Goal: Transaction & Acquisition: Purchase product/service

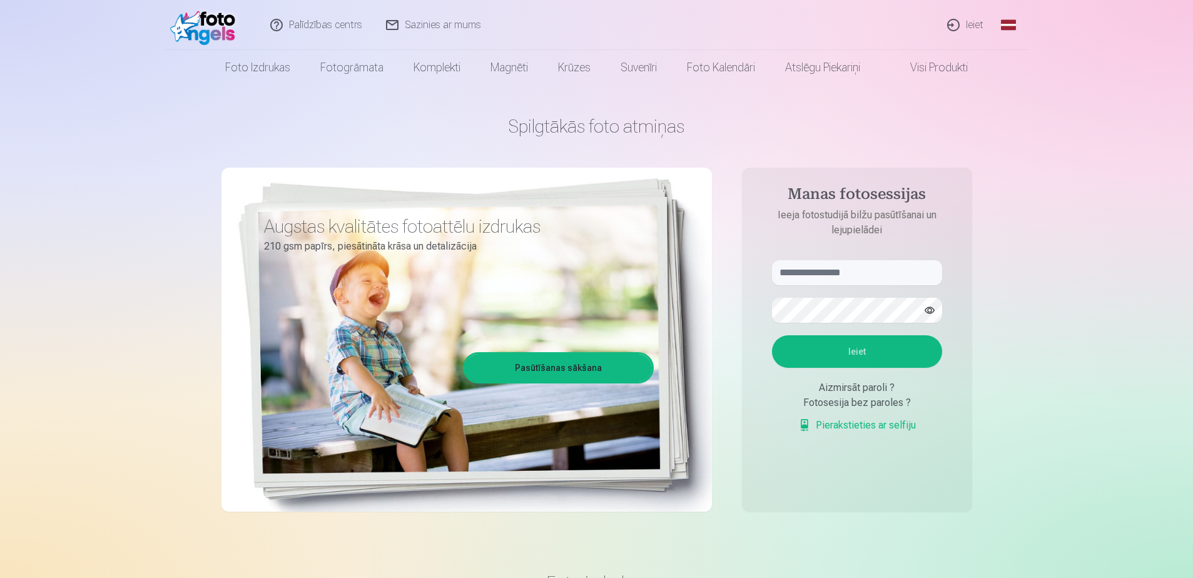
click at [968, 22] on link "Ieiet" at bounding box center [966, 25] width 60 height 50
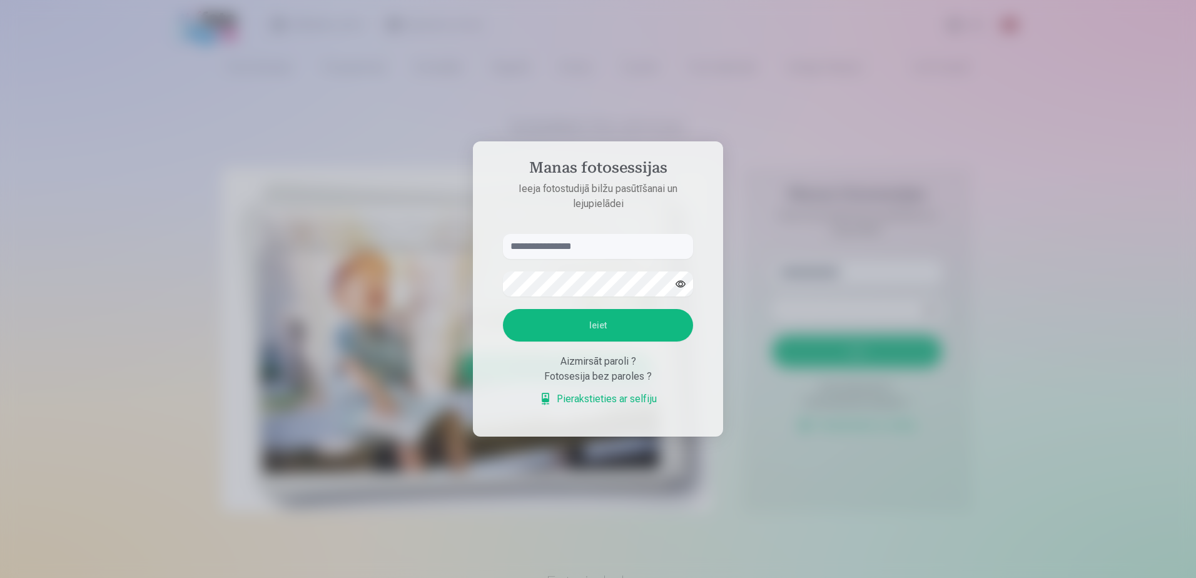
click at [535, 243] on input "text" at bounding box center [598, 246] width 190 height 25
type input "**********"
click at [684, 288] on button "button" at bounding box center [681, 284] width 24 height 24
click at [606, 321] on button "Ieiet" at bounding box center [598, 325] width 190 height 33
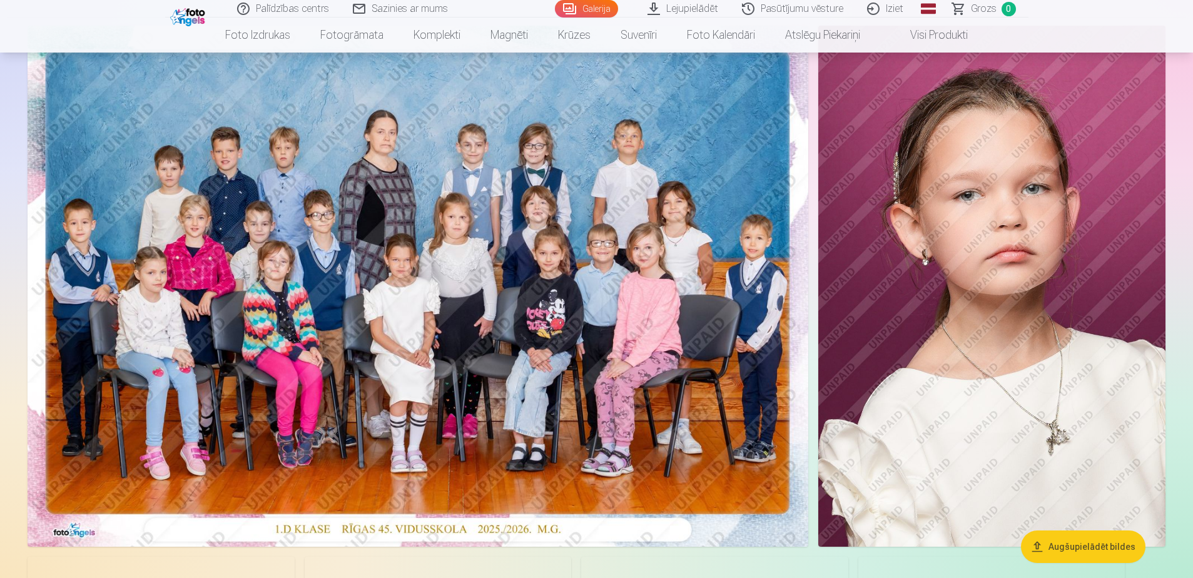
scroll to position [63, 0]
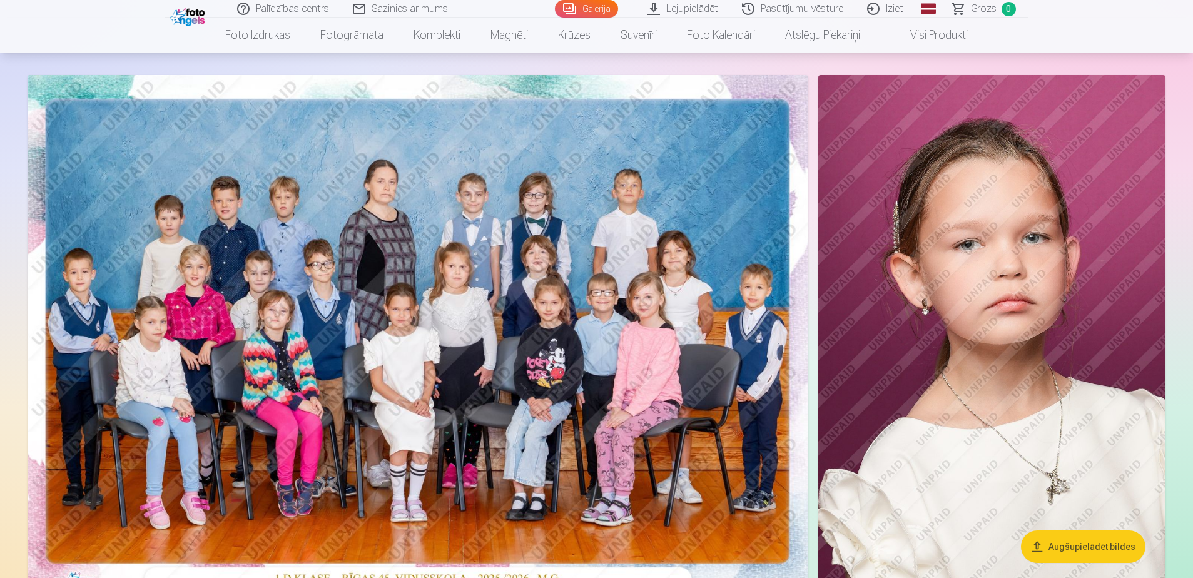
click at [1079, 552] on button "Augšupielādēt bildes" at bounding box center [1083, 546] width 124 height 33
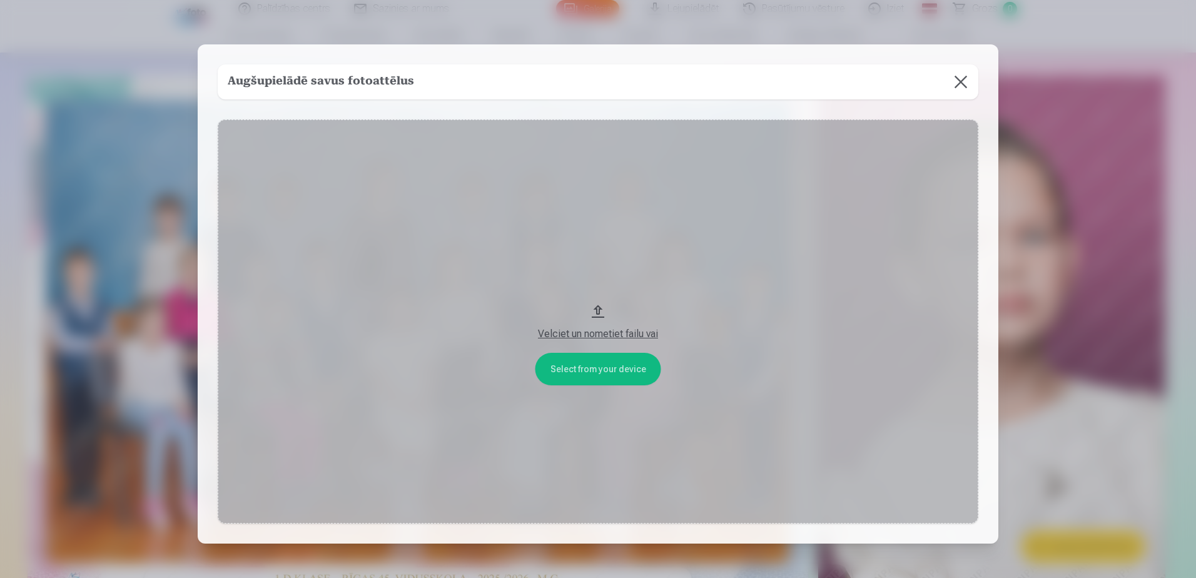
click at [601, 368] on button "Velciet un nometiet failu vai" at bounding box center [598, 321] width 761 height 405
click at [961, 81] on button at bounding box center [960, 81] width 35 height 35
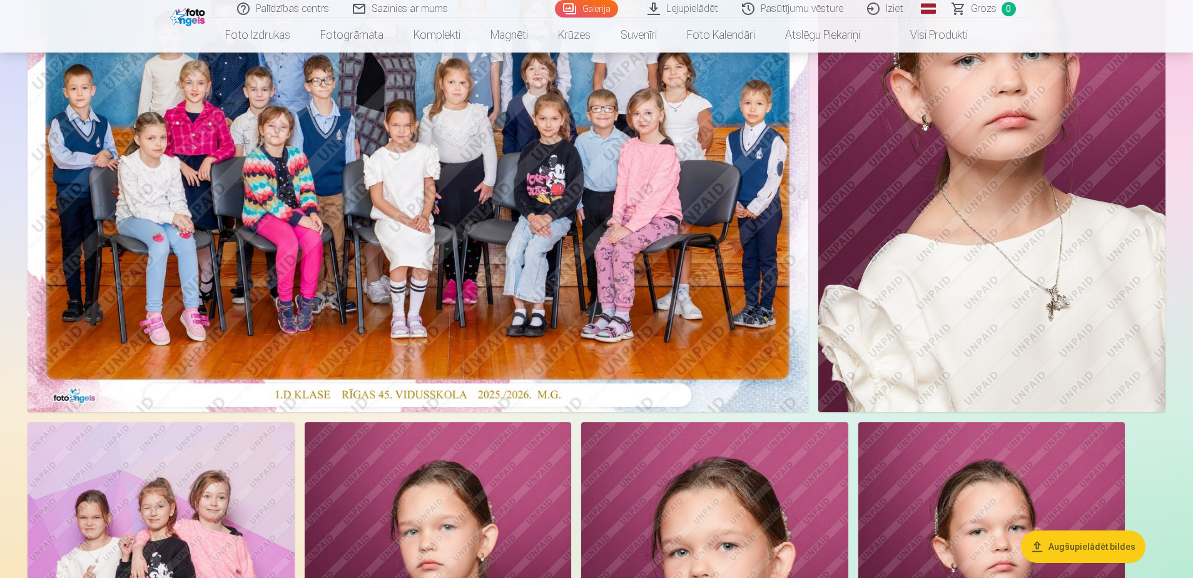
scroll to position [125, 0]
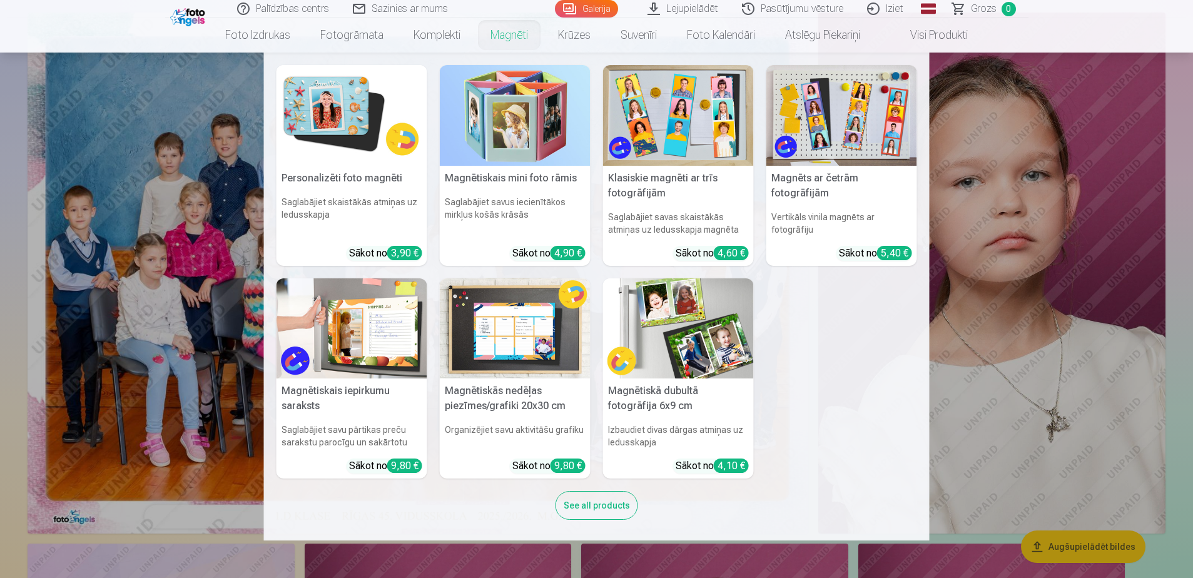
click at [148, 439] on nav "Personalizēti foto magnēti Saglabājiet skaistākās atmiņas uz ledusskapja Sākot …" at bounding box center [596, 297] width 1193 height 488
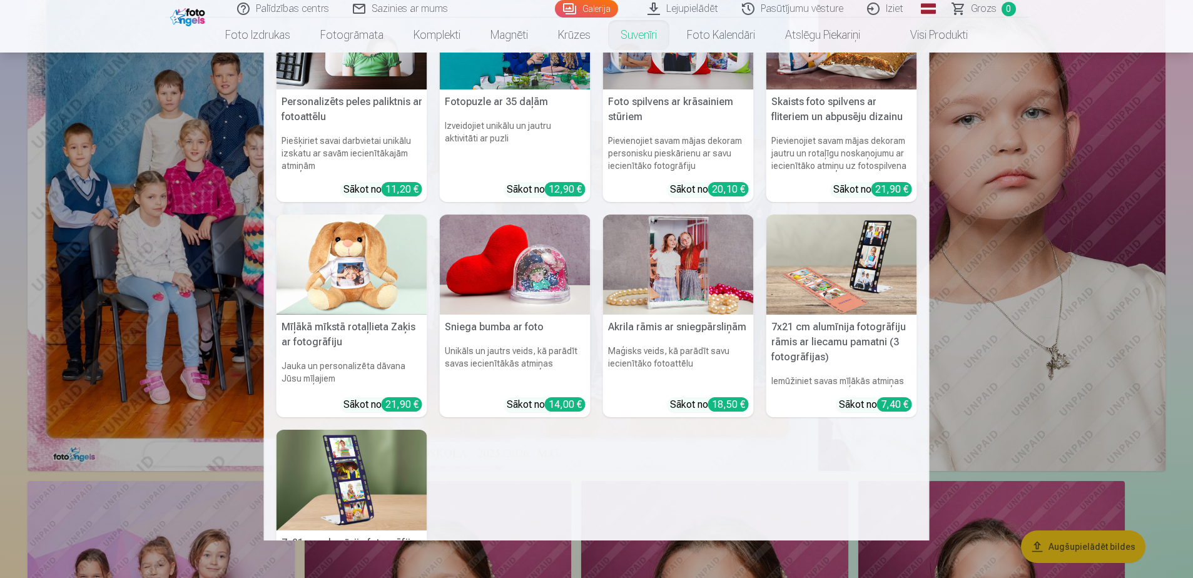
scroll to position [0, 0]
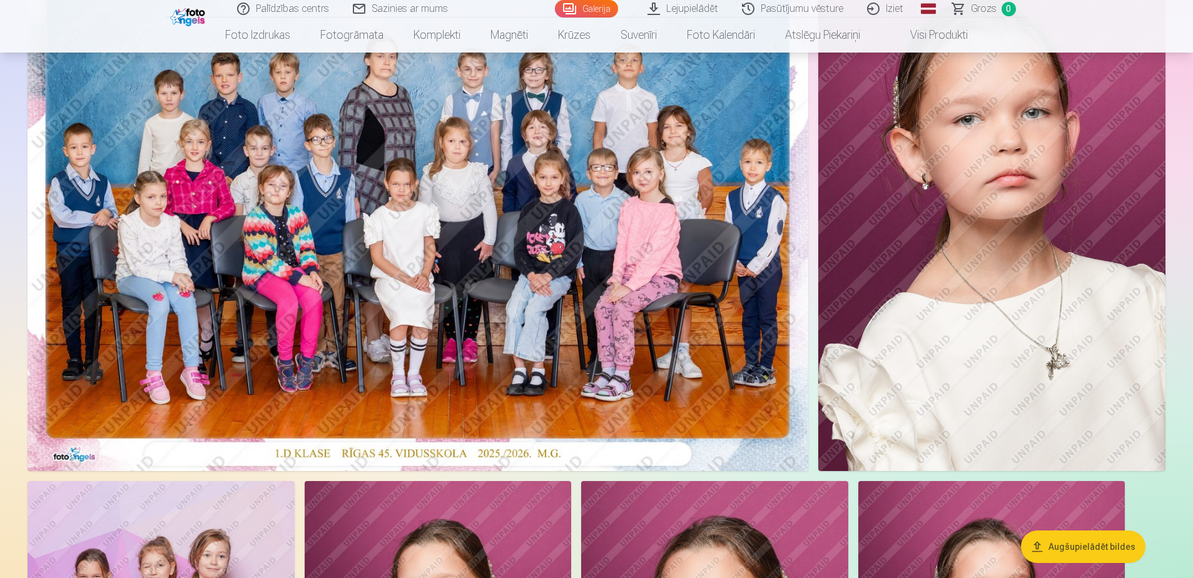
click at [899, 34] on span at bounding box center [897, 35] width 15 height 15
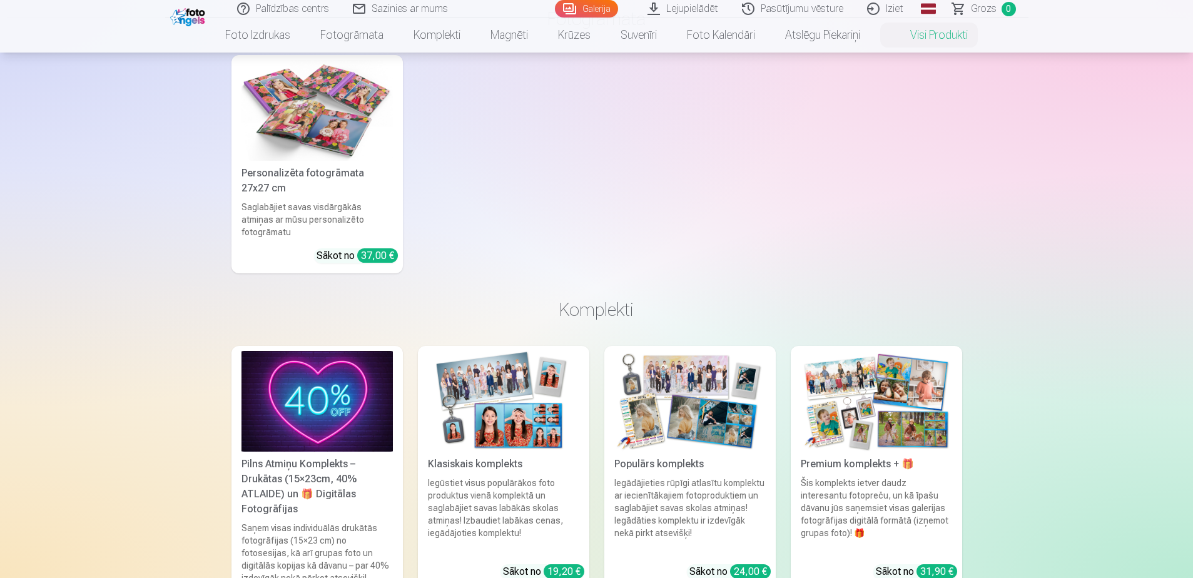
scroll to position [625, 0]
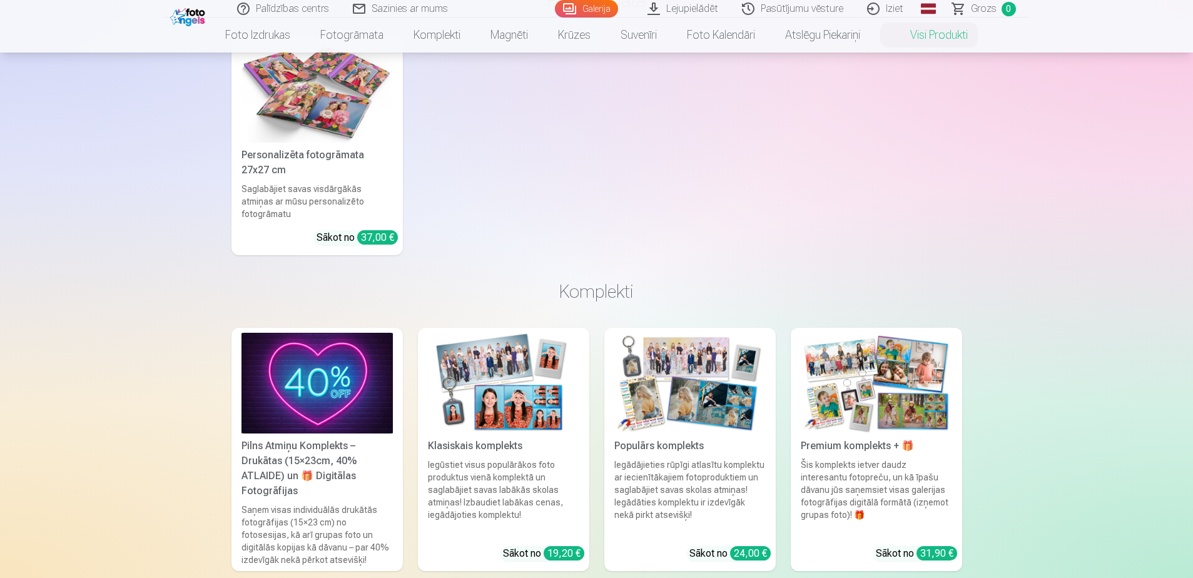
click at [268, 461] on div "Pilns Atmiņu Komplekts – Drukātas (15×23cm, 40% ATLAIDE) un 🎁 Digitālas Fotogrā…" at bounding box center [316, 468] width 161 height 60
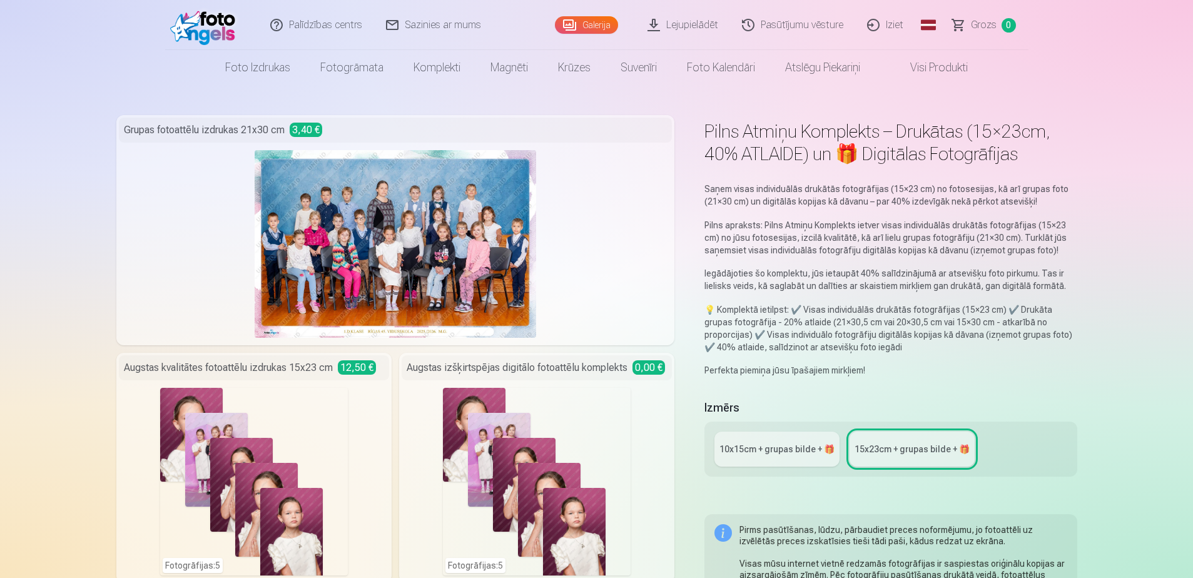
click at [925, 68] on link "Visi produkti" at bounding box center [929, 67] width 108 height 35
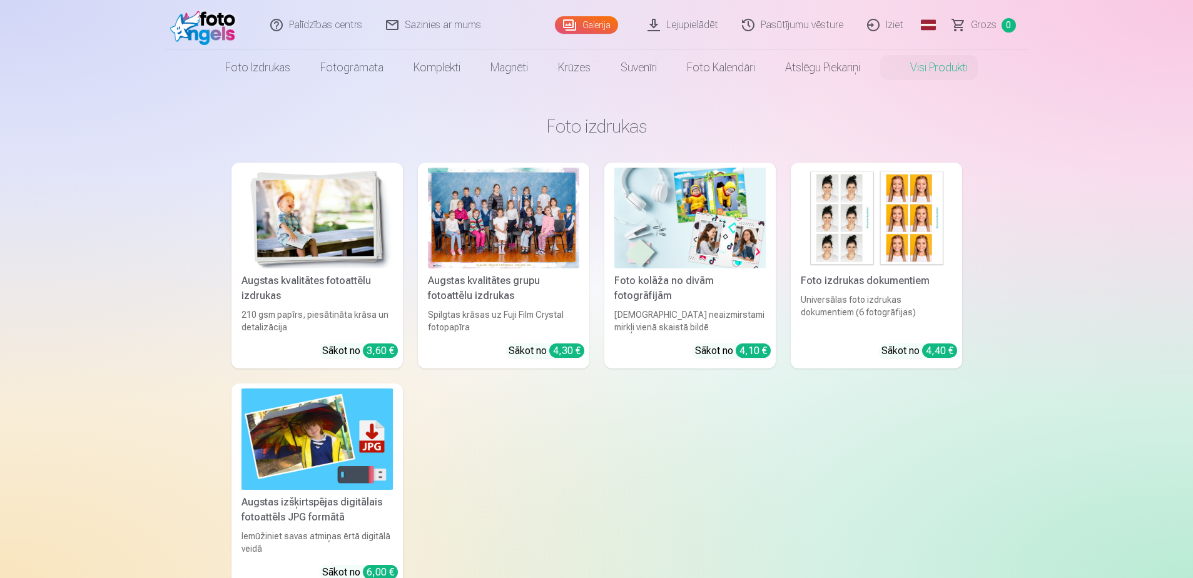
click at [629, 313] on div "[DEMOGRAPHIC_DATA] neaizmirstami mirkļi vienā skaistā bildē" at bounding box center [689, 320] width 161 height 25
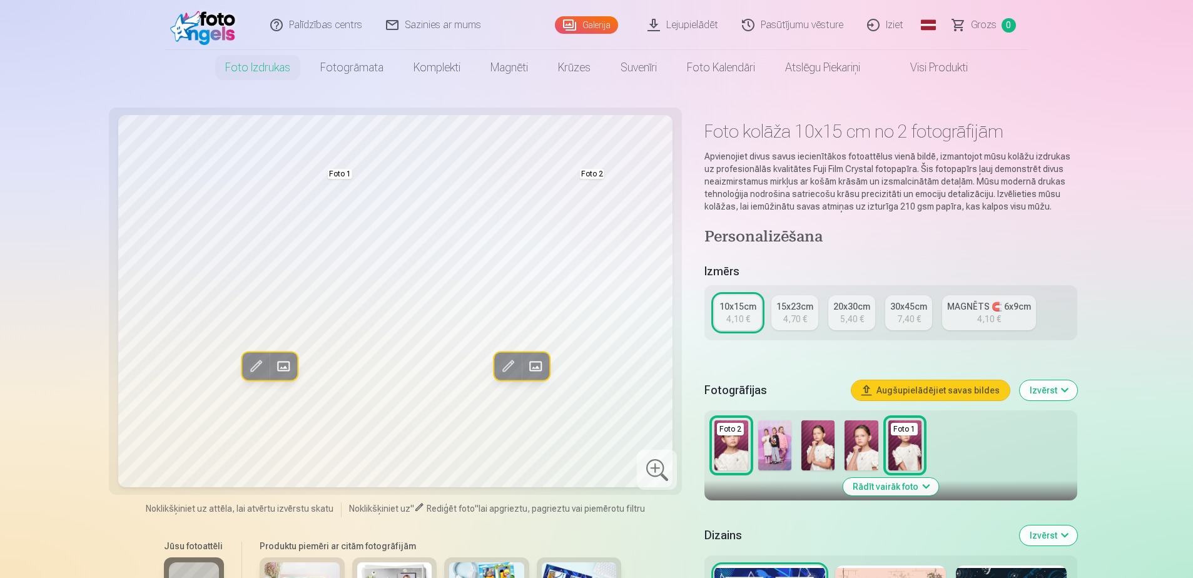
click at [857, 455] on img at bounding box center [860, 445] width 33 height 50
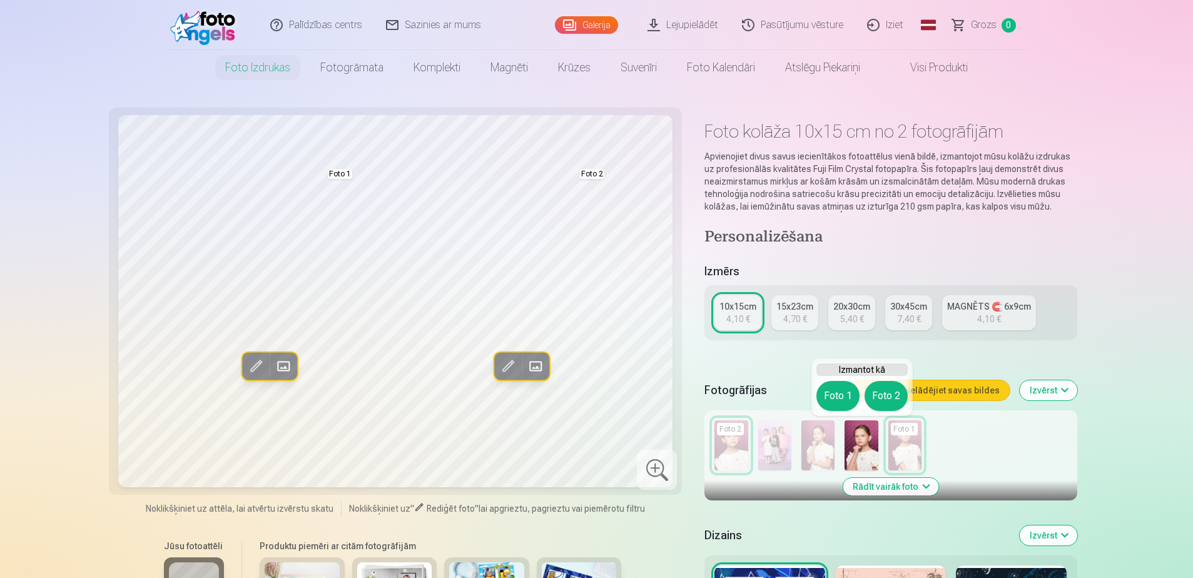
click at [867, 455] on img at bounding box center [860, 445] width 33 height 50
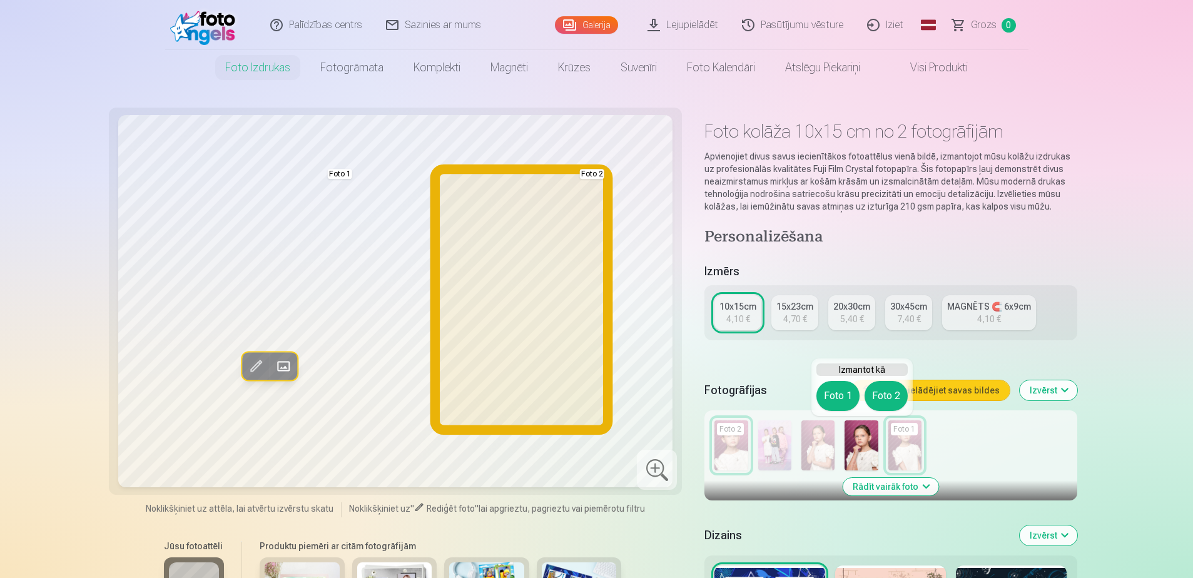
click at [882, 392] on button "Foto 2" at bounding box center [885, 396] width 43 height 30
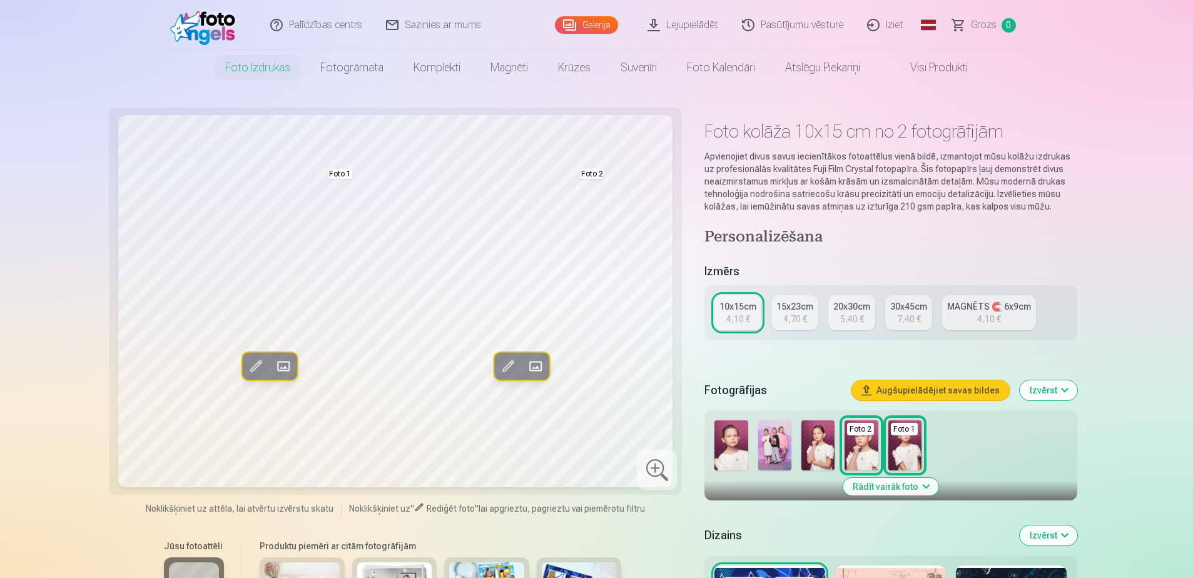
click at [718, 455] on img at bounding box center [730, 445] width 33 height 50
click at [732, 457] on img at bounding box center [730, 445] width 33 height 50
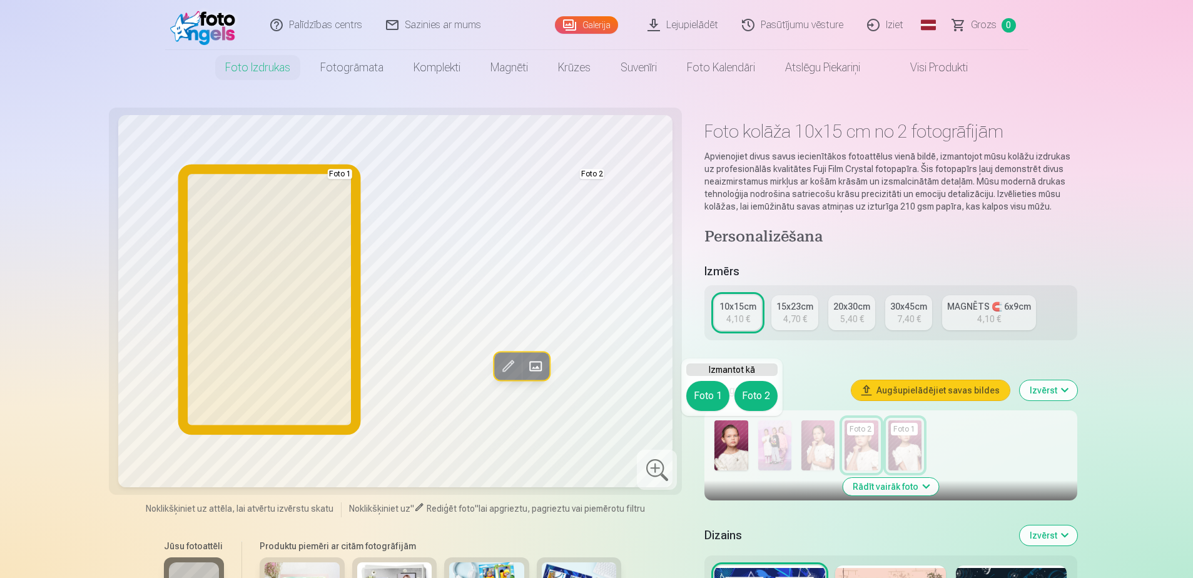
click at [716, 394] on button "Foto 1" at bounding box center [707, 396] width 43 height 30
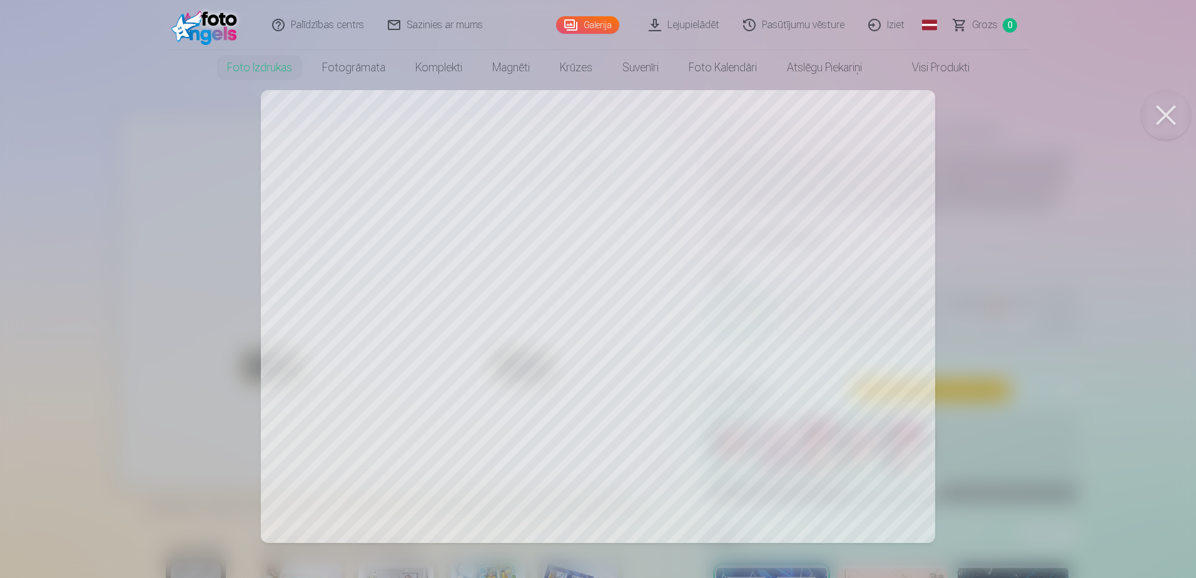
click at [1039, 230] on div at bounding box center [598, 289] width 1196 height 578
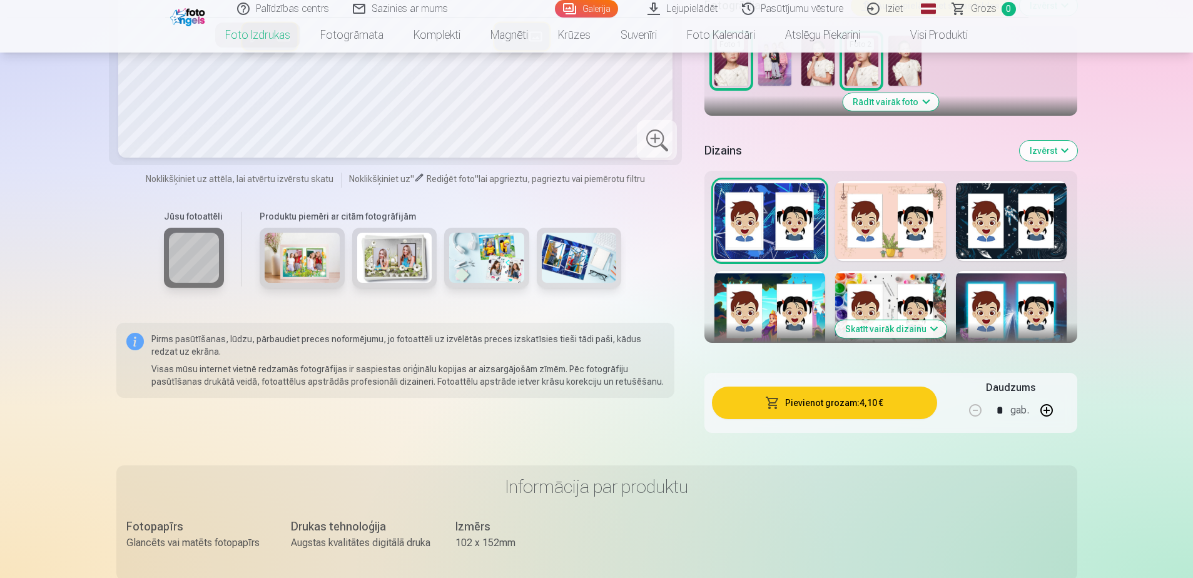
scroll to position [250, 0]
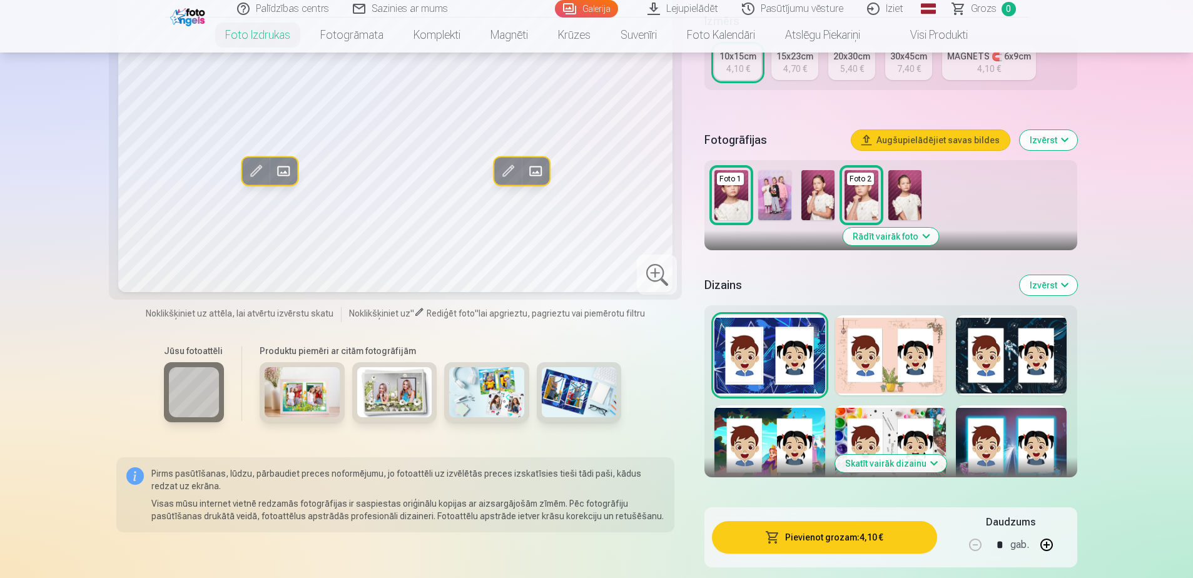
click at [873, 409] on div at bounding box center [890, 445] width 111 height 80
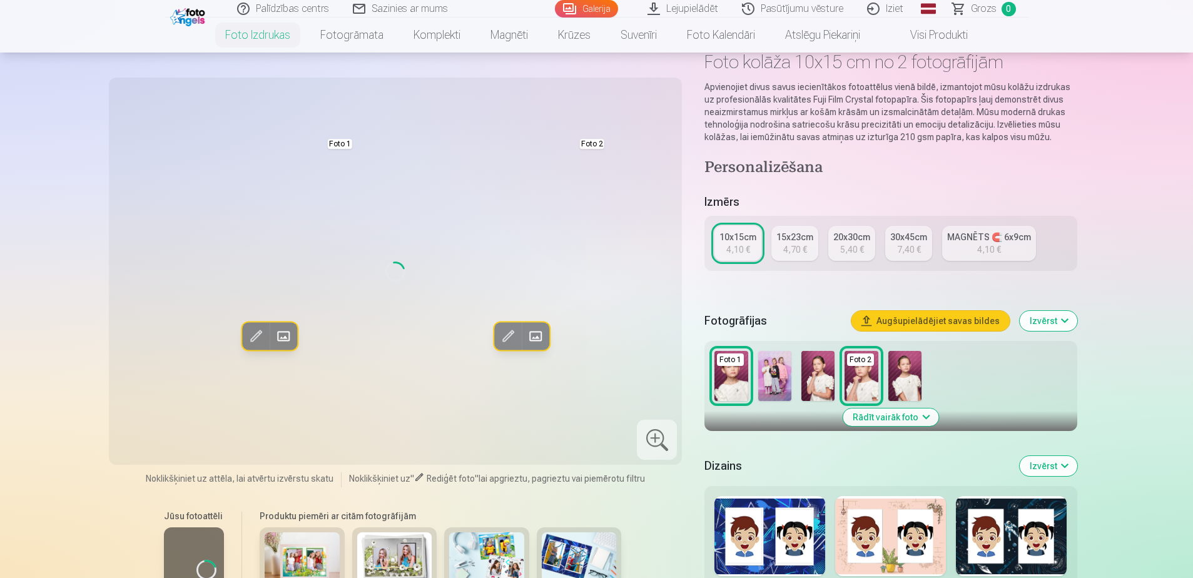
scroll to position [63, 0]
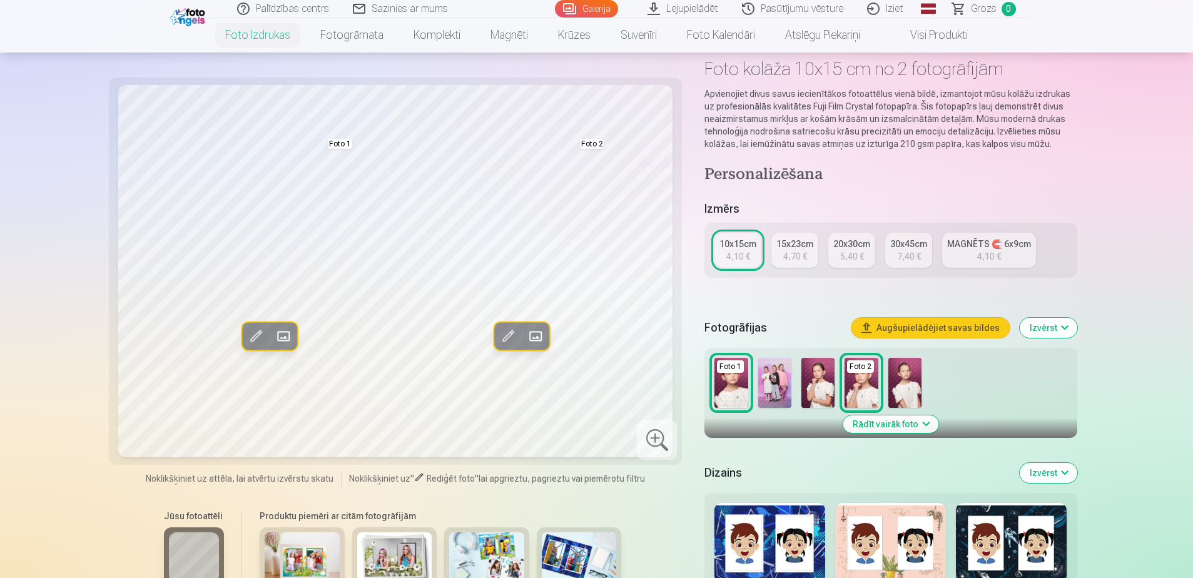
click at [916, 390] on img at bounding box center [904, 383] width 33 height 50
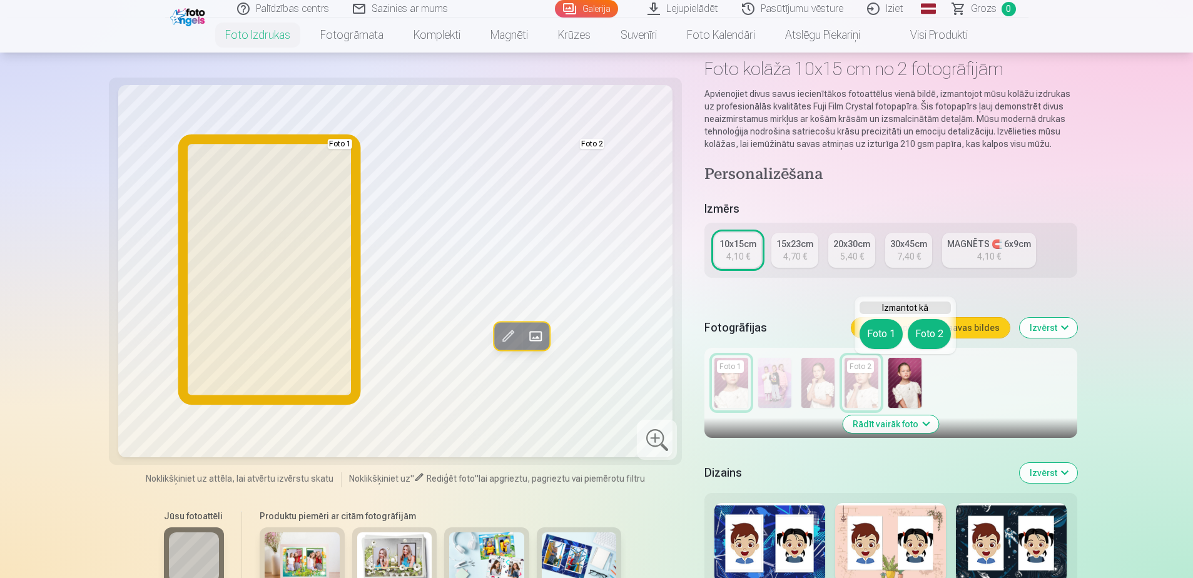
click at [892, 336] on button "Foto 1" at bounding box center [880, 334] width 43 height 30
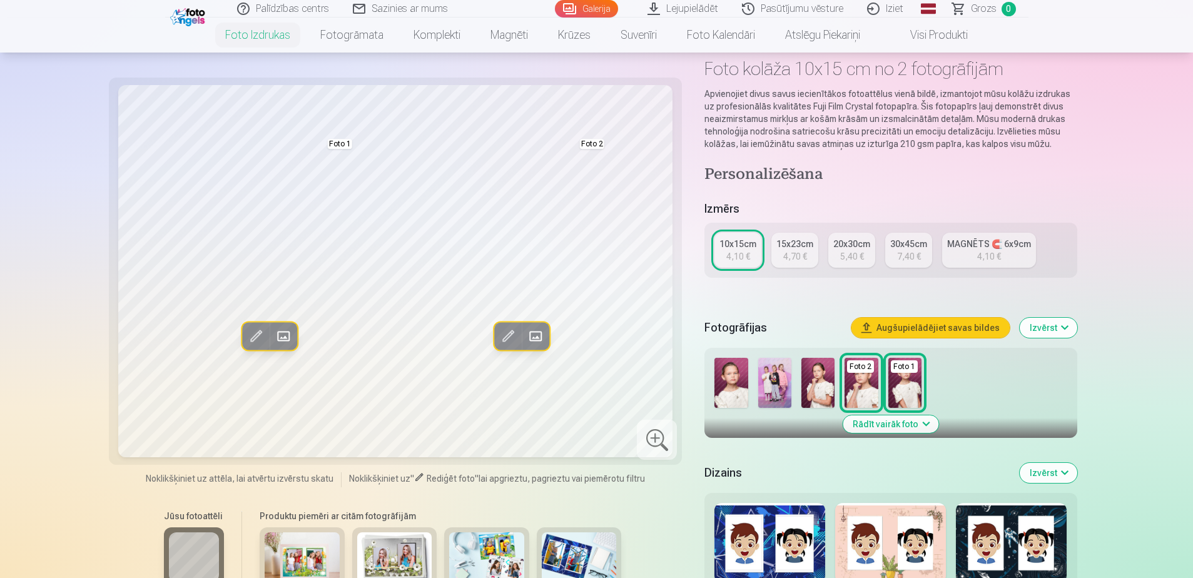
click at [727, 382] on img at bounding box center [730, 383] width 33 height 50
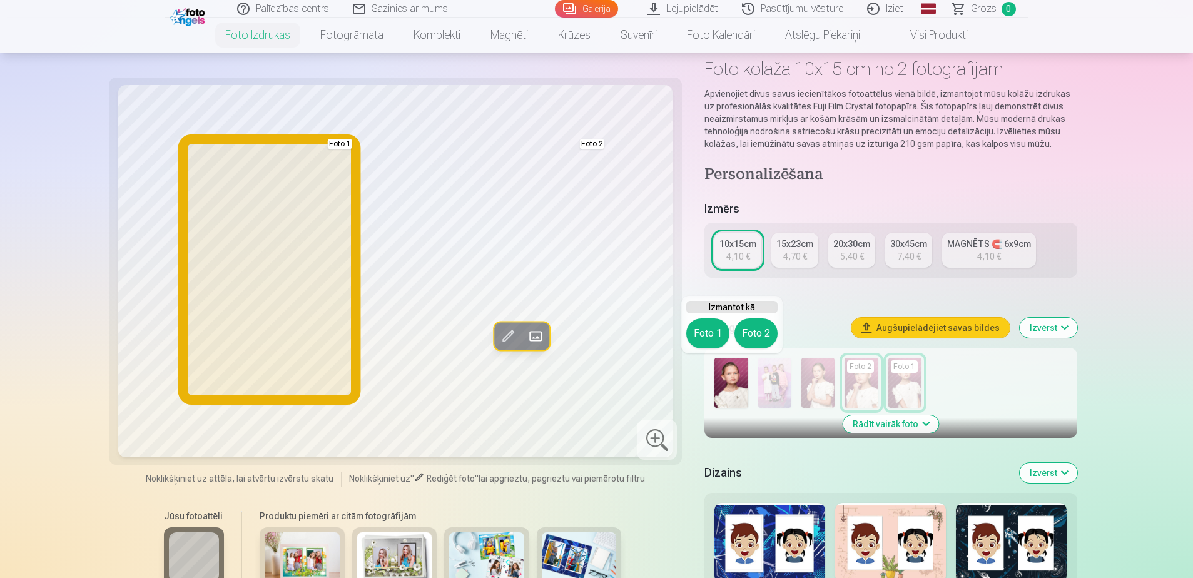
click at [713, 341] on button "Foto 1" at bounding box center [707, 333] width 43 height 30
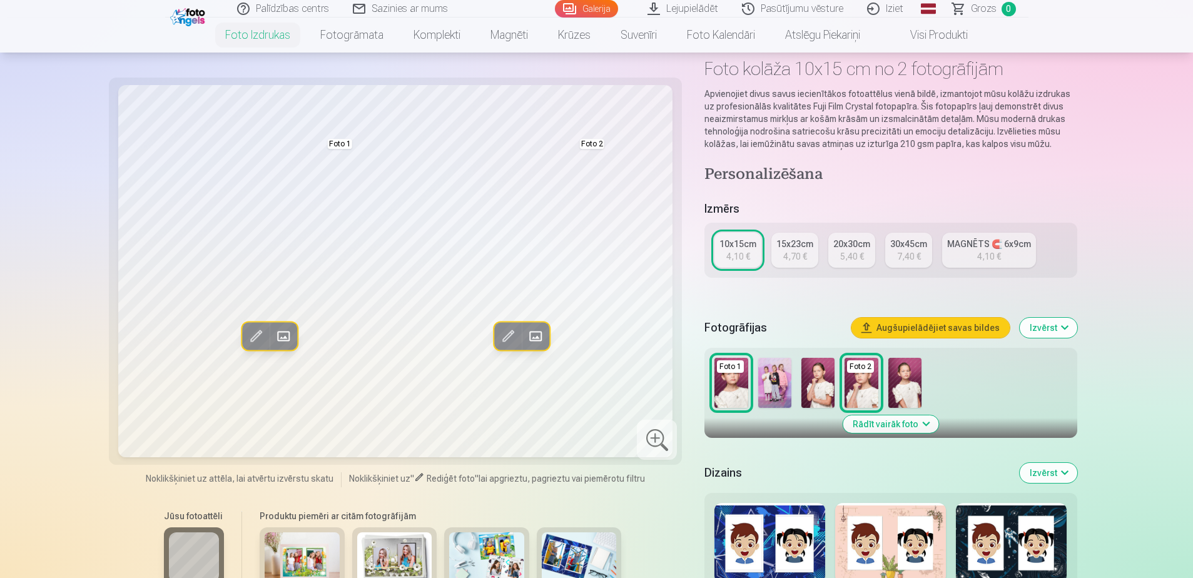
click at [787, 382] on img at bounding box center [774, 383] width 33 height 50
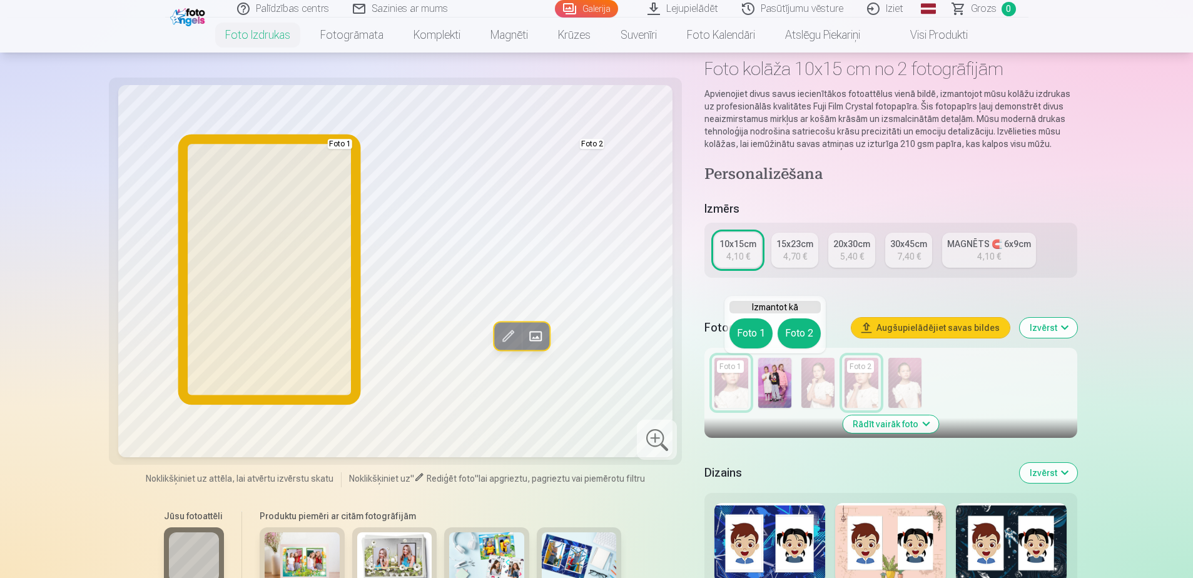
click at [744, 335] on button "Foto 1" at bounding box center [750, 333] width 43 height 30
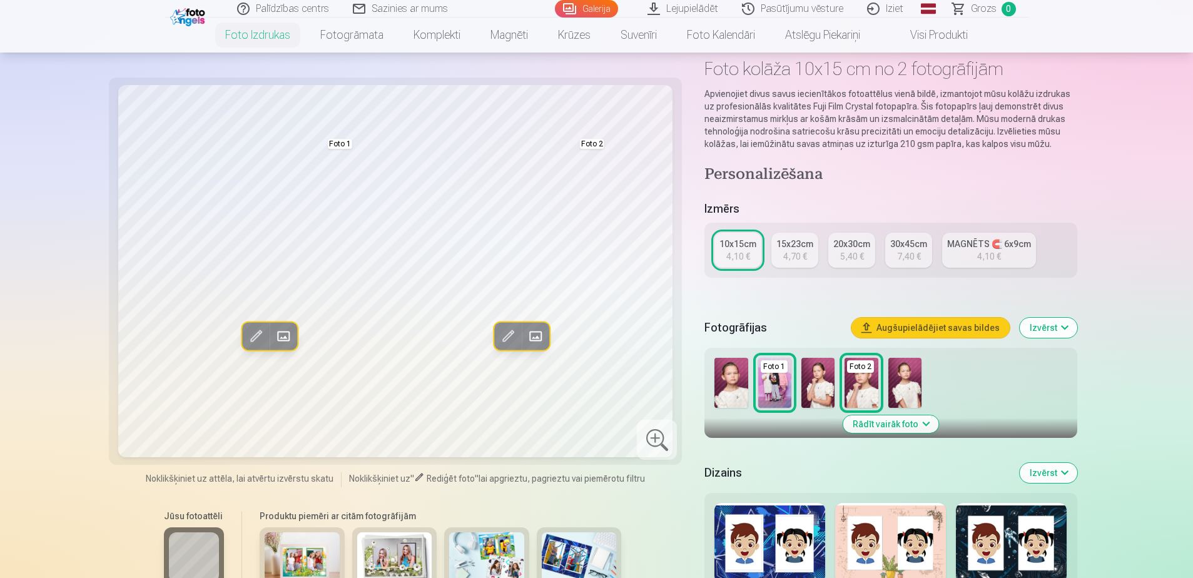
click at [812, 372] on img at bounding box center [817, 383] width 33 height 50
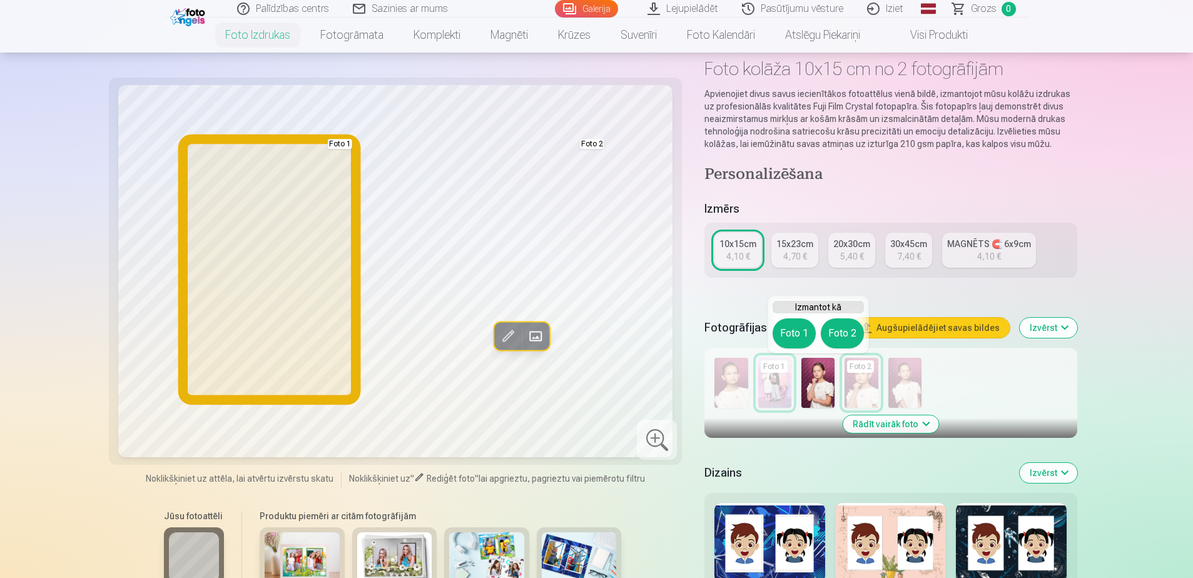
click at [779, 325] on button "Foto 1" at bounding box center [793, 333] width 43 height 30
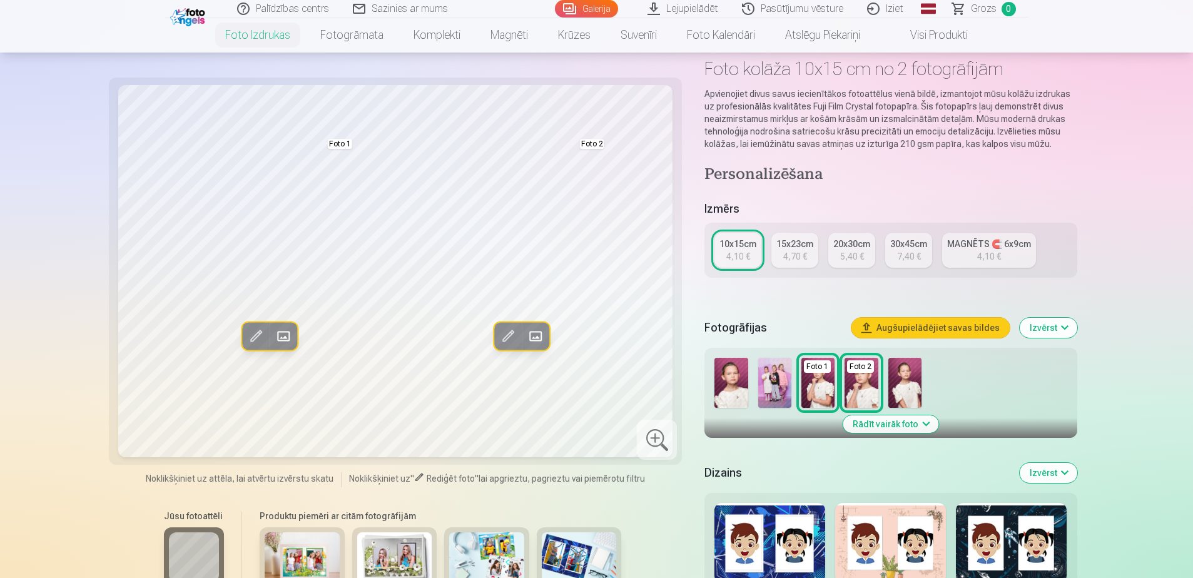
click at [896, 384] on img at bounding box center [904, 383] width 33 height 50
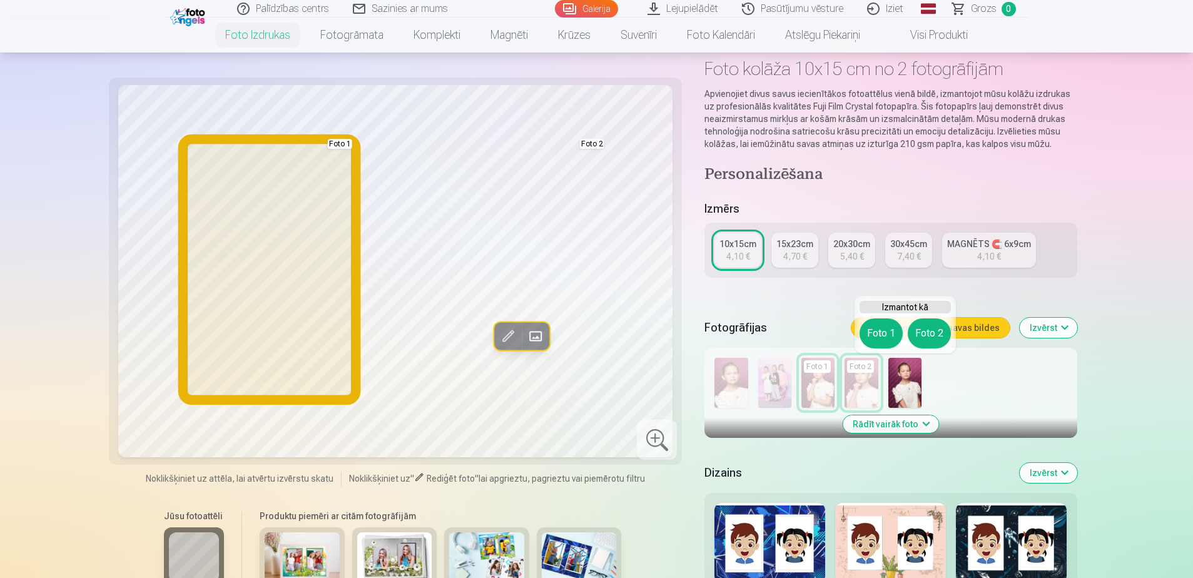
click at [886, 331] on button "Foto 1" at bounding box center [880, 333] width 43 height 30
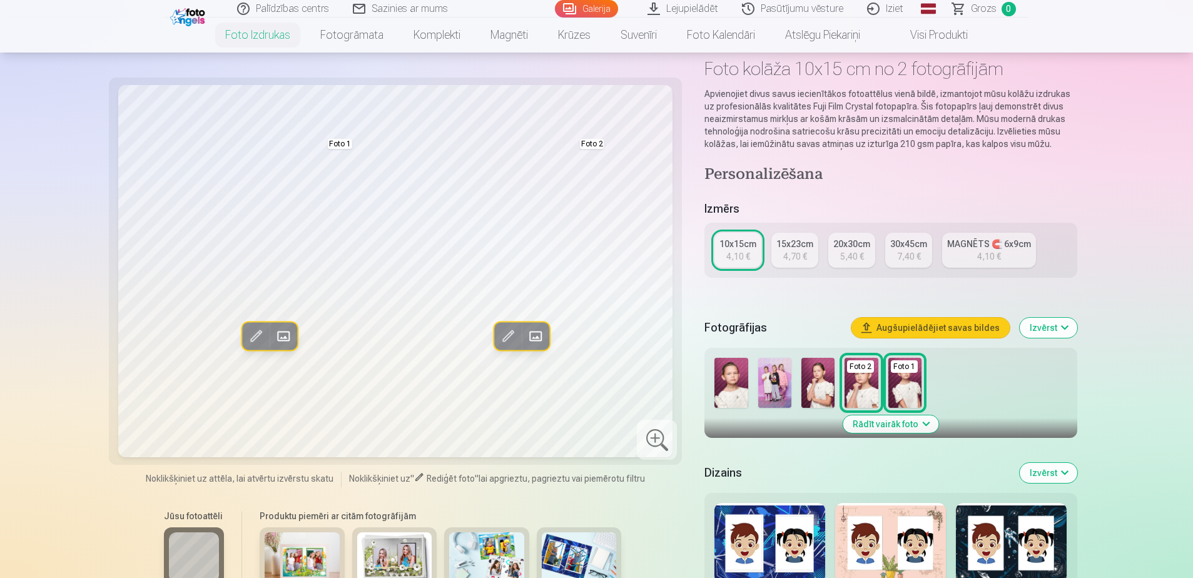
click at [819, 388] on img at bounding box center [817, 383] width 33 height 50
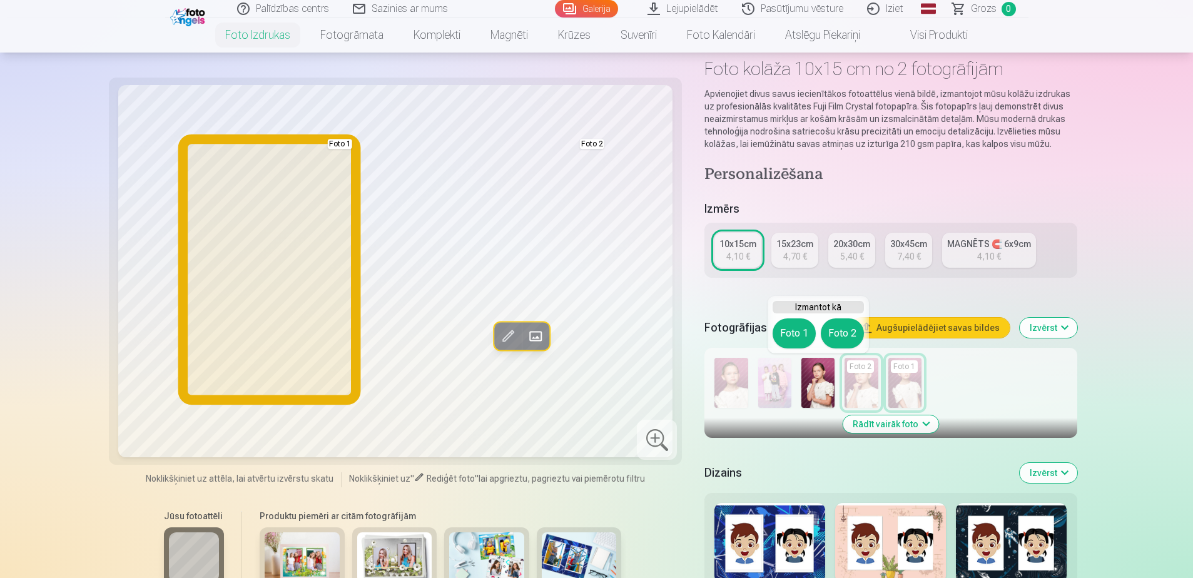
click at [809, 330] on button "Foto 1" at bounding box center [793, 333] width 43 height 30
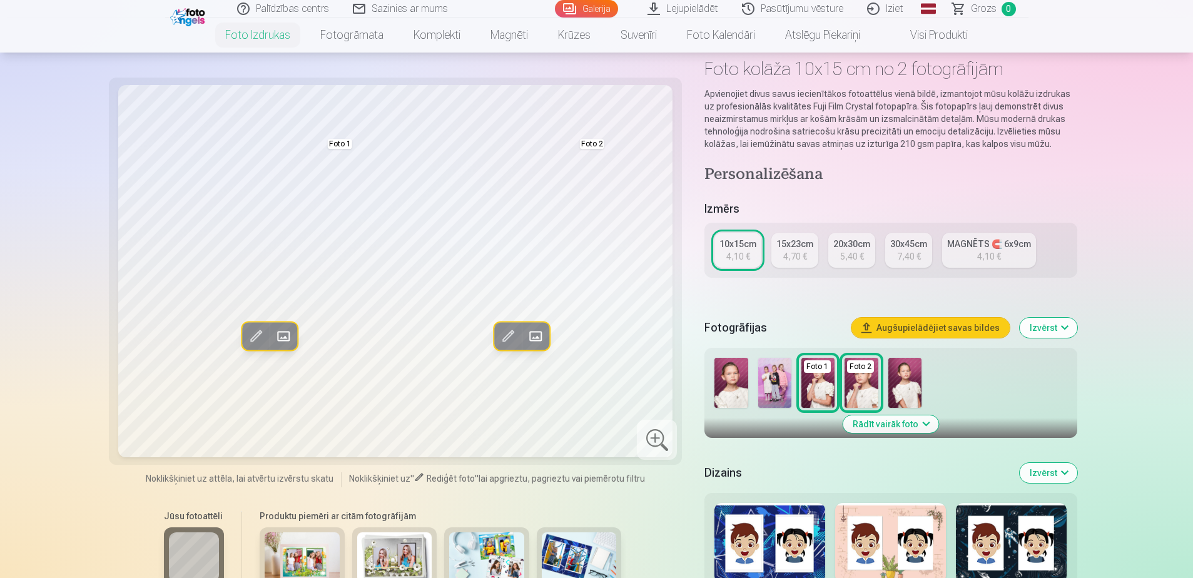
click at [909, 366] on img at bounding box center [904, 383] width 33 height 50
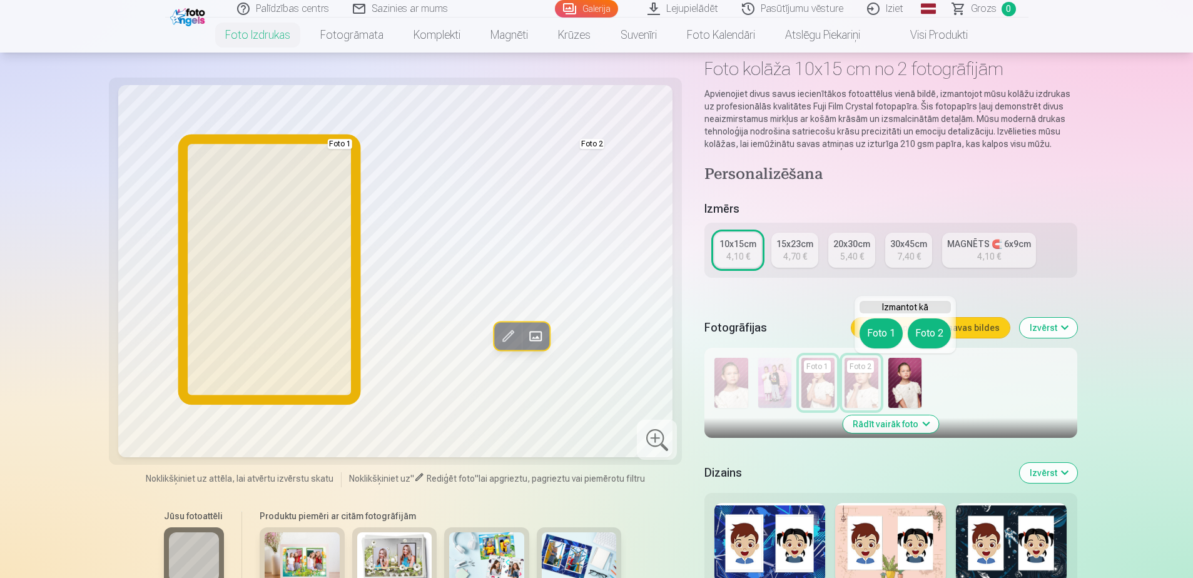
click at [881, 319] on button "Foto 1" at bounding box center [880, 333] width 43 height 30
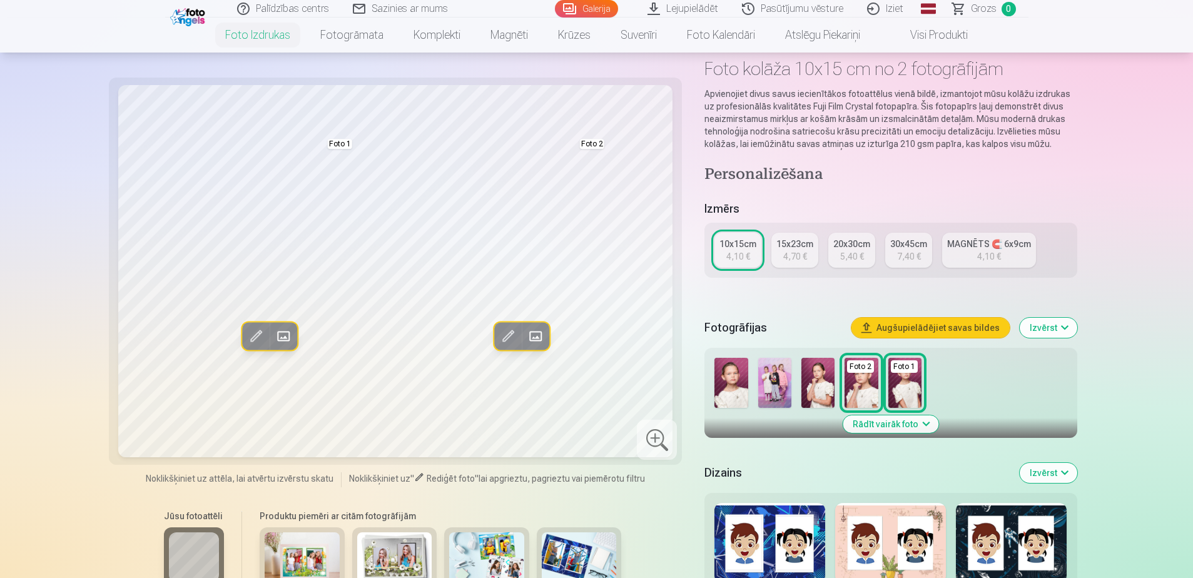
click at [740, 383] on img at bounding box center [730, 383] width 33 height 50
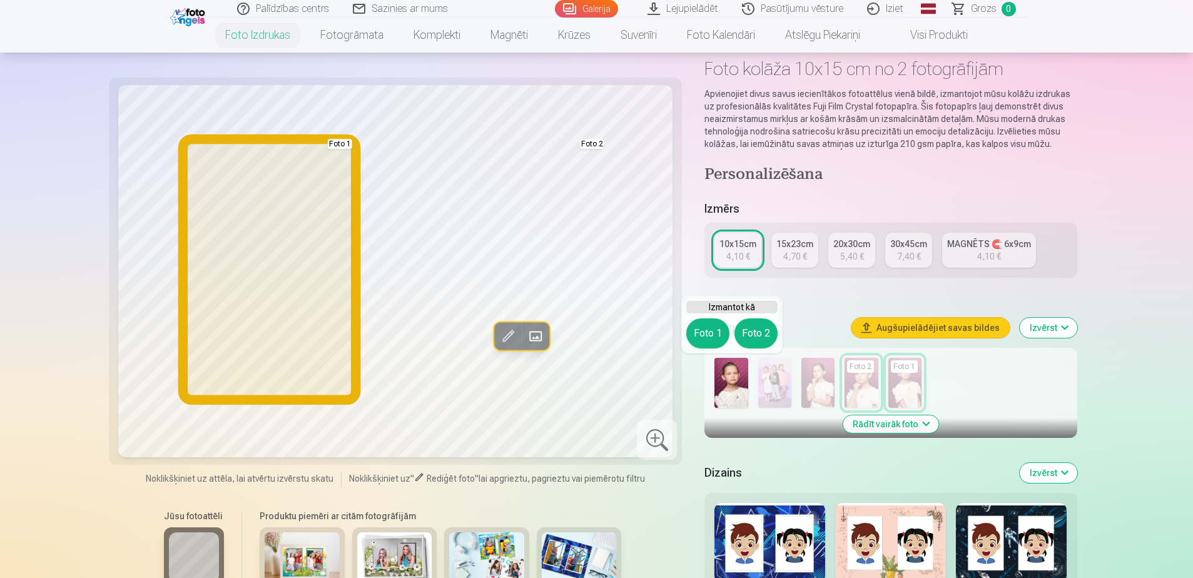
click at [710, 320] on button "Foto 1" at bounding box center [707, 333] width 43 height 30
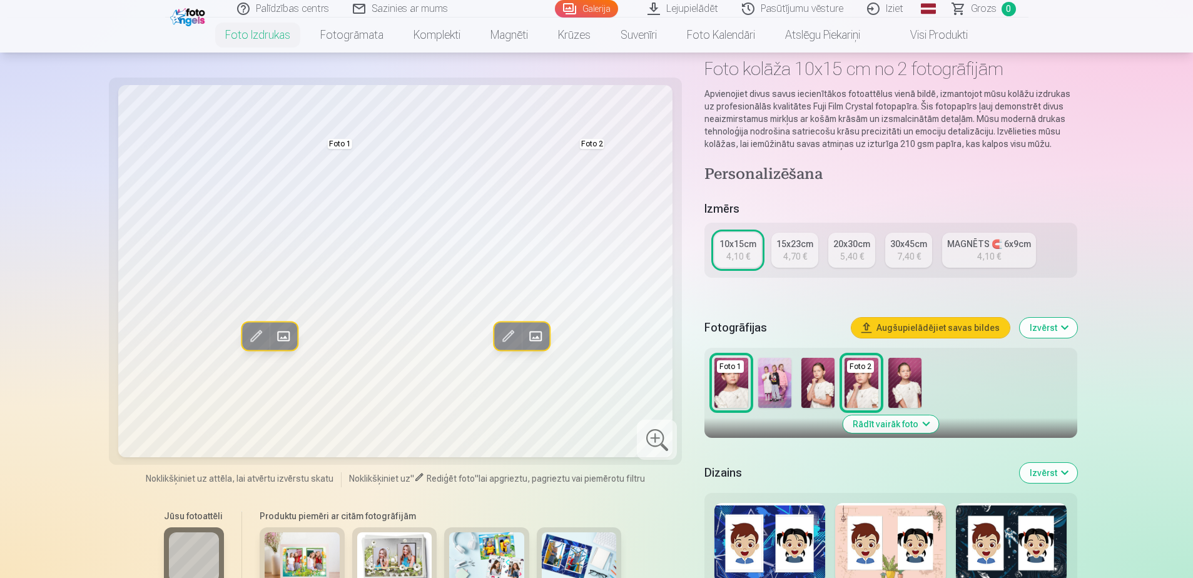
click at [914, 383] on img at bounding box center [904, 383] width 33 height 50
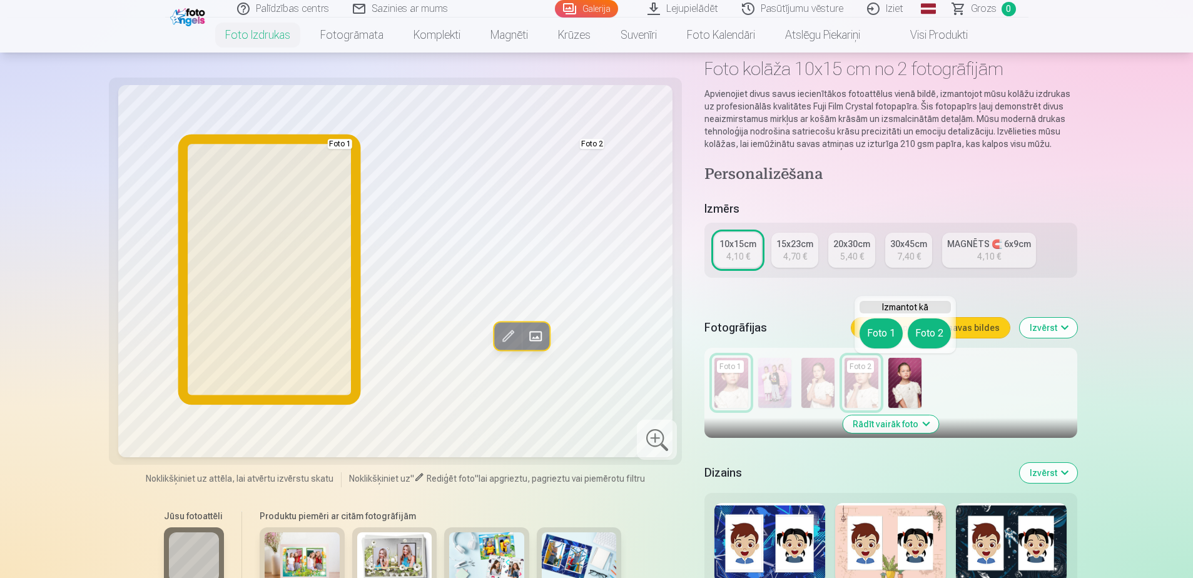
click at [881, 332] on button "Foto 1" at bounding box center [880, 333] width 43 height 30
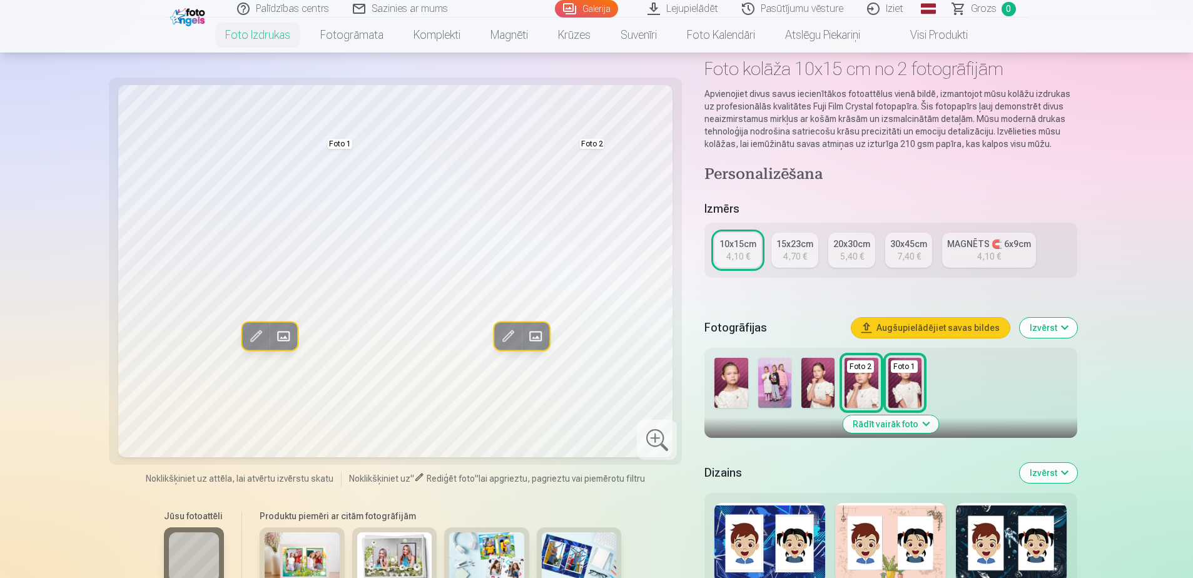
click at [865, 396] on img at bounding box center [860, 383] width 33 height 50
click at [923, 427] on button "Rādīt vairāk foto" at bounding box center [890, 424] width 96 height 18
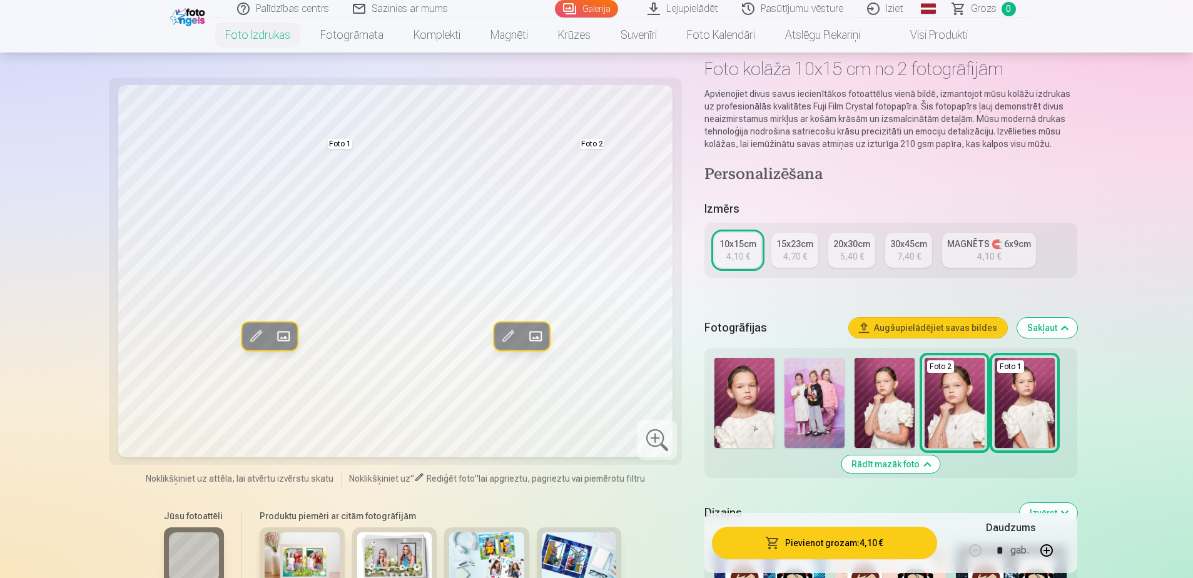
click at [893, 467] on button "Rādīt mazāk foto" at bounding box center [890, 464] width 98 height 18
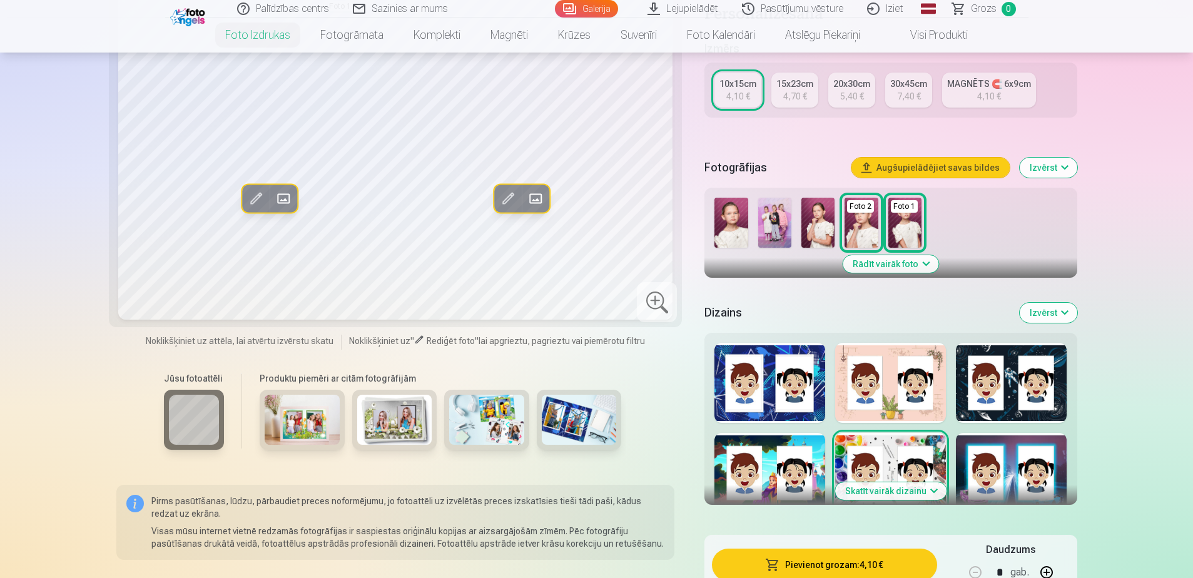
scroll to position [104, 0]
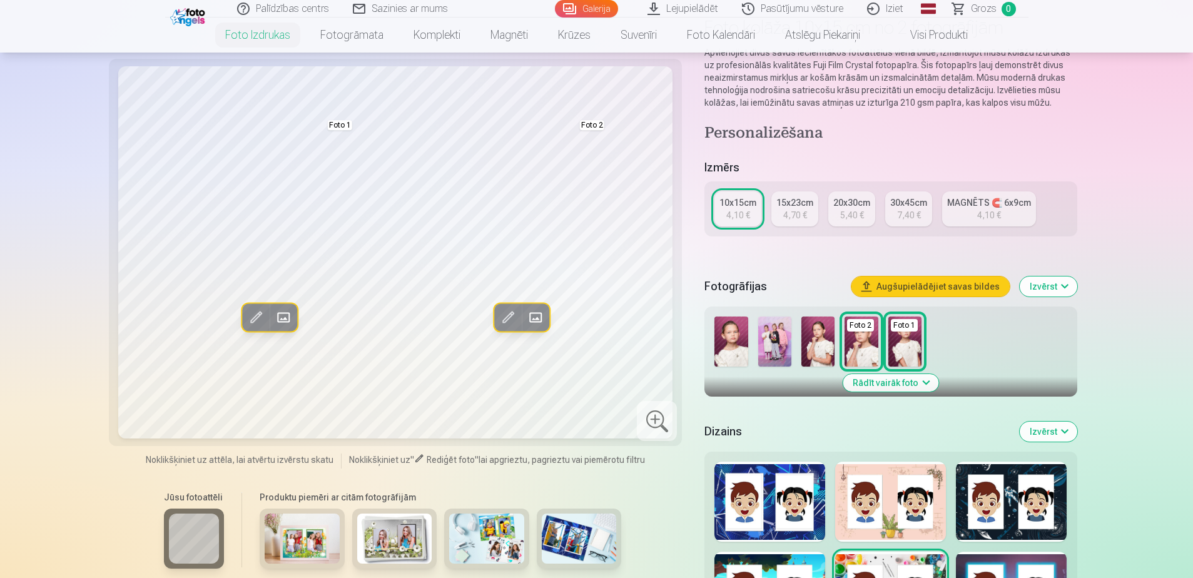
click at [1020, 487] on div at bounding box center [1011, 502] width 111 height 80
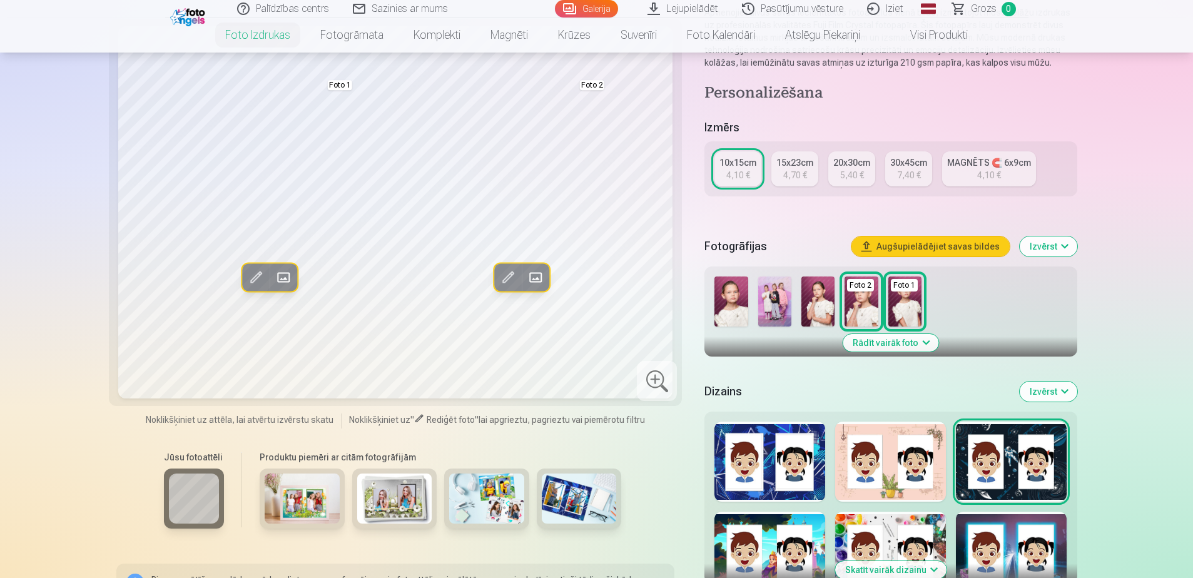
scroll to position [166, 0]
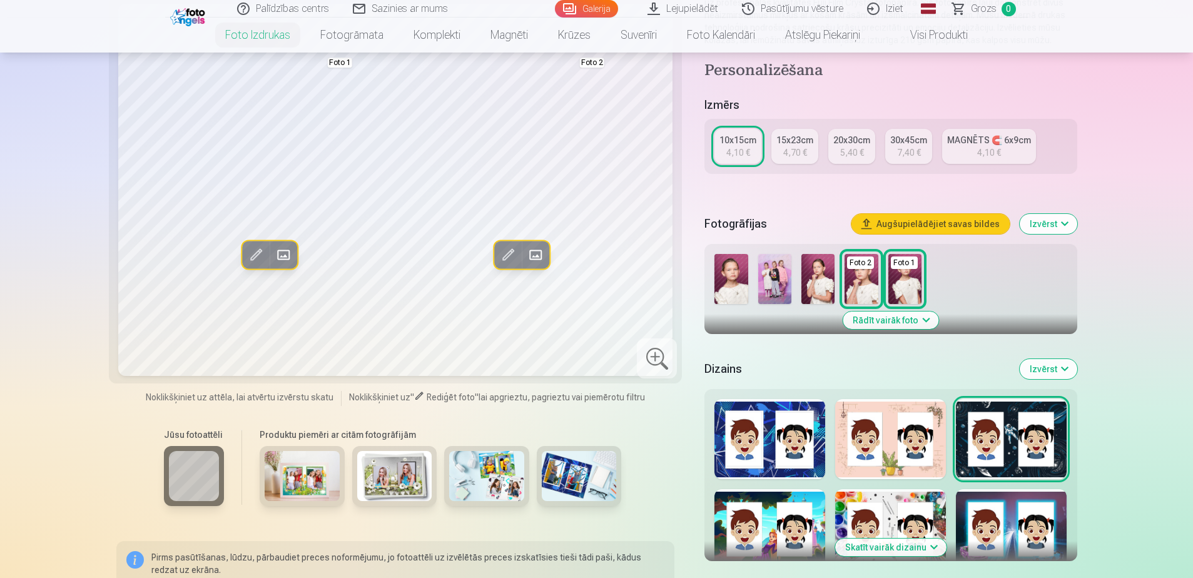
click at [919, 519] on div at bounding box center [890, 529] width 111 height 80
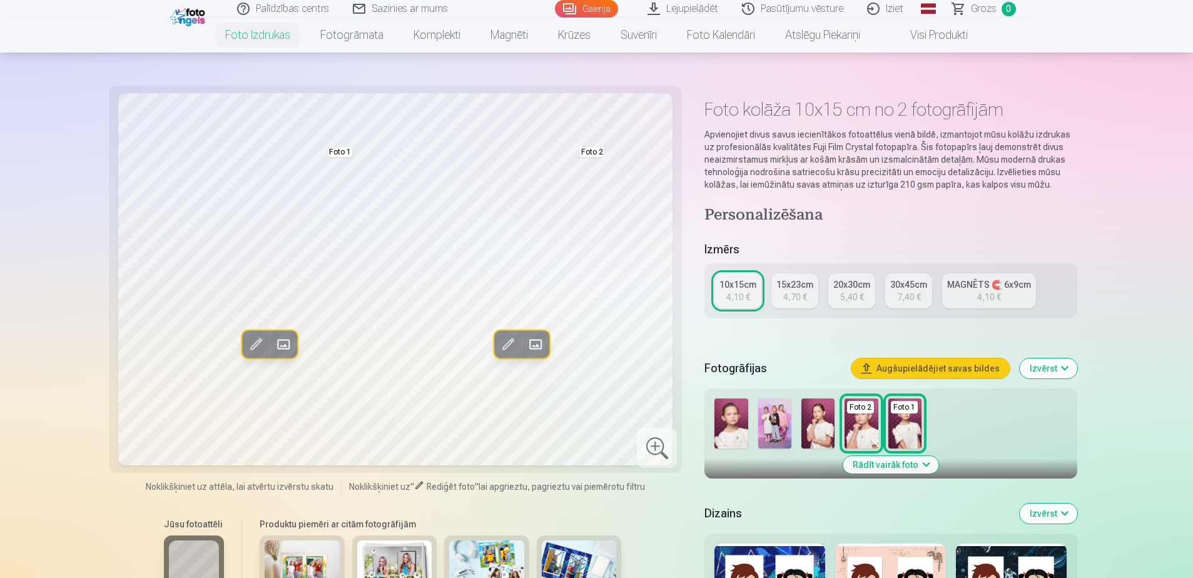
scroll to position [0, 0]
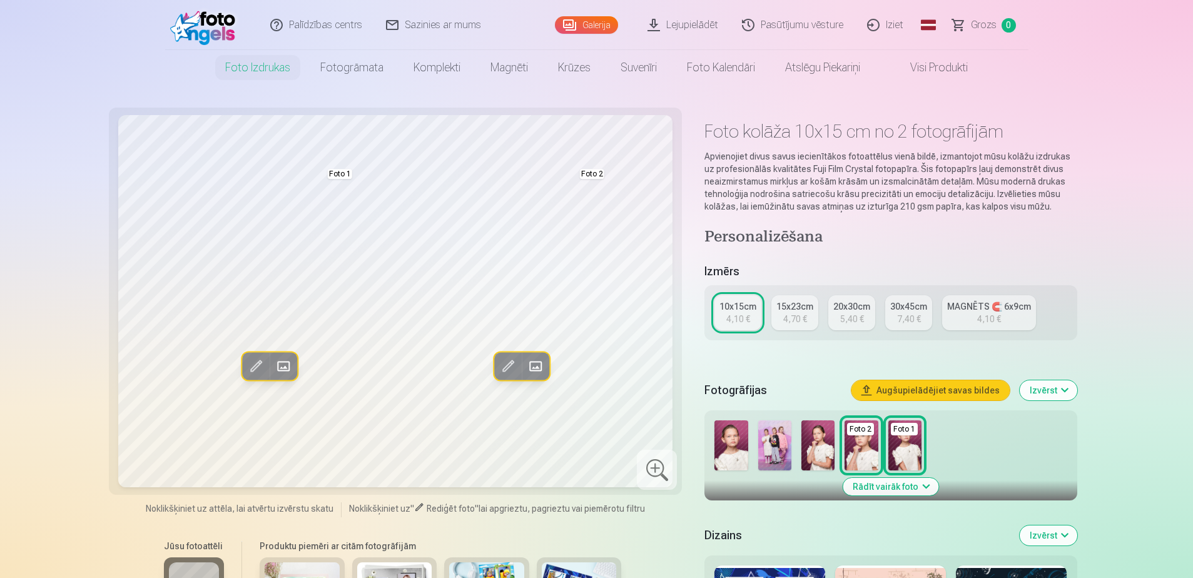
click at [941, 73] on link "Visi produkti" at bounding box center [929, 67] width 108 height 35
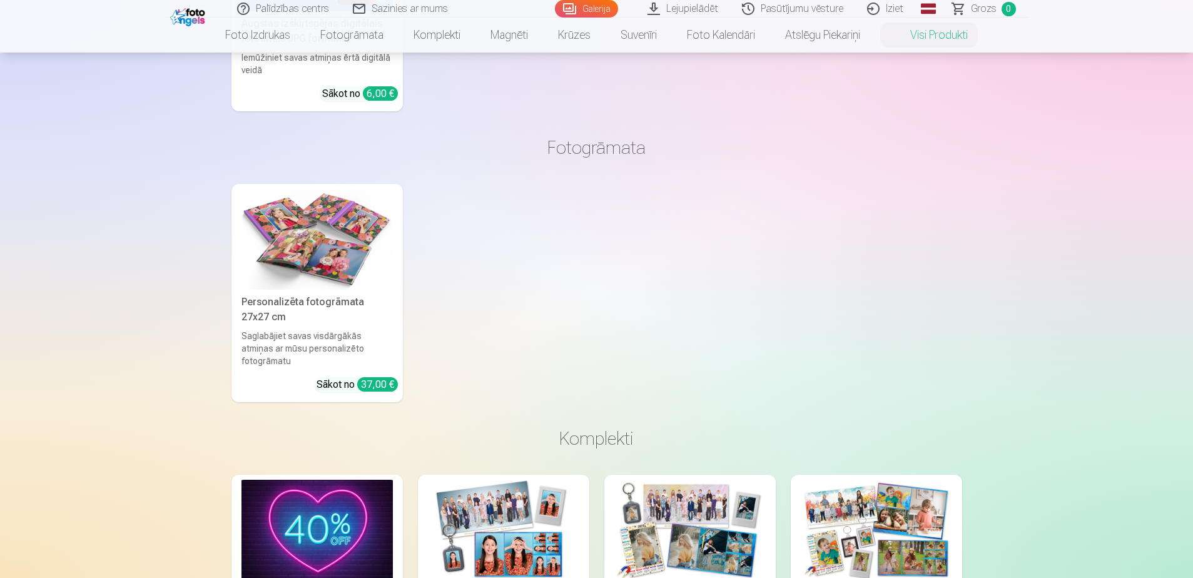
scroll to position [41, 0]
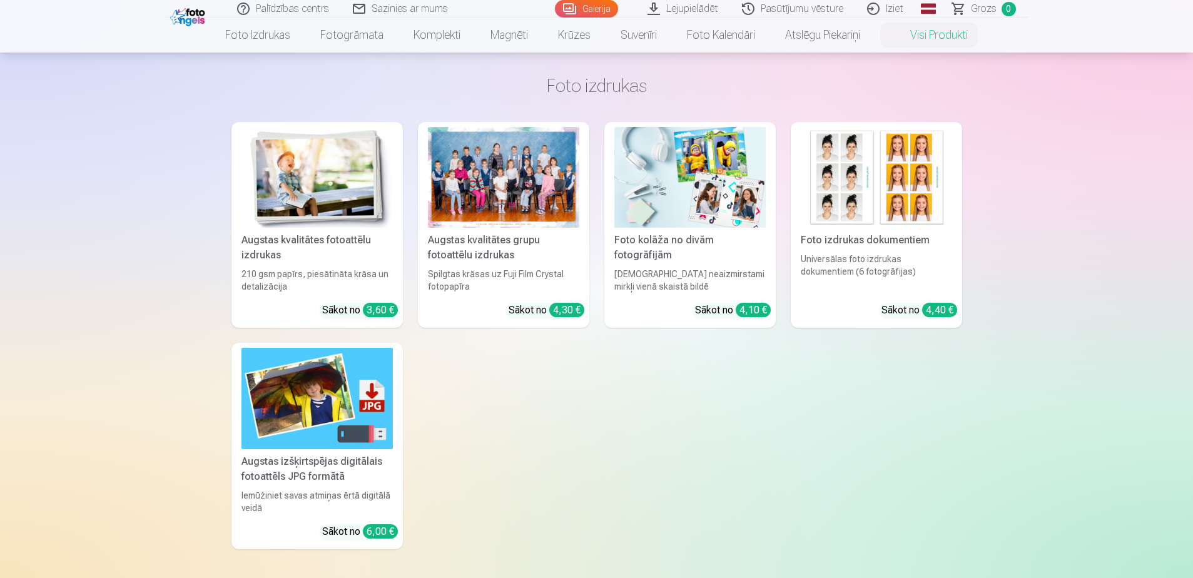
click at [510, 249] on div "Augstas kvalitātes grupu fotoattēlu izdrukas" at bounding box center [503, 248] width 161 height 30
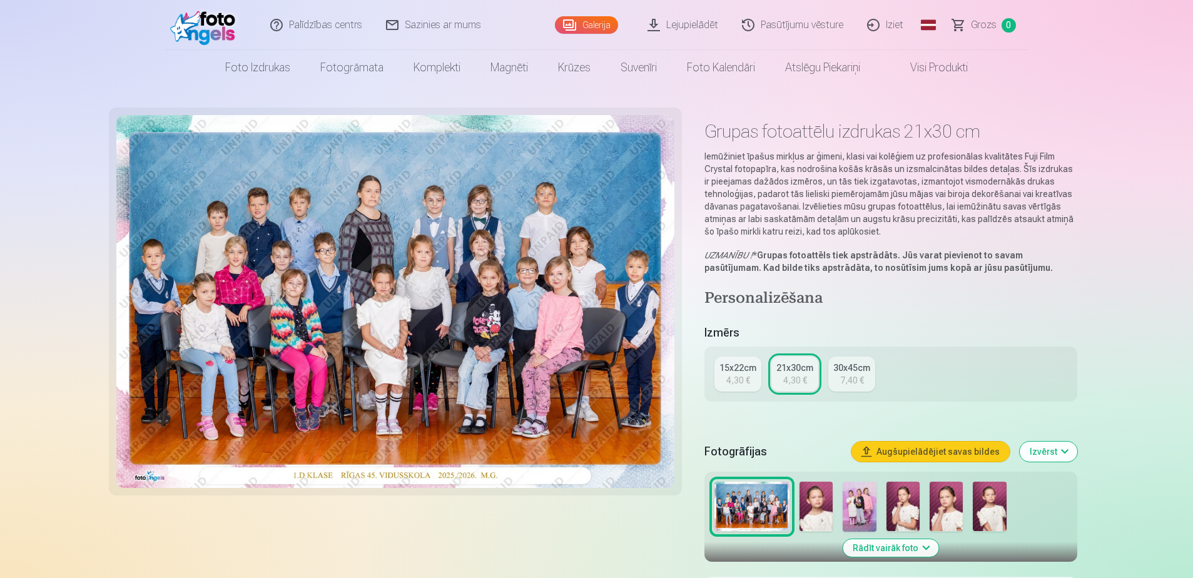
click at [385, 350] on img at bounding box center [395, 301] width 559 height 373
click at [852, 507] on img at bounding box center [858, 507] width 33 height 50
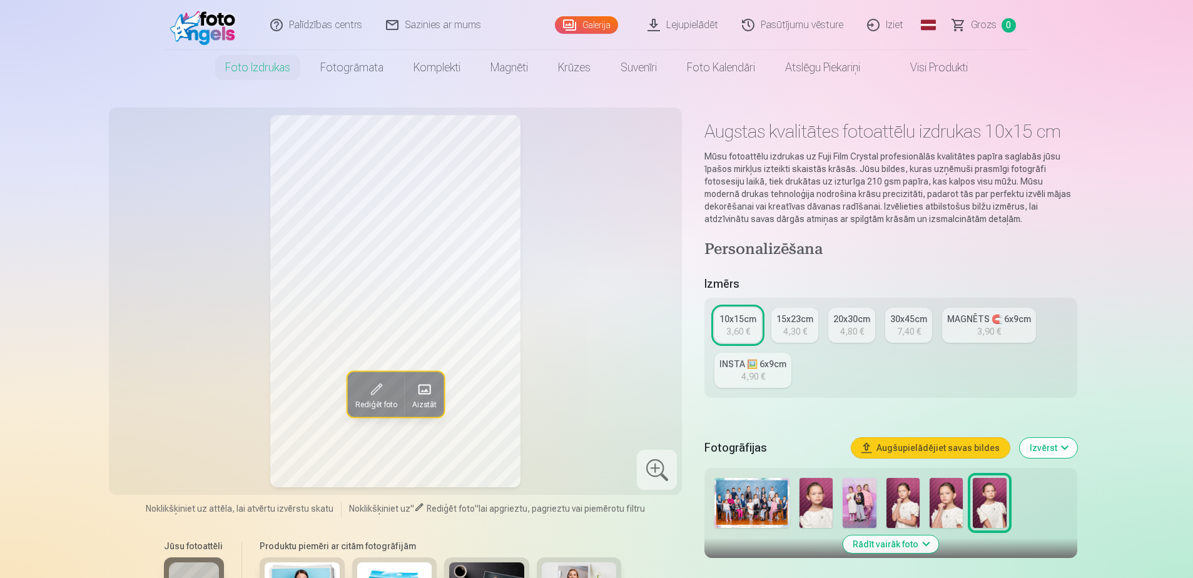
click at [848, 493] on img at bounding box center [858, 503] width 33 height 50
click at [768, 495] on img at bounding box center [751, 503] width 75 height 50
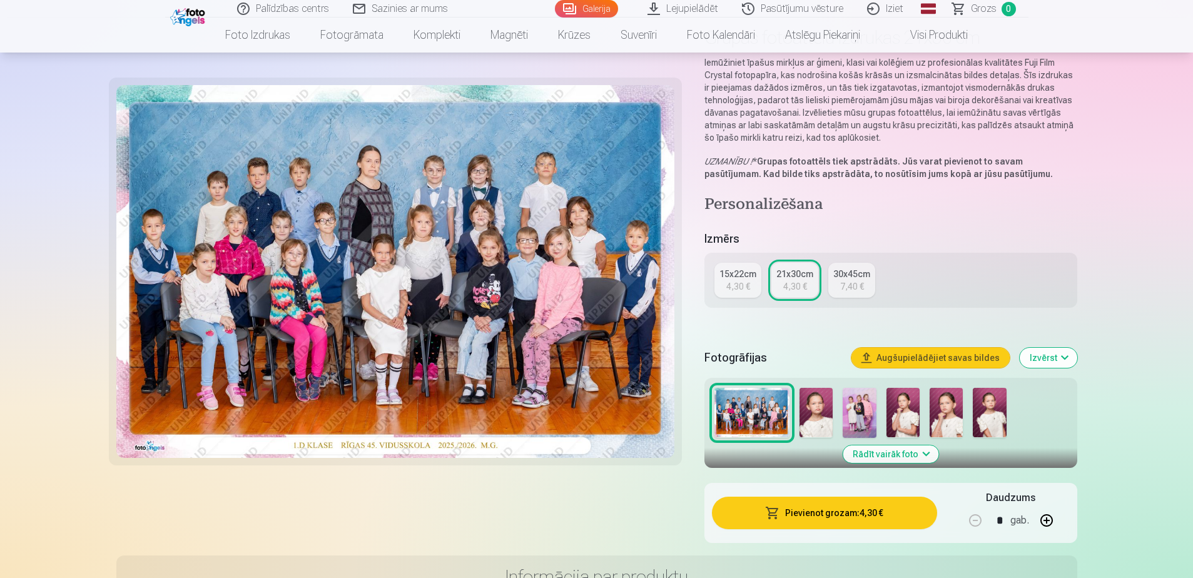
scroll to position [125, 0]
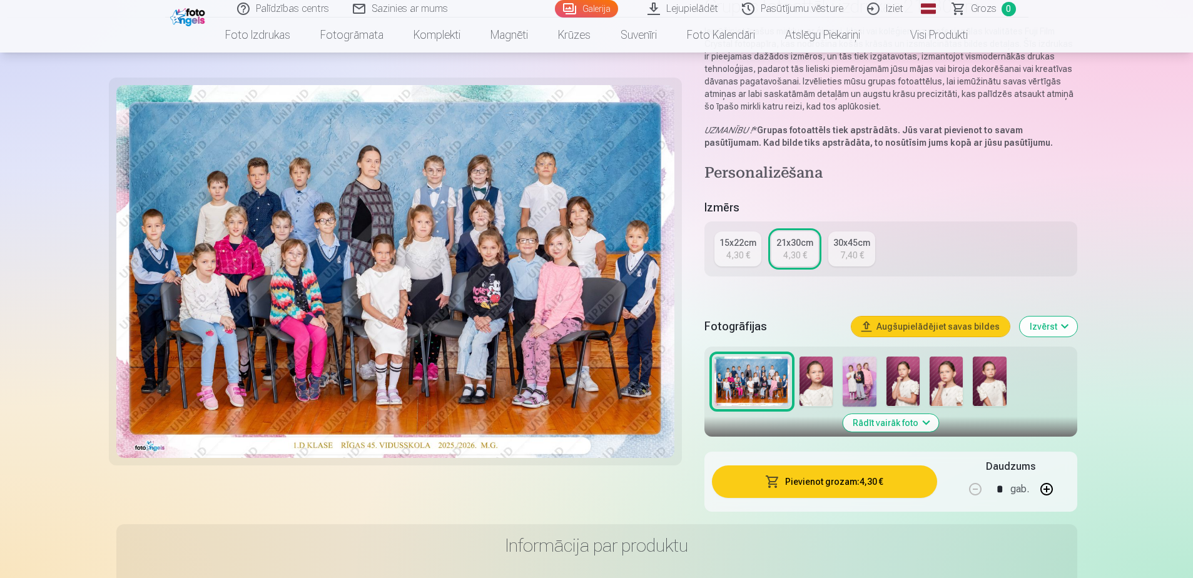
click at [729, 258] on div "4,30 €" at bounding box center [738, 255] width 24 height 13
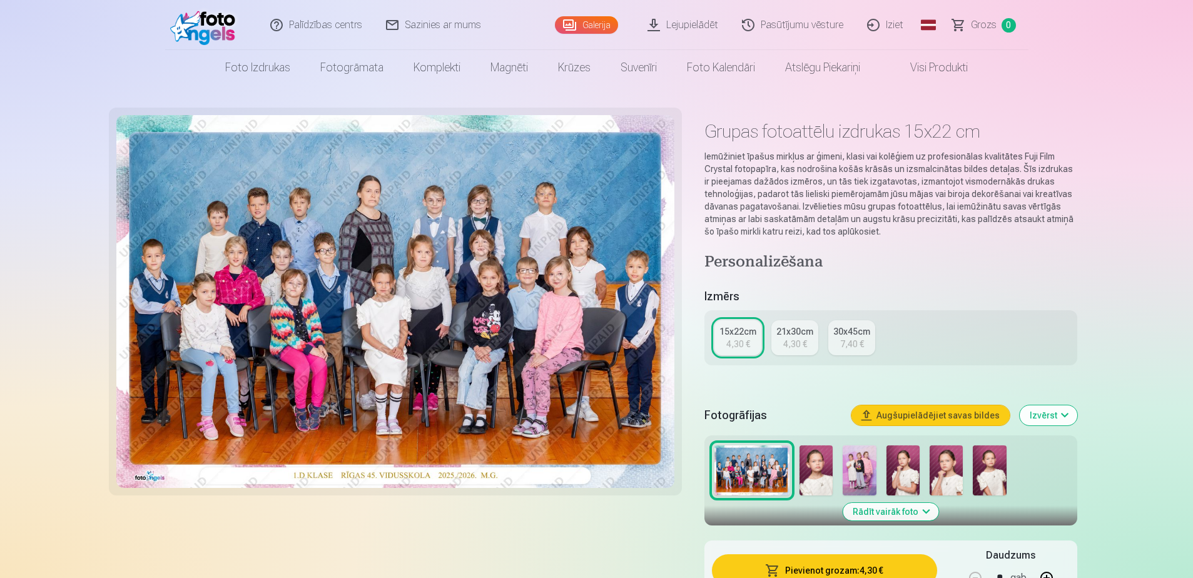
click at [784, 348] on div "4,30 €" at bounding box center [795, 344] width 24 height 13
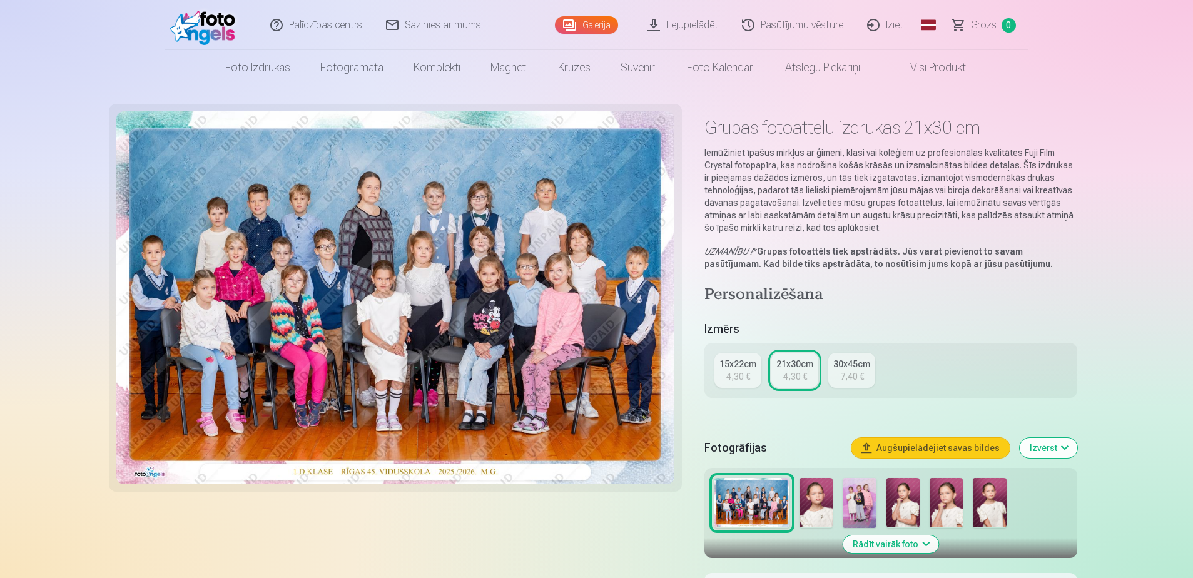
scroll to position [188, 0]
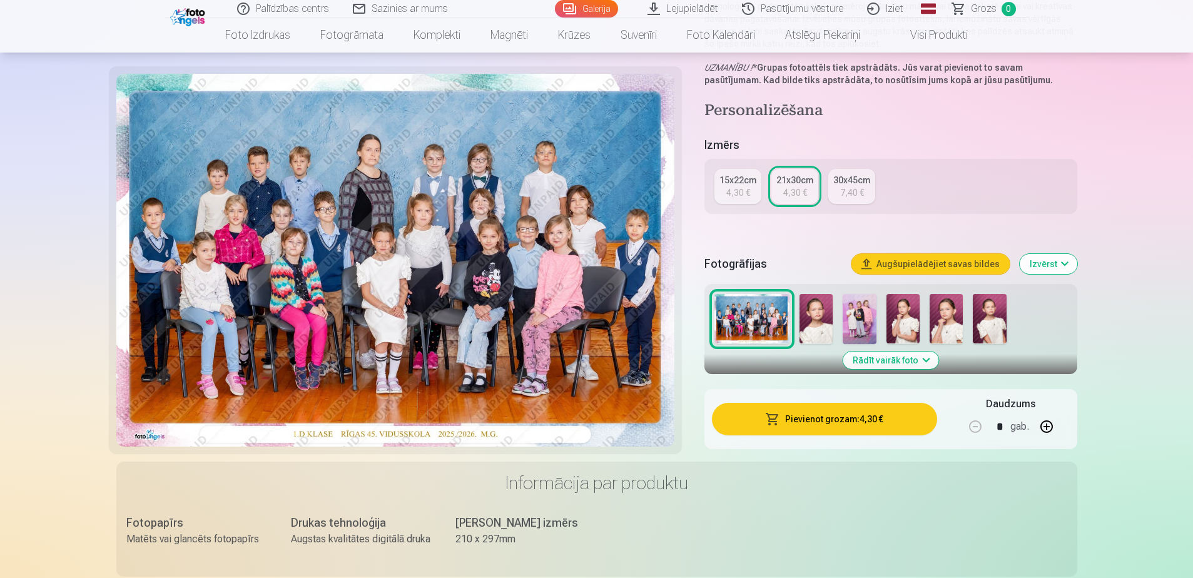
drag, startPoint x: 821, startPoint y: 420, endPoint x: 824, endPoint y: 428, distance: 8.7
click at [822, 420] on button "Pievienot grozam : 4,30 €" at bounding box center [824, 419] width 225 height 33
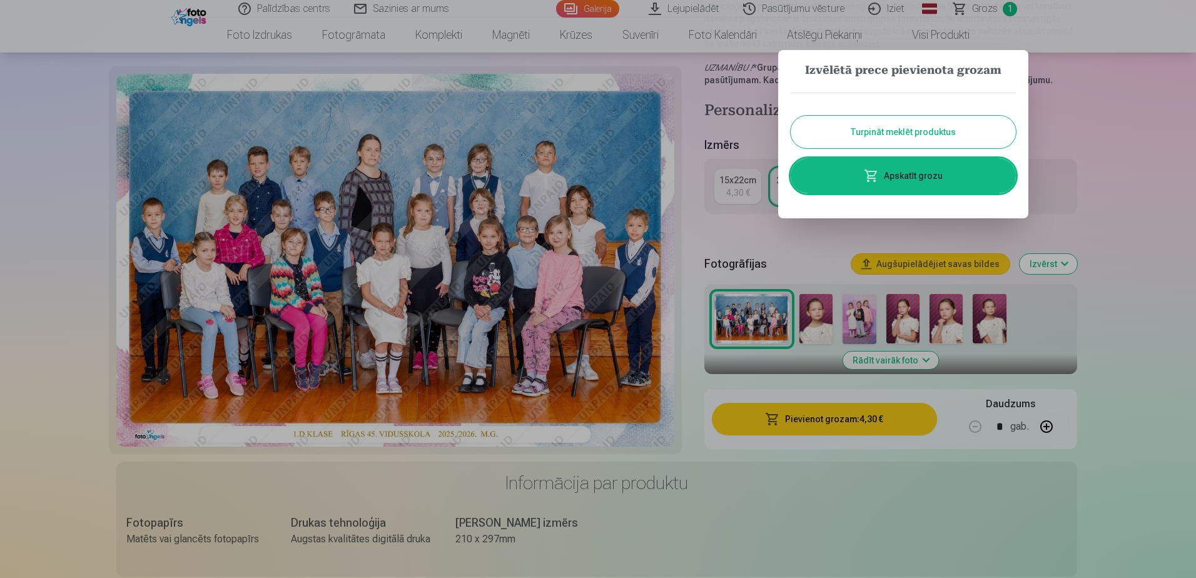
click at [908, 138] on button "Turpināt meklēt produktus" at bounding box center [903, 132] width 225 height 33
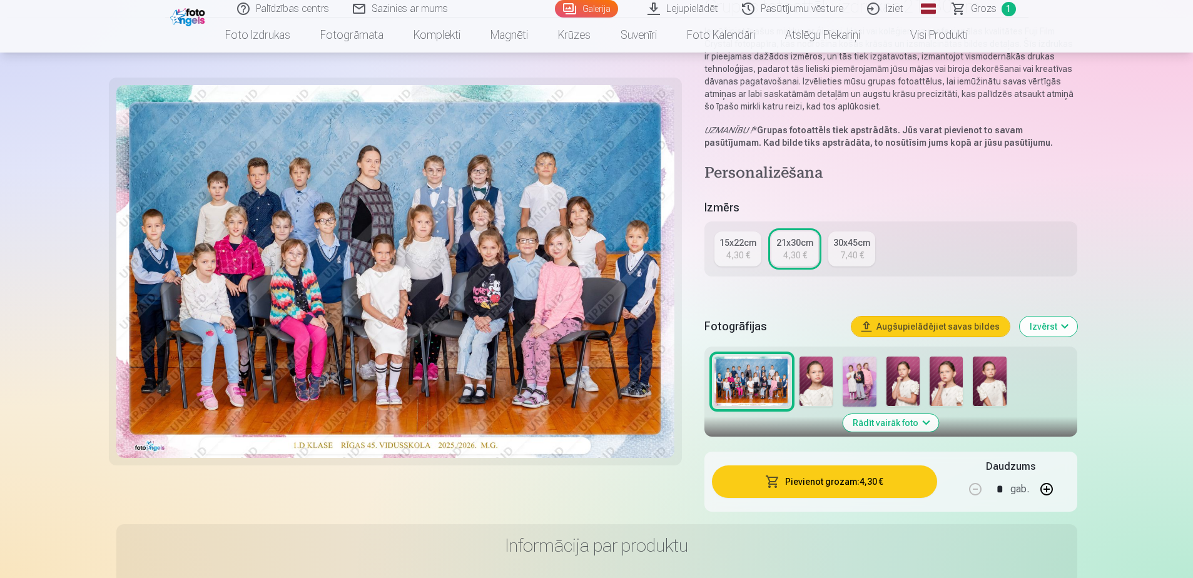
scroll to position [0, 0]
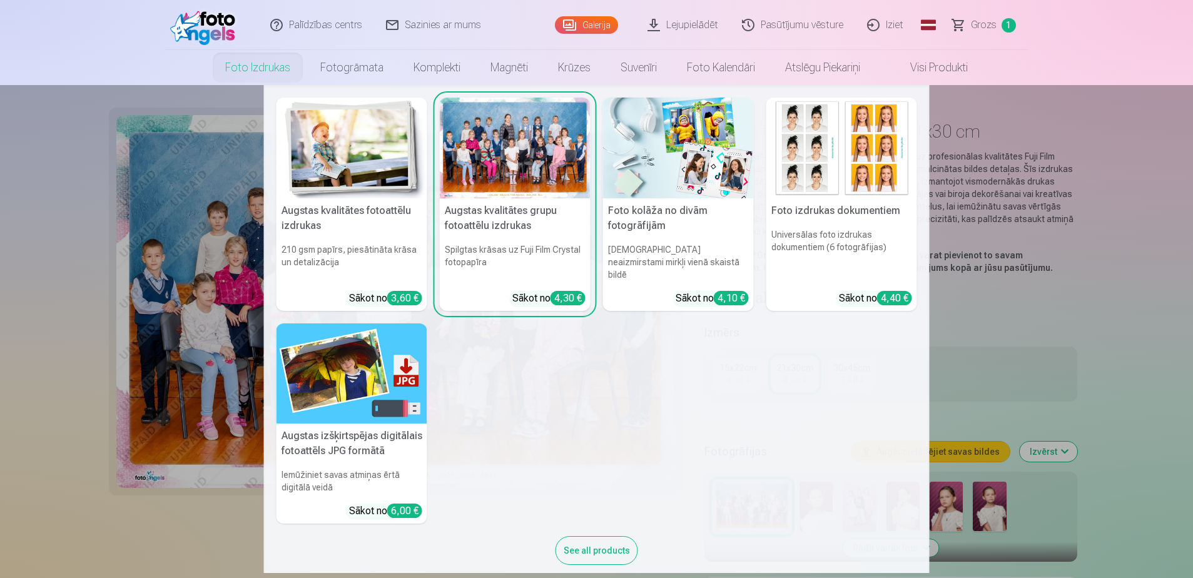
click at [273, 64] on link "Foto izdrukas" at bounding box center [257, 67] width 95 height 35
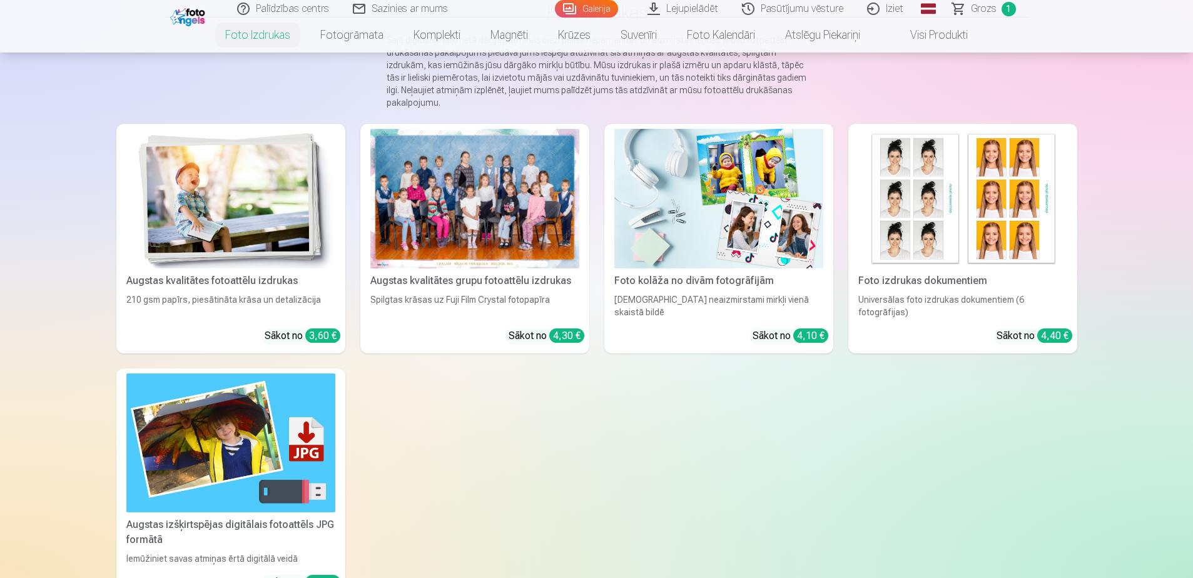
scroll to position [125, 0]
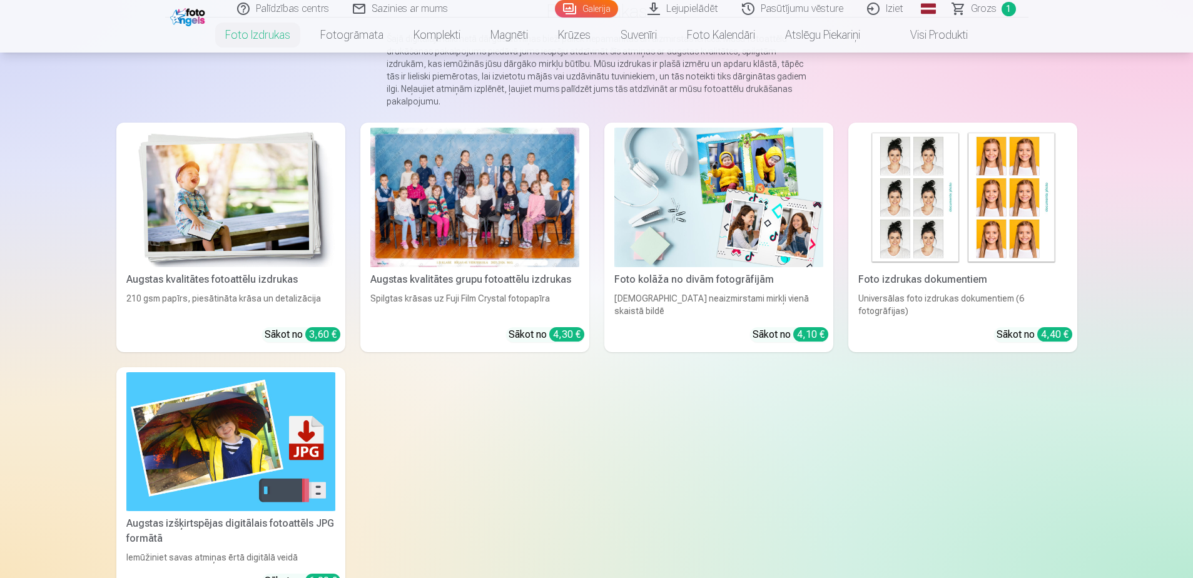
click at [246, 285] on link "Augstas kvalitātes fotoattēlu izdrukas 210 gsm papīrs, piesātināta krāsa un det…" at bounding box center [230, 238] width 229 height 230
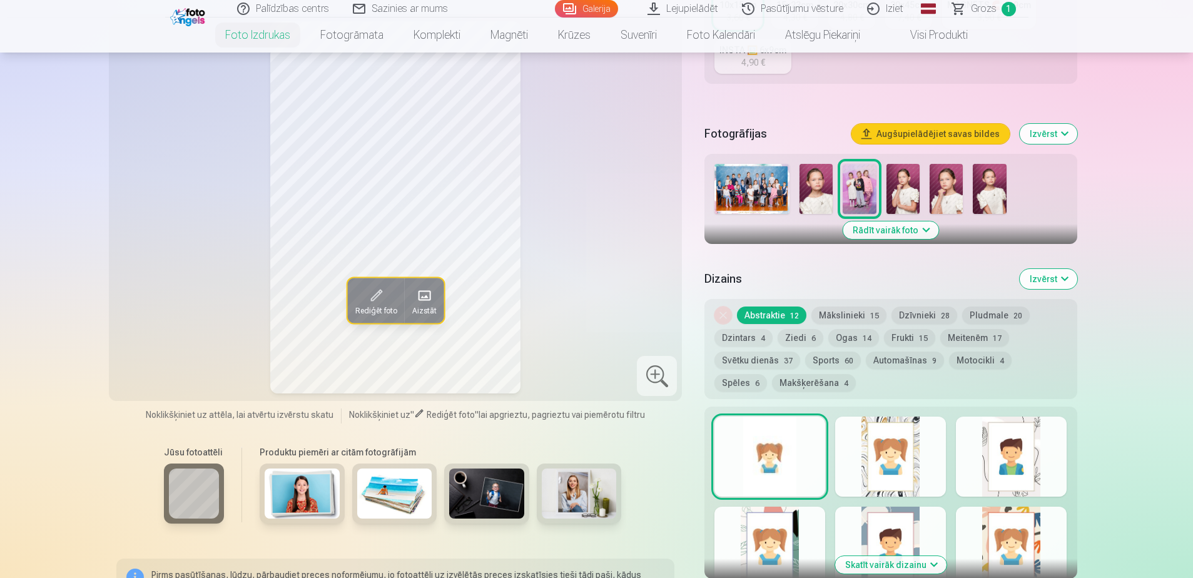
scroll to position [313, 0]
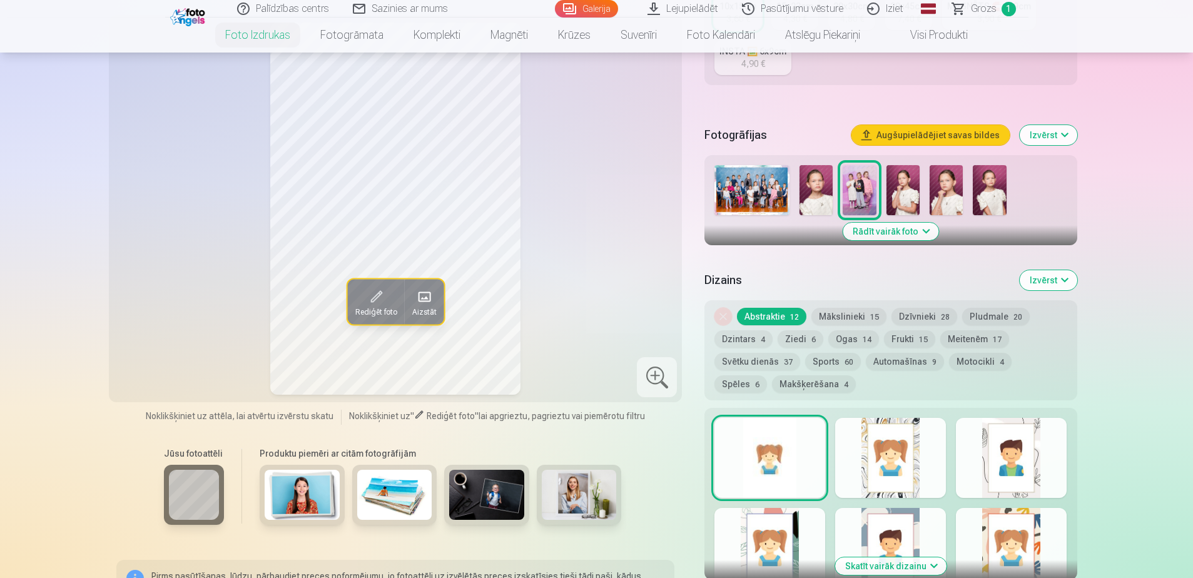
click at [942, 196] on img at bounding box center [945, 190] width 33 height 50
click at [908, 191] on img at bounding box center [902, 190] width 33 height 50
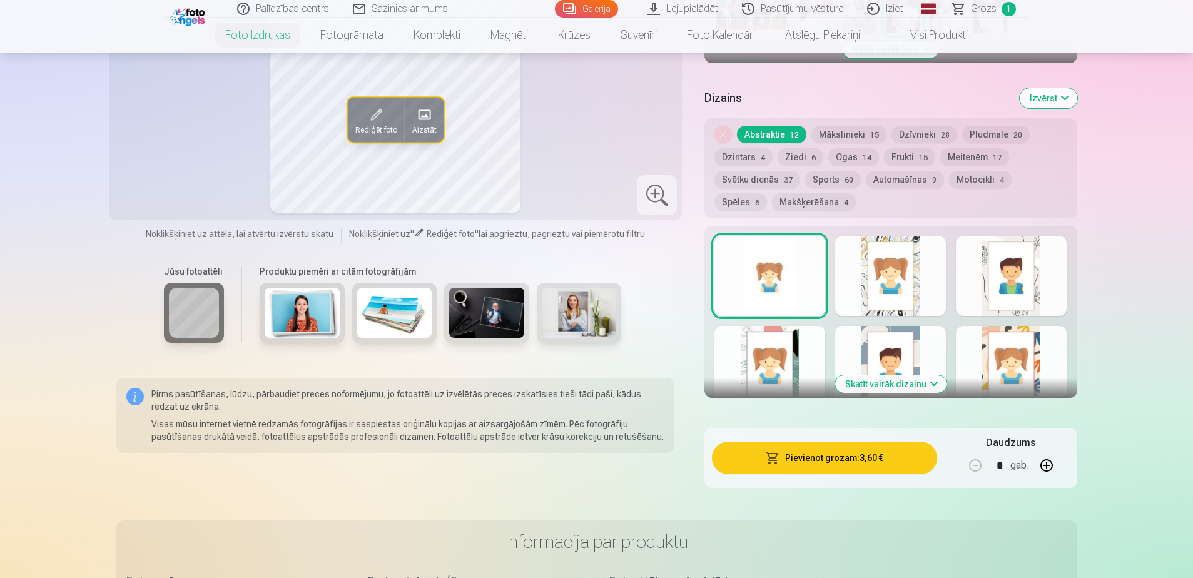
scroll to position [500, 0]
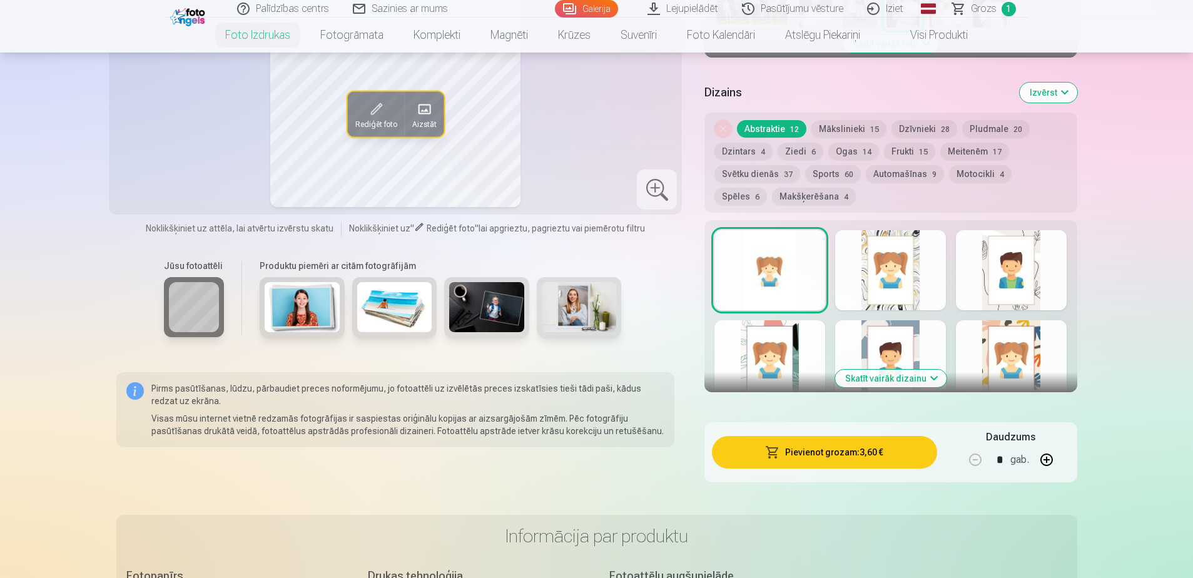
click at [902, 384] on button "Skatīt vairāk dizainu" at bounding box center [890, 379] width 111 height 18
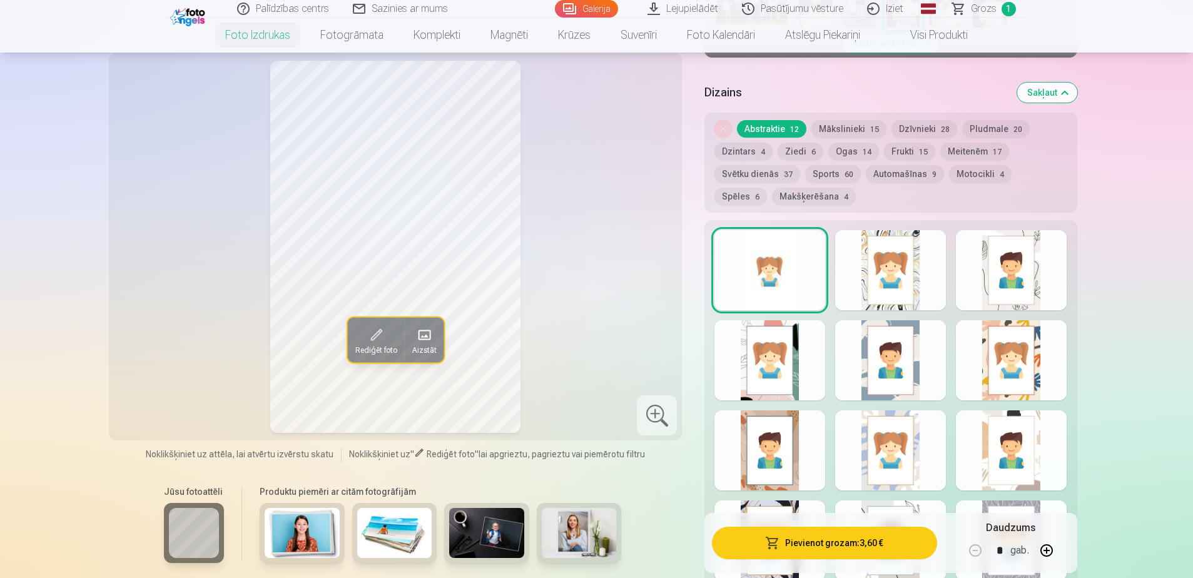
click at [921, 301] on div at bounding box center [890, 270] width 111 height 80
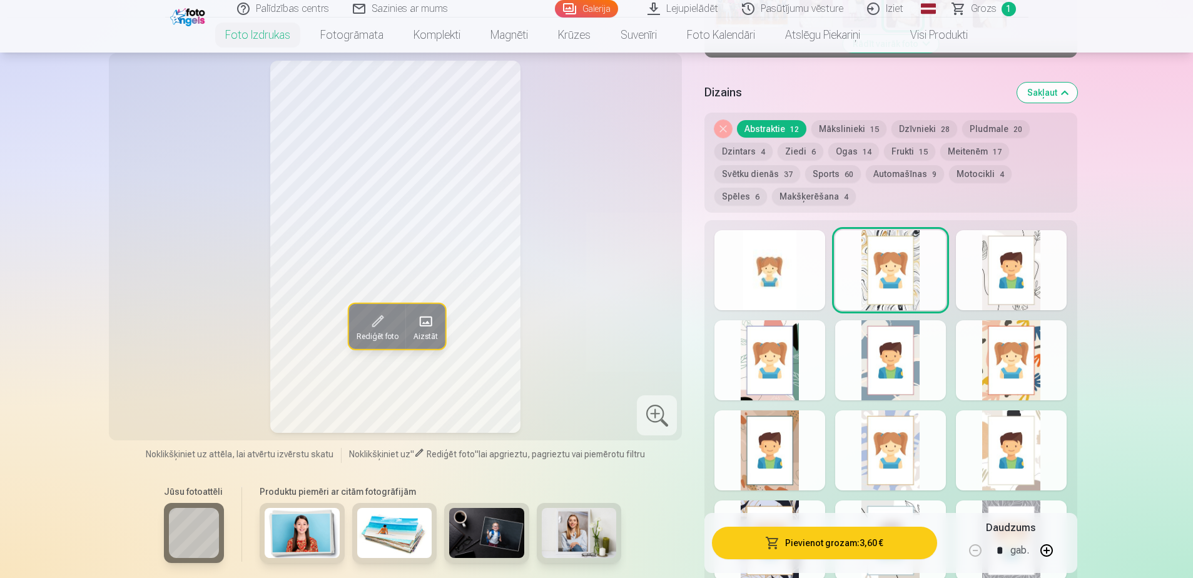
click at [865, 131] on button "Mākslinieki 15" at bounding box center [848, 129] width 75 height 18
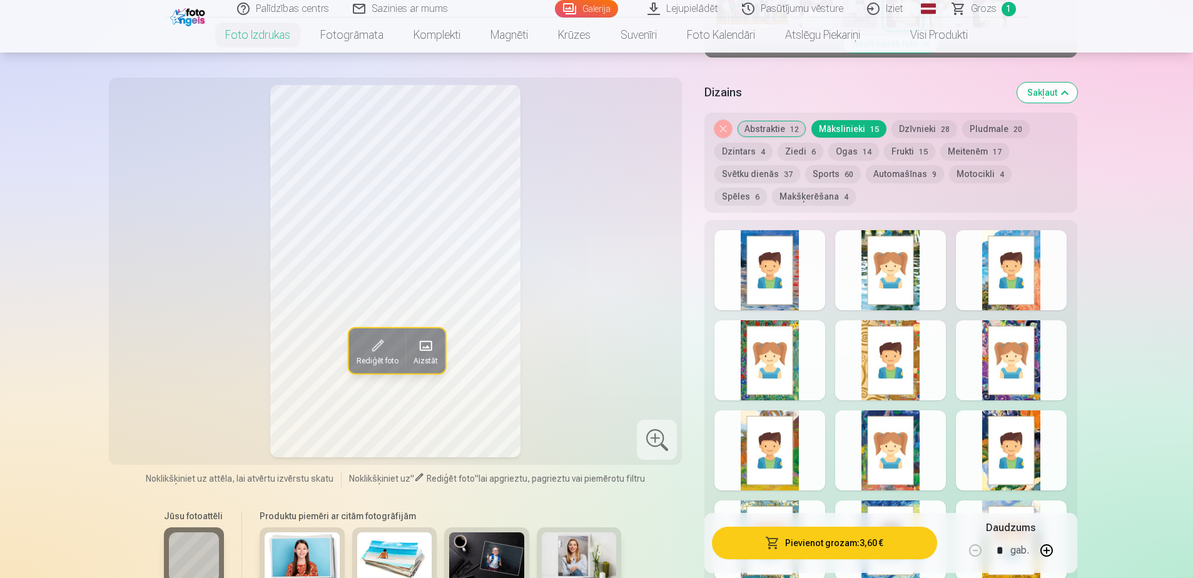
click at [788, 285] on div at bounding box center [769, 270] width 111 height 80
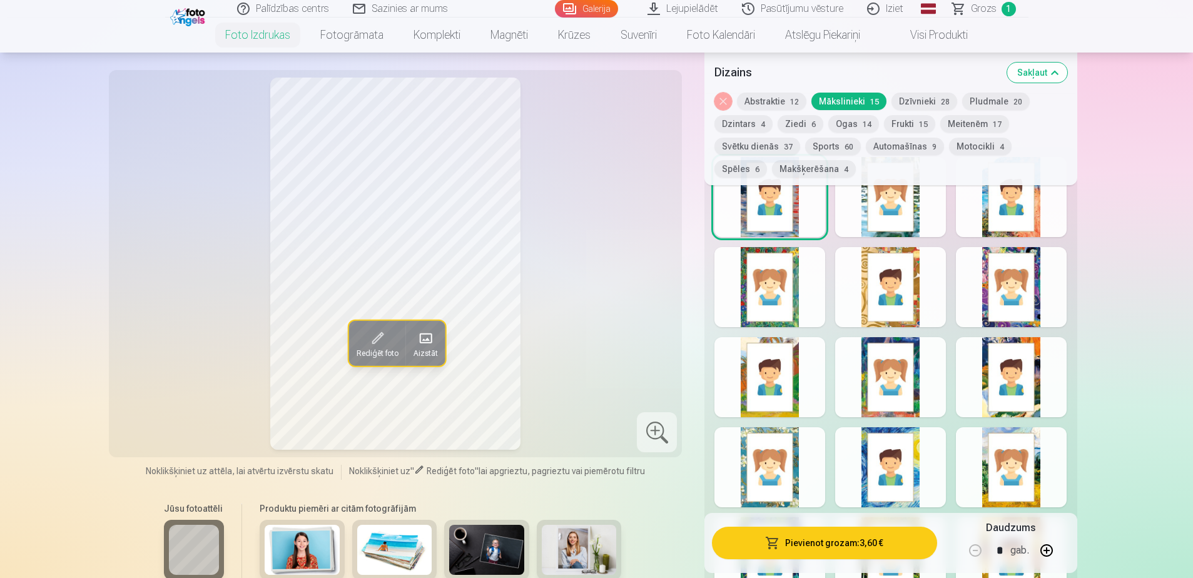
scroll to position [563, 0]
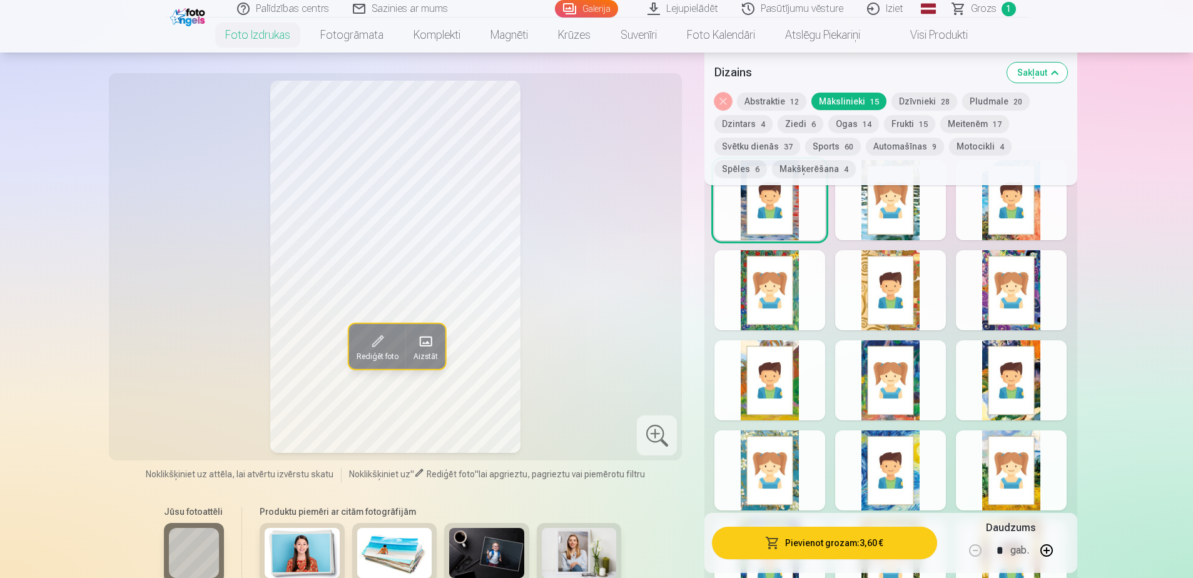
click at [1014, 437] on div at bounding box center [1011, 470] width 111 height 80
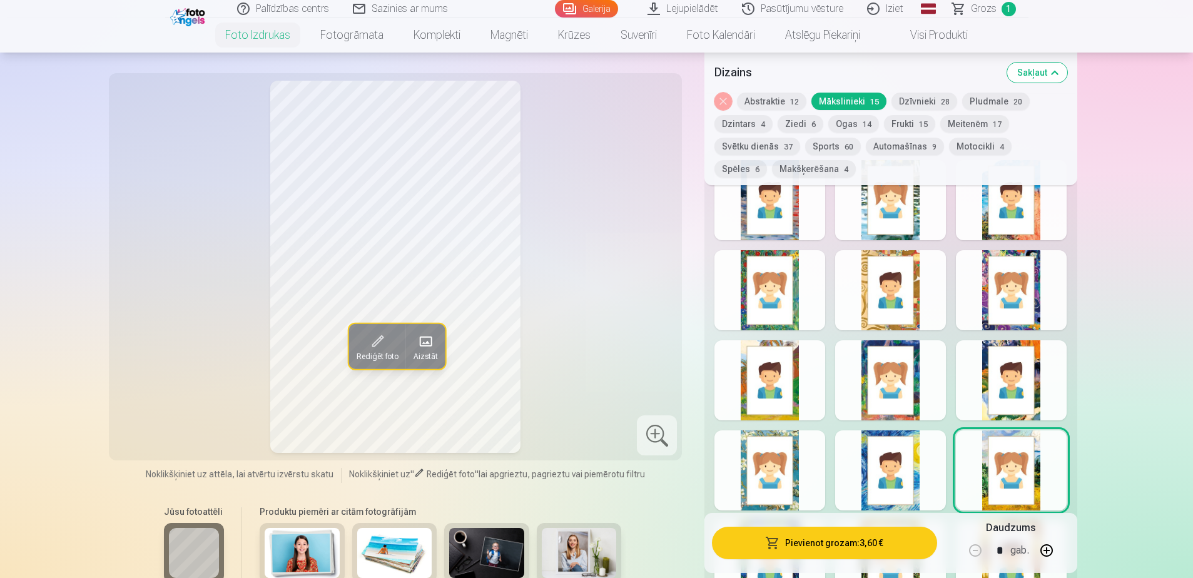
click at [766, 470] on div at bounding box center [769, 470] width 111 height 80
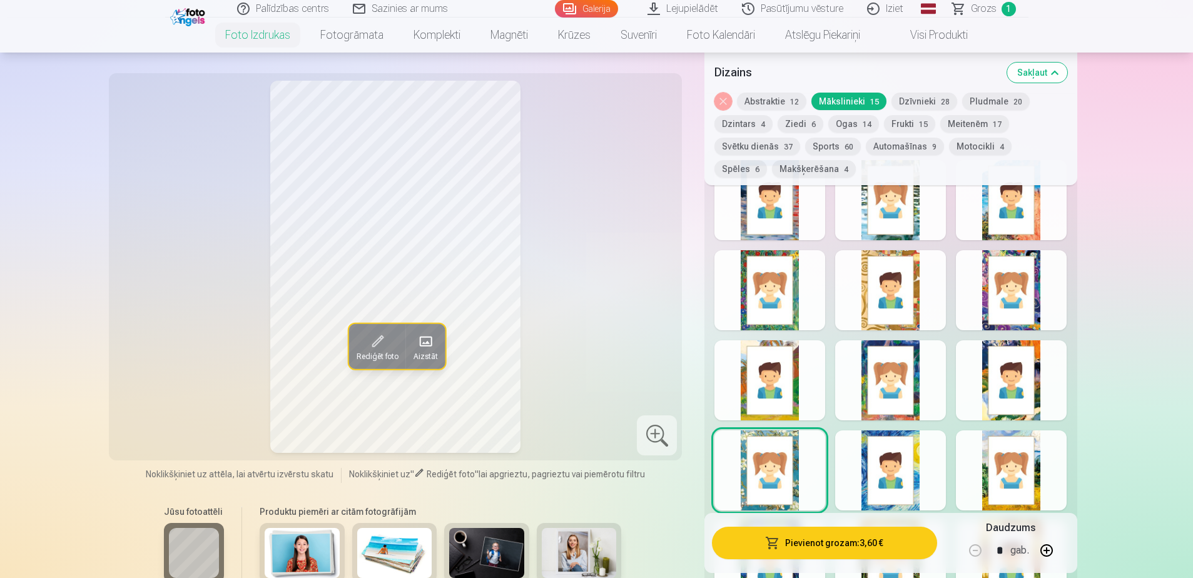
click at [922, 102] on button "Dzīvnieki 28" at bounding box center [924, 102] width 66 height 18
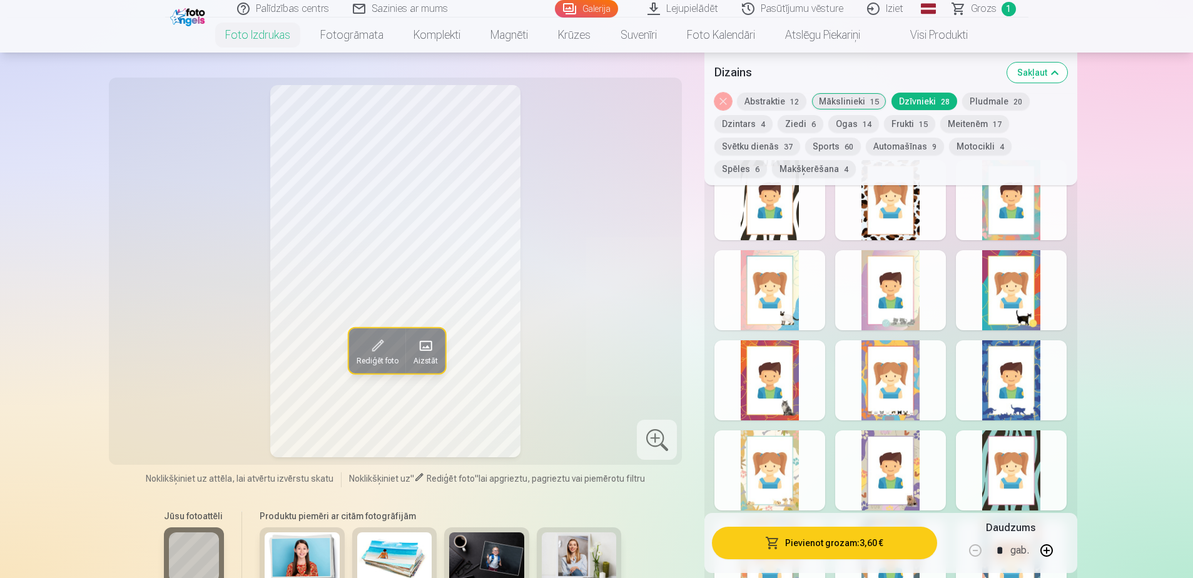
click at [796, 295] on div at bounding box center [769, 290] width 111 height 80
click at [1001, 101] on button "Pludmale 20" at bounding box center [996, 102] width 68 height 18
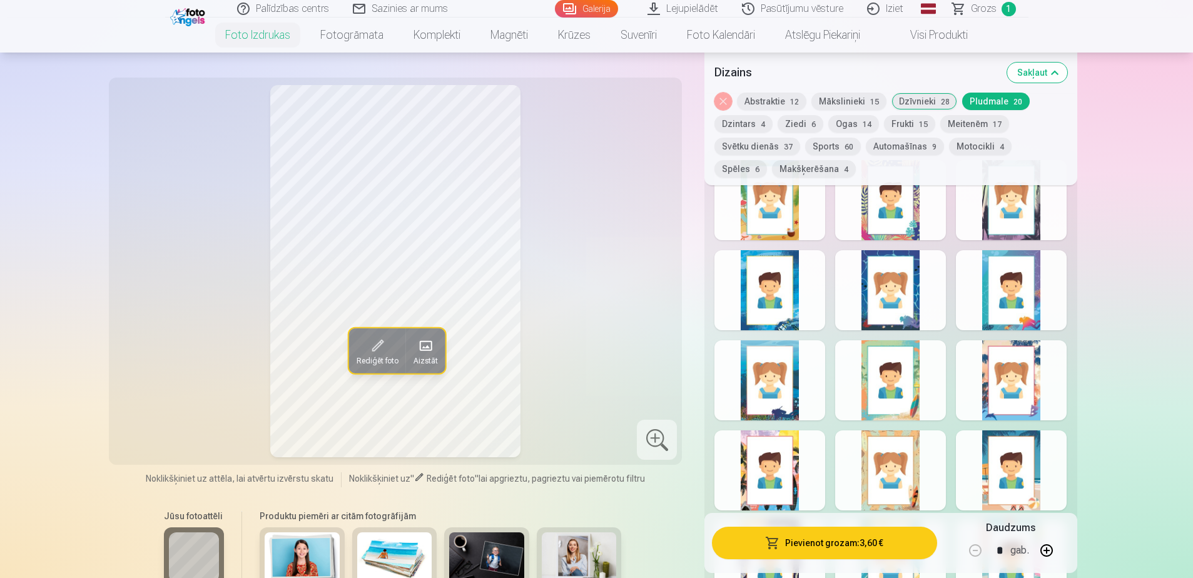
click at [761, 124] on span "4" at bounding box center [763, 124] width 4 height 9
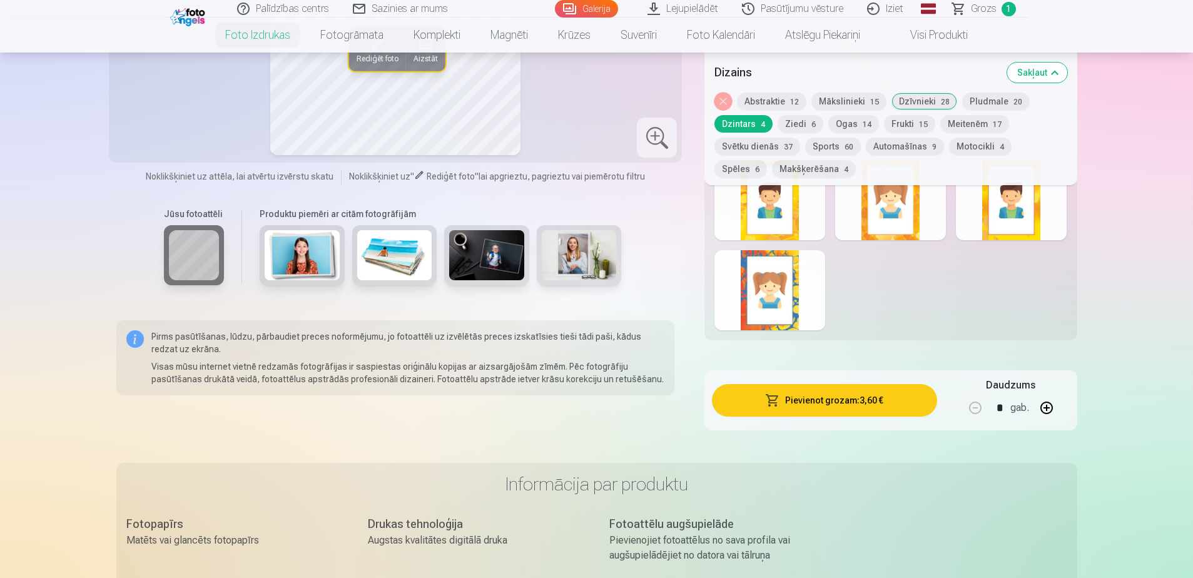
click at [806, 124] on button "Ziedi 6" at bounding box center [800, 124] width 46 height 18
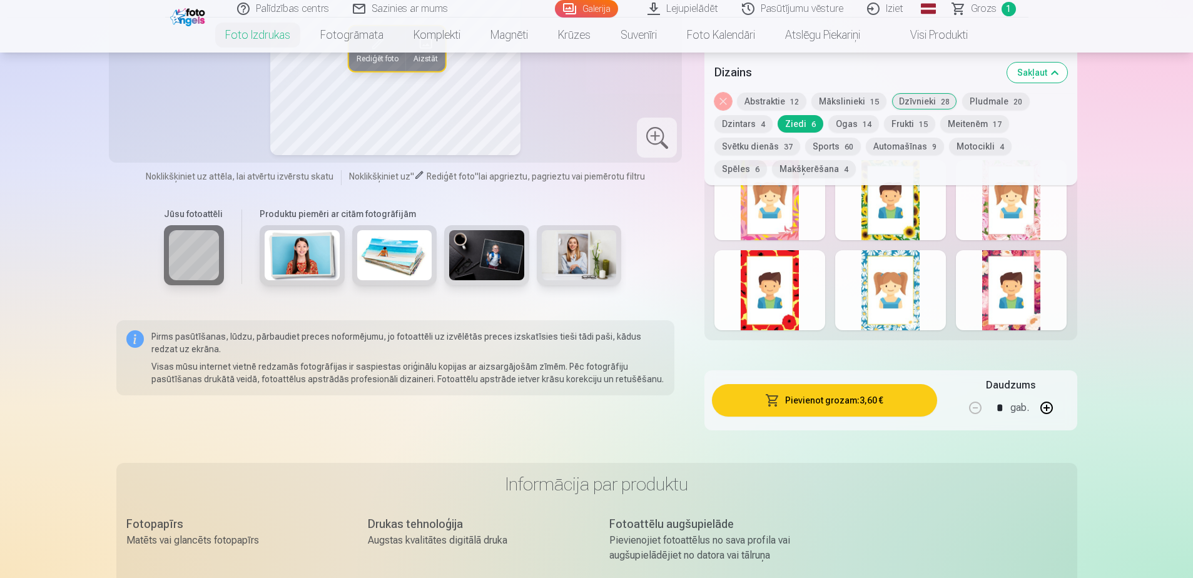
click at [845, 124] on button "Ogas 14" at bounding box center [853, 124] width 51 height 18
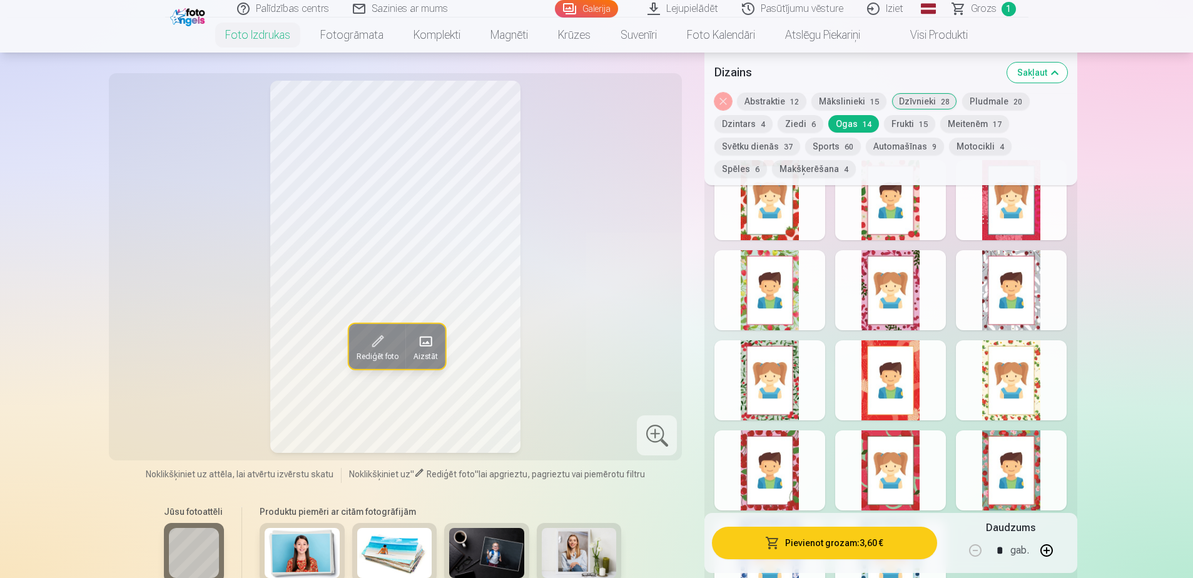
click at [916, 190] on div at bounding box center [890, 200] width 111 height 80
click at [999, 322] on div at bounding box center [1011, 290] width 111 height 80
click at [898, 123] on button "Frukti 15" at bounding box center [909, 124] width 51 height 18
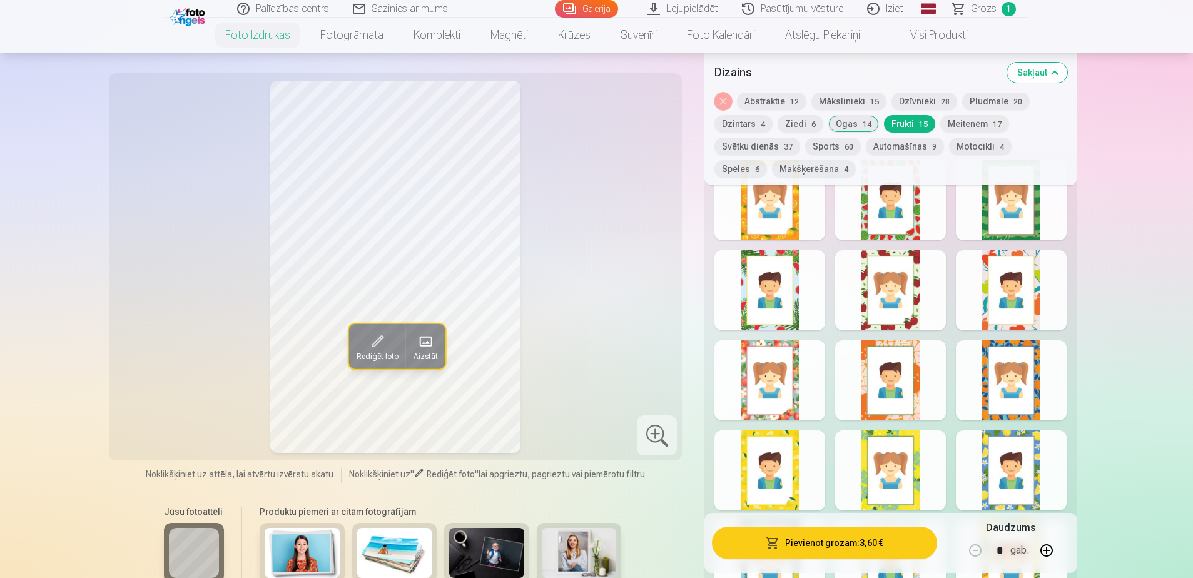
click at [764, 275] on div at bounding box center [769, 290] width 111 height 80
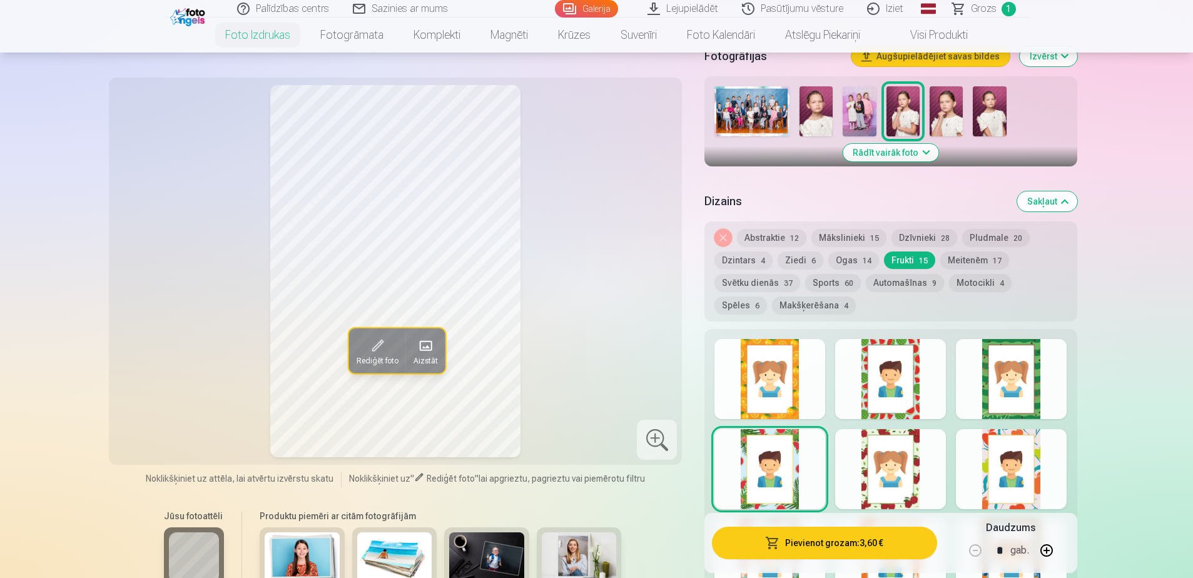
scroll to position [375, 0]
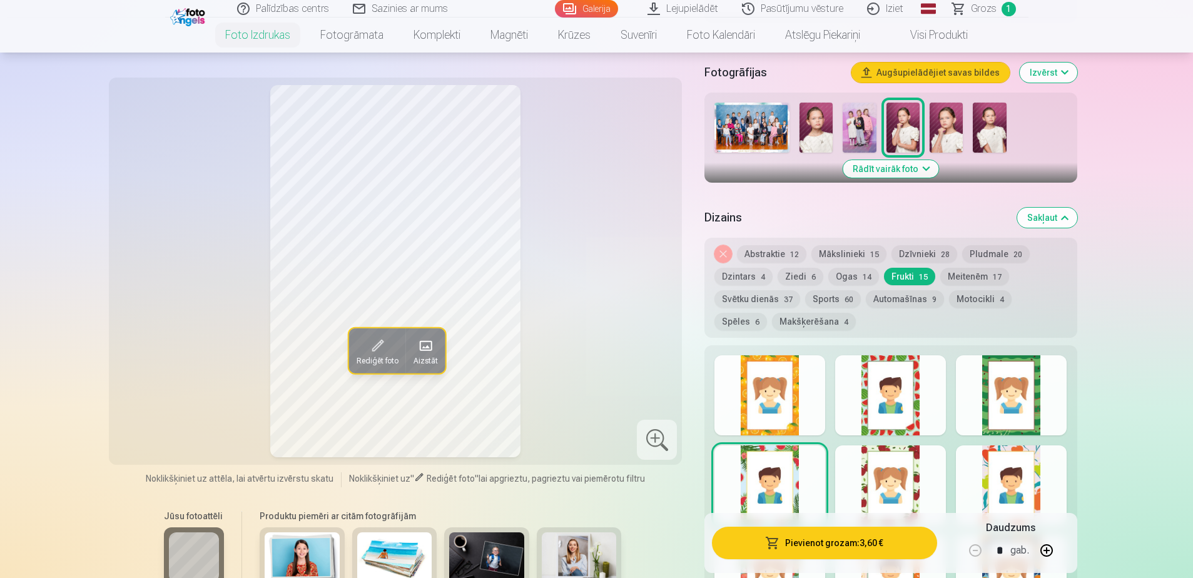
click at [919, 399] on div at bounding box center [890, 395] width 111 height 80
click at [969, 276] on button "Meitenēm 17" at bounding box center [974, 277] width 69 height 18
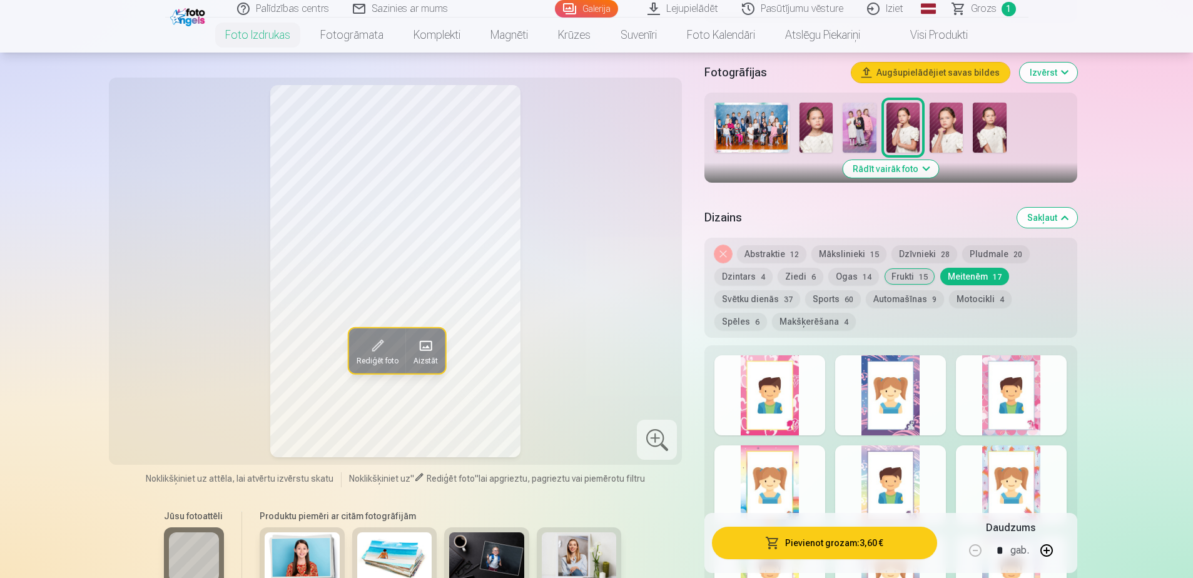
click at [790, 413] on div at bounding box center [769, 395] width 111 height 80
click at [997, 413] on div at bounding box center [1011, 395] width 111 height 80
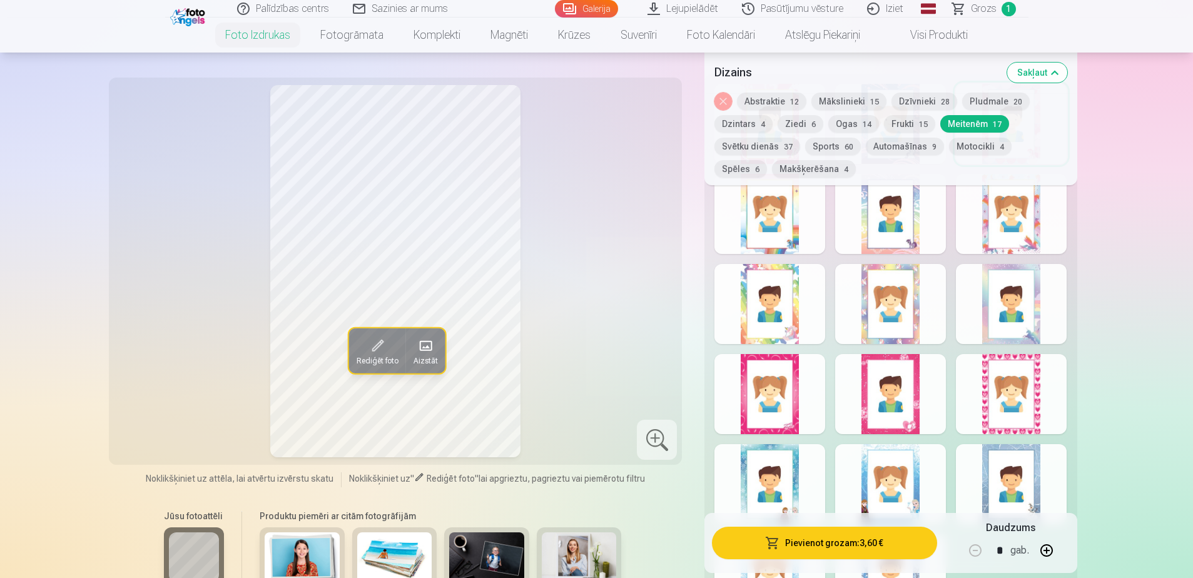
scroll to position [813, 0]
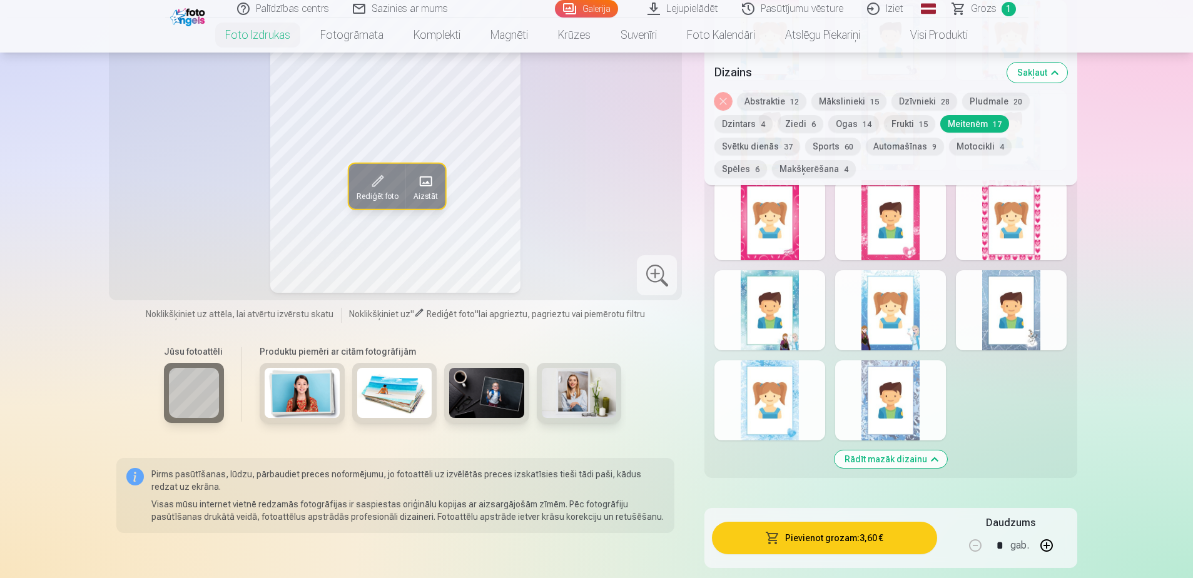
click at [896, 341] on div at bounding box center [890, 310] width 111 height 80
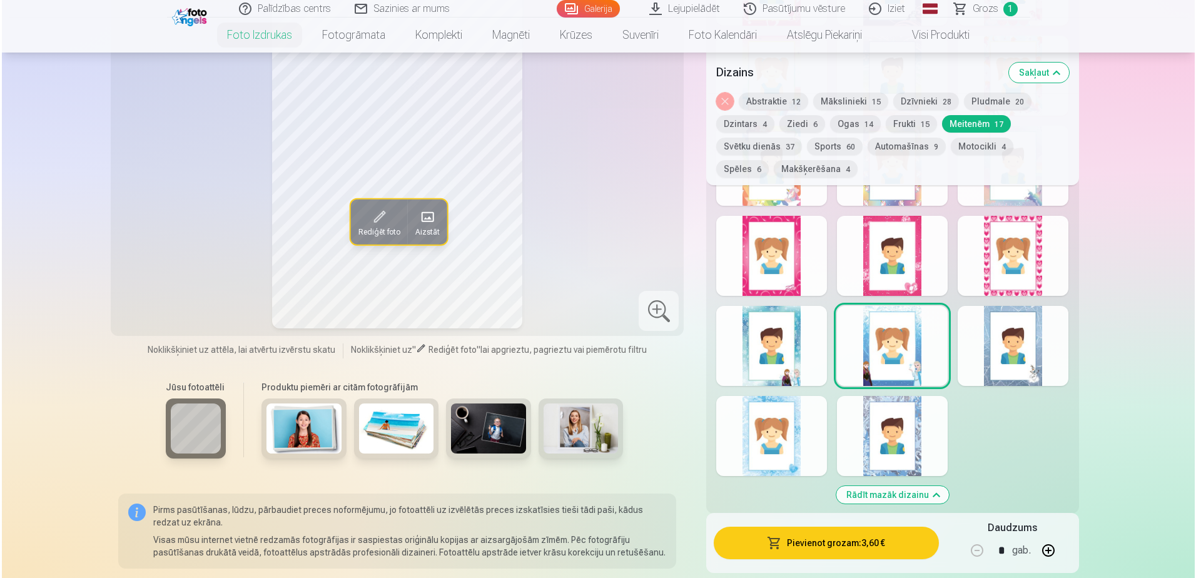
scroll to position [625, 0]
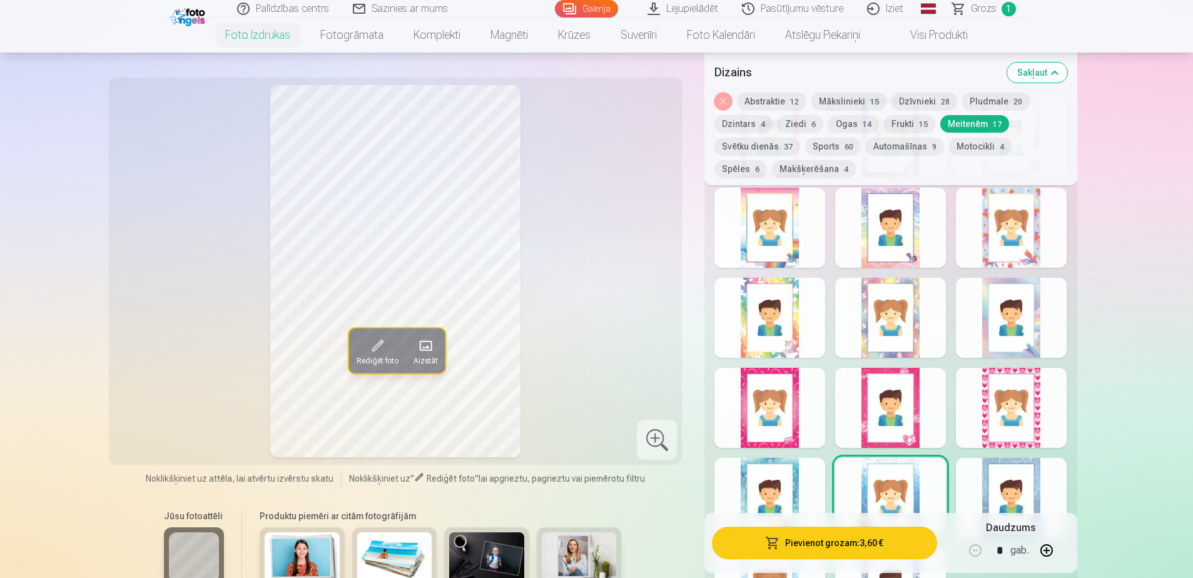
click at [809, 546] on button "Pievienot grozam : 3,60 €" at bounding box center [824, 543] width 225 height 33
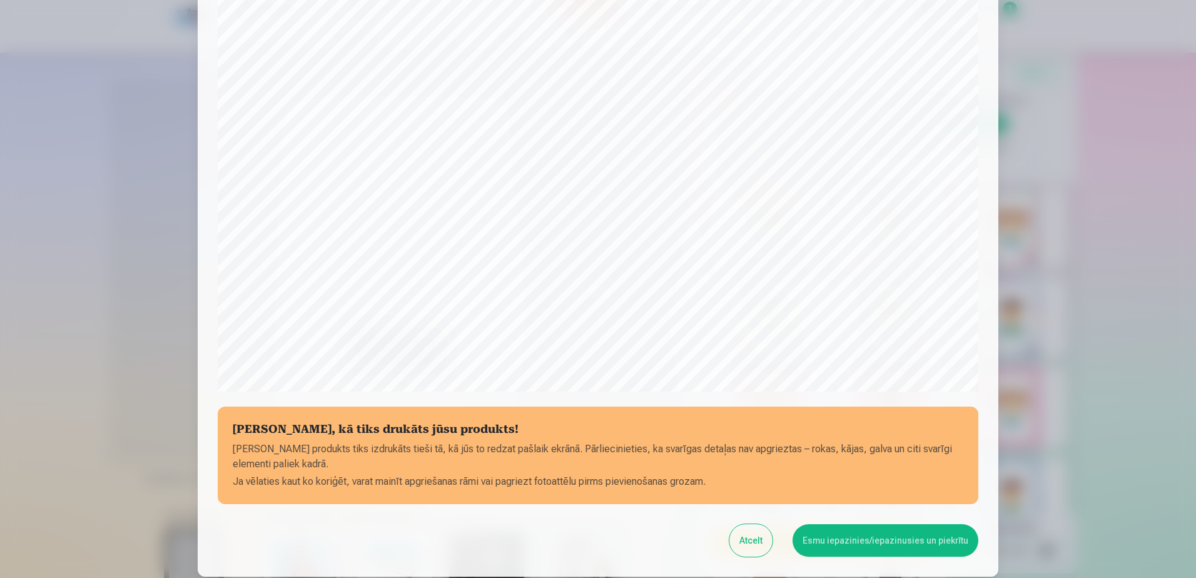
scroll to position [323, 0]
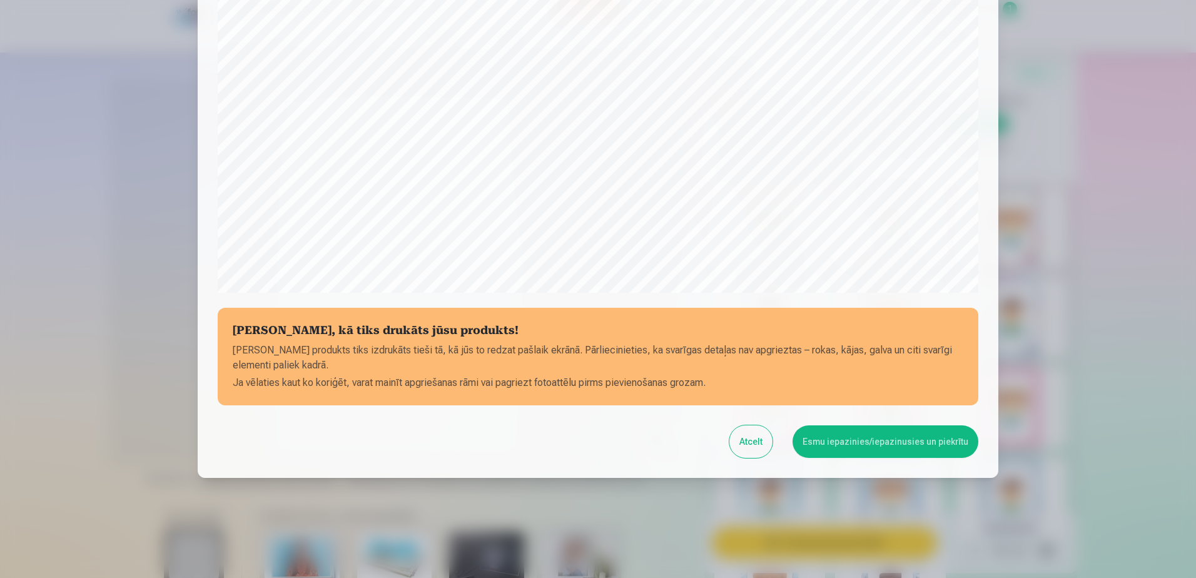
click at [799, 448] on div "Atcelt Esmu iepazinies/iepazinusies un piekrītu" at bounding box center [598, 441] width 761 height 33
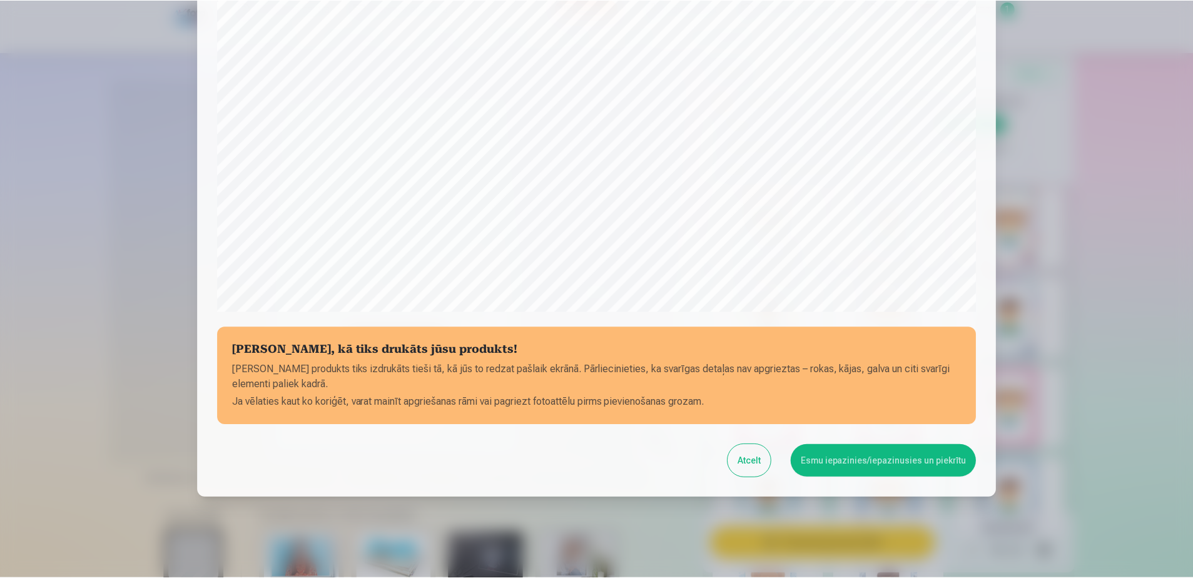
scroll to position [313, 0]
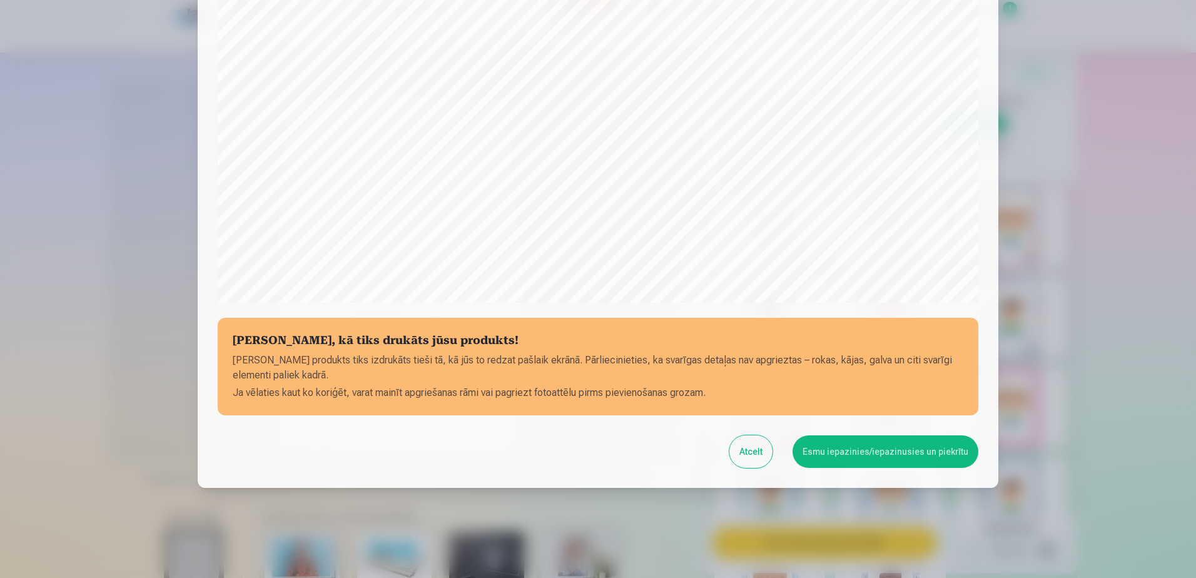
click at [851, 451] on button "Esmu iepazinies/iepazinusies un piekrītu" at bounding box center [885, 451] width 186 height 33
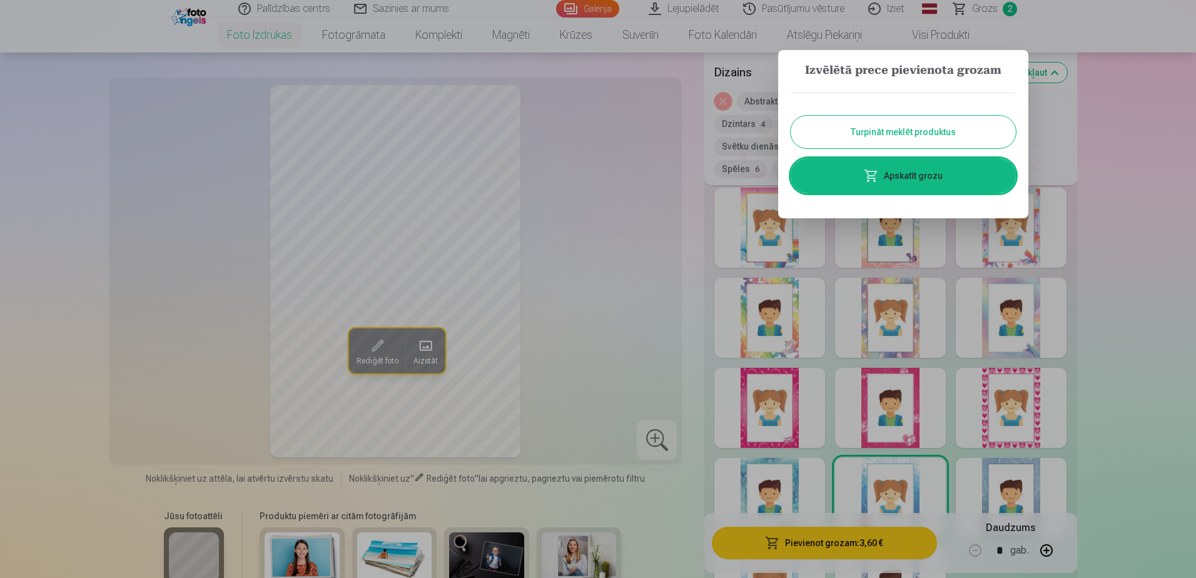
click at [949, 135] on button "Turpināt meklēt produktus" at bounding box center [903, 132] width 225 height 33
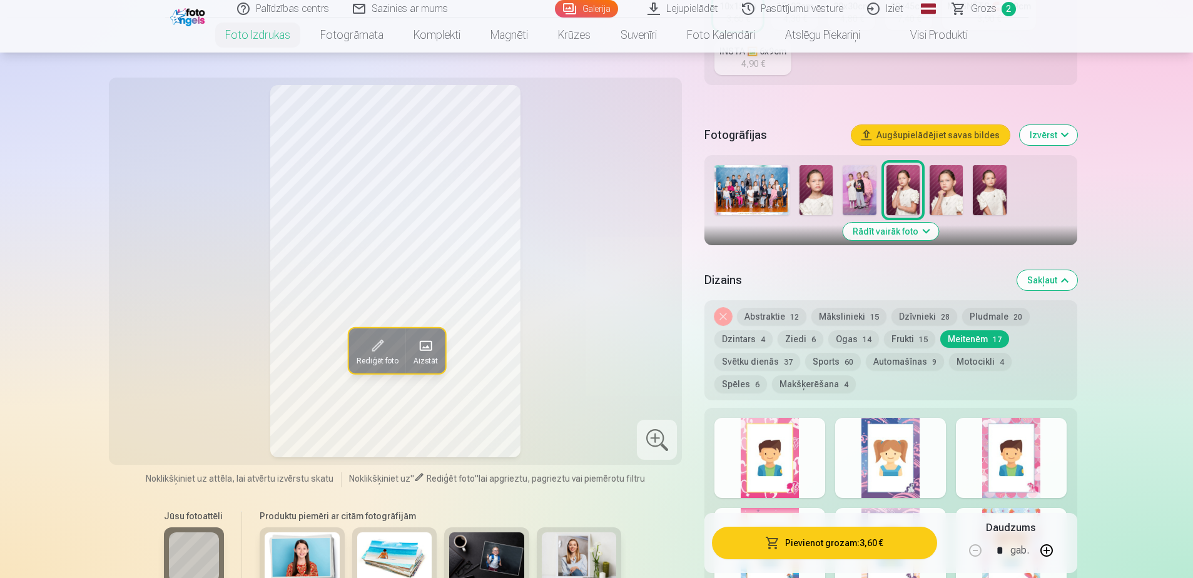
click at [938, 200] on img at bounding box center [945, 190] width 33 height 50
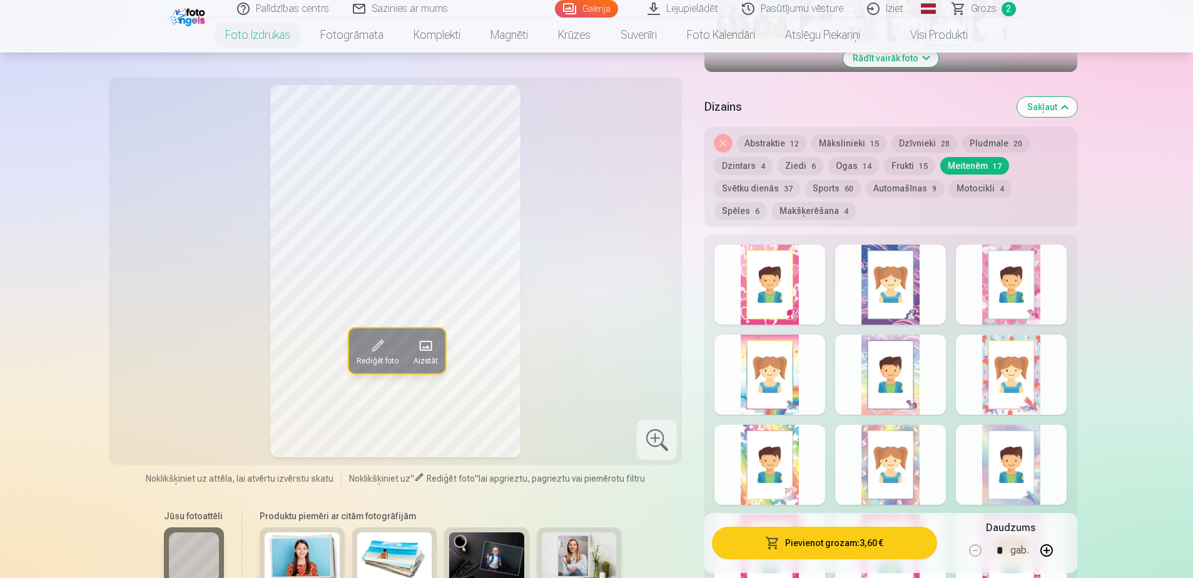
scroll to position [500, 0]
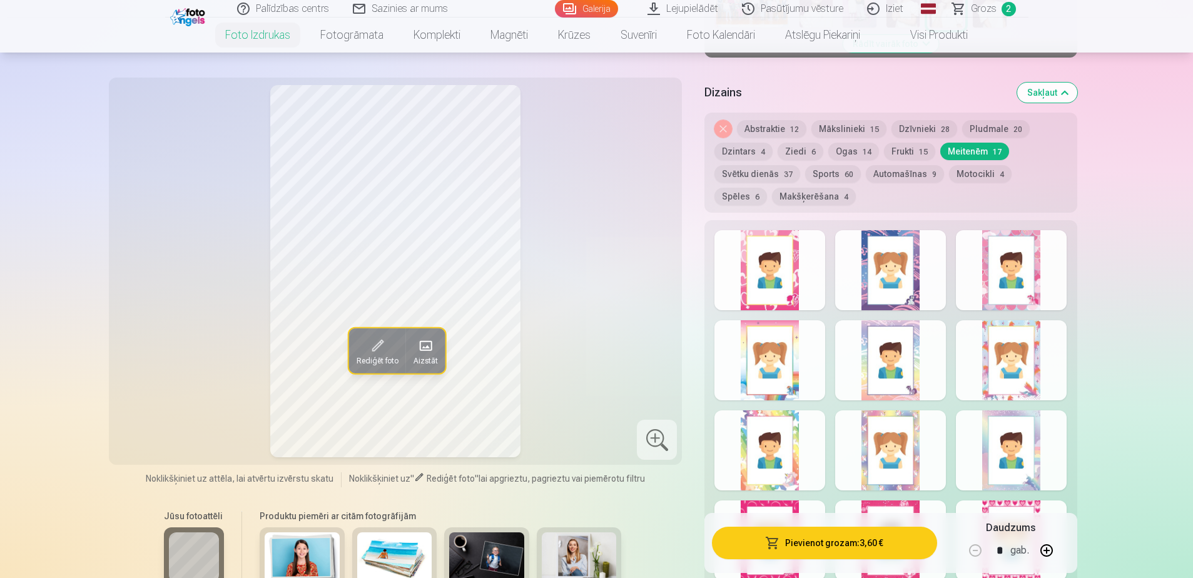
click at [915, 367] on div at bounding box center [890, 360] width 111 height 80
click at [794, 429] on div at bounding box center [769, 450] width 111 height 80
click at [1024, 388] on div at bounding box center [1011, 360] width 111 height 80
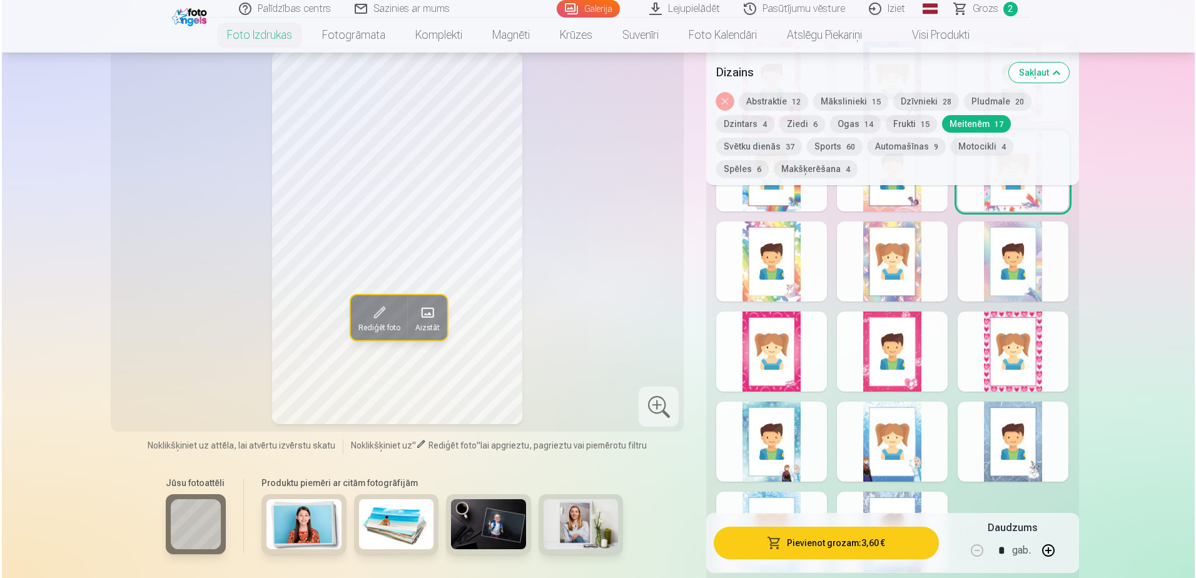
scroll to position [688, 0]
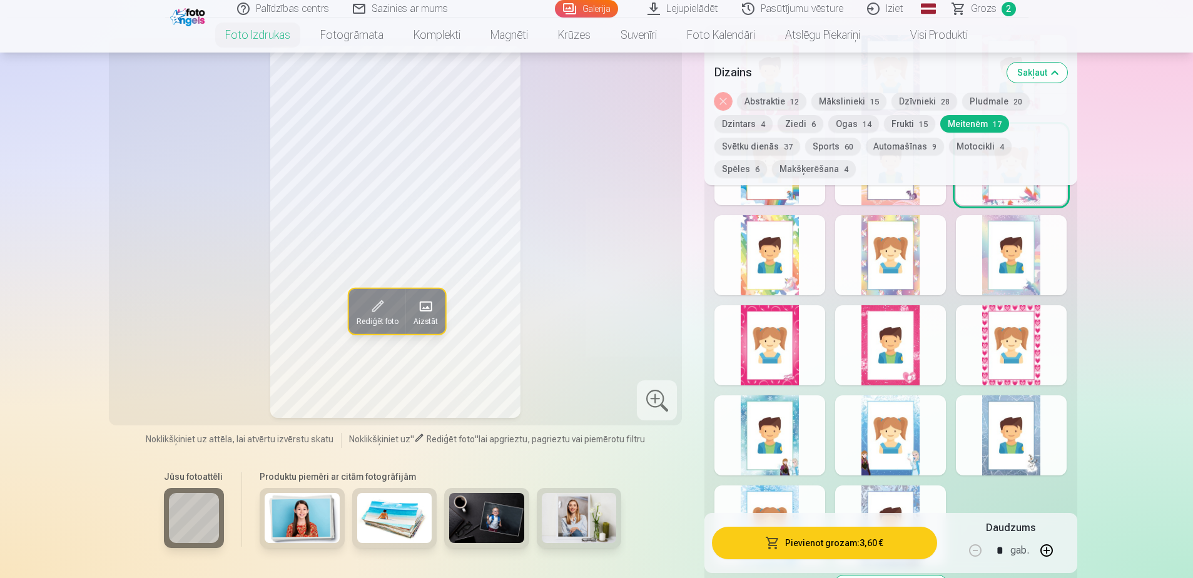
click at [781, 438] on div at bounding box center [769, 435] width 111 height 80
click at [787, 539] on button "Pievienot grozam : 3,60 €" at bounding box center [824, 543] width 225 height 33
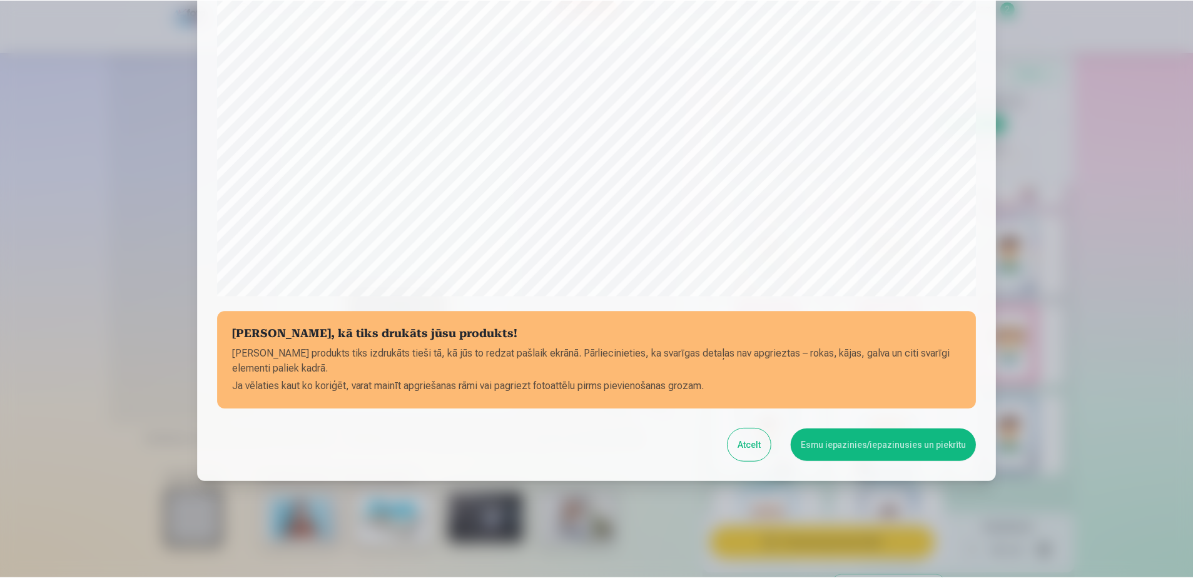
scroll to position [323, 0]
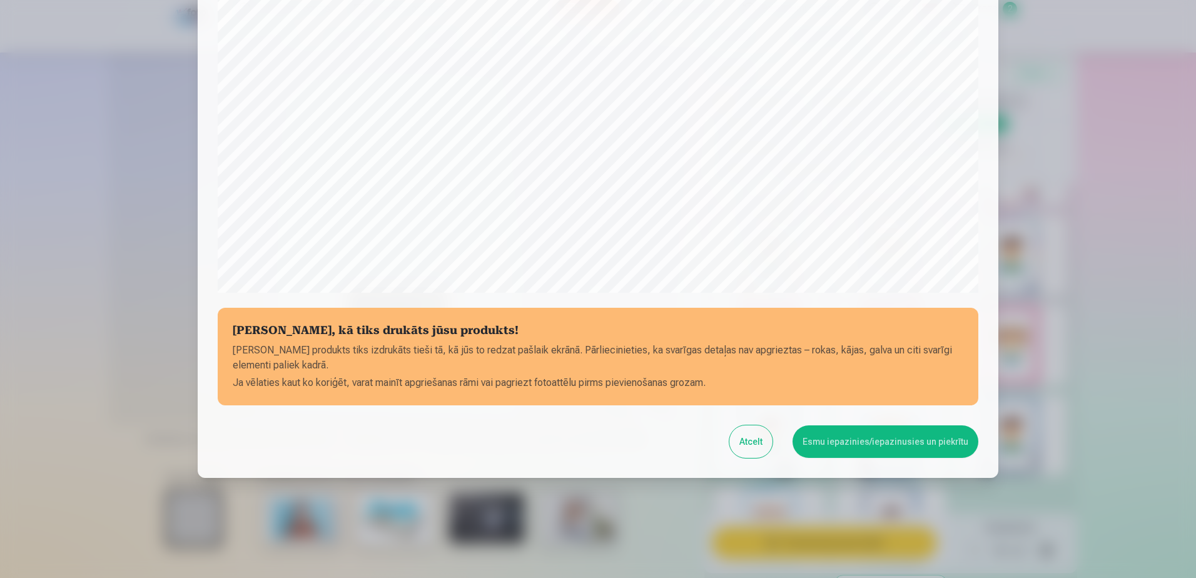
click at [867, 414] on div "Pārbaudiet, kā tiks drukāts jūsu produkts! Jūsu produkts tiks izdrukāts tieši t…" at bounding box center [598, 90] width 801 height 776
click at [869, 435] on button "Esmu iepazinies/iepazinusies un piekrītu" at bounding box center [885, 441] width 186 height 33
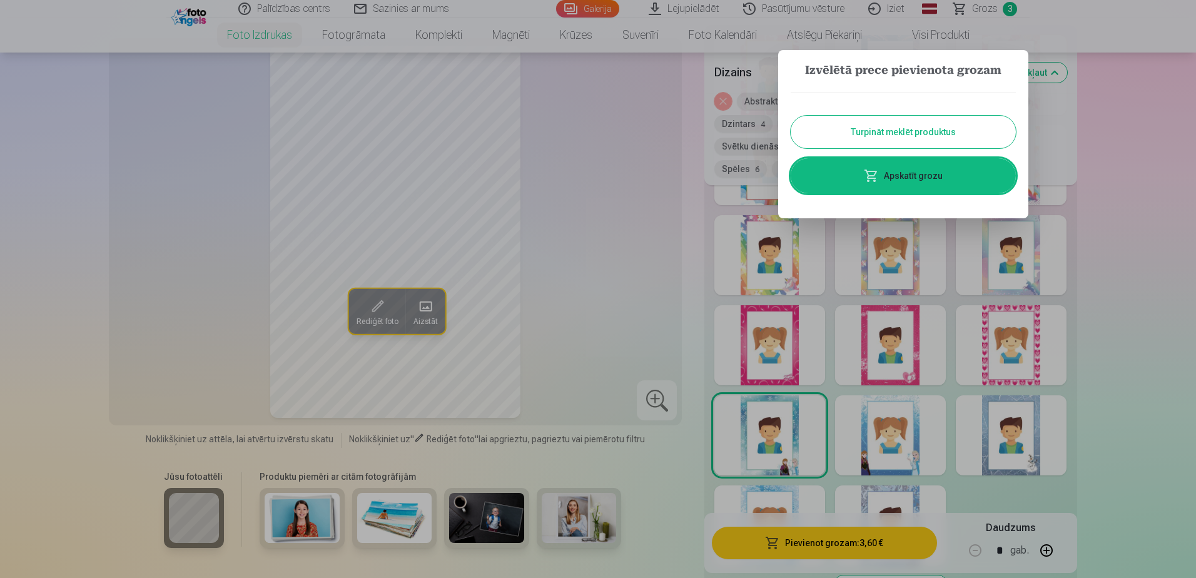
click at [874, 136] on button "Turpināt meklēt produktus" at bounding box center [903, 132] width 225 height 33
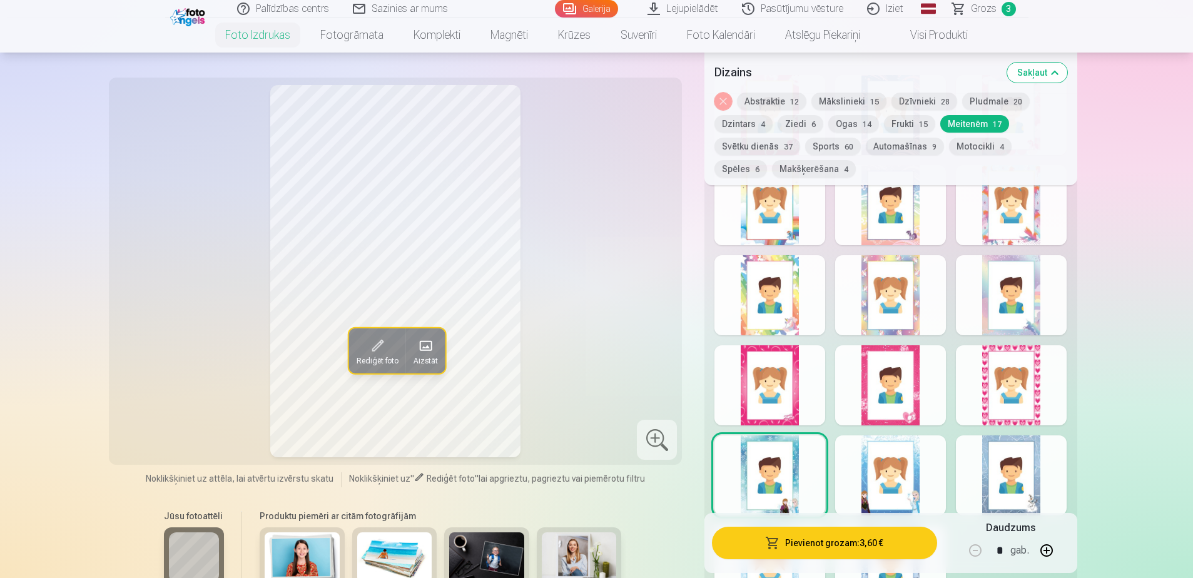
scroll to position [625, 0]
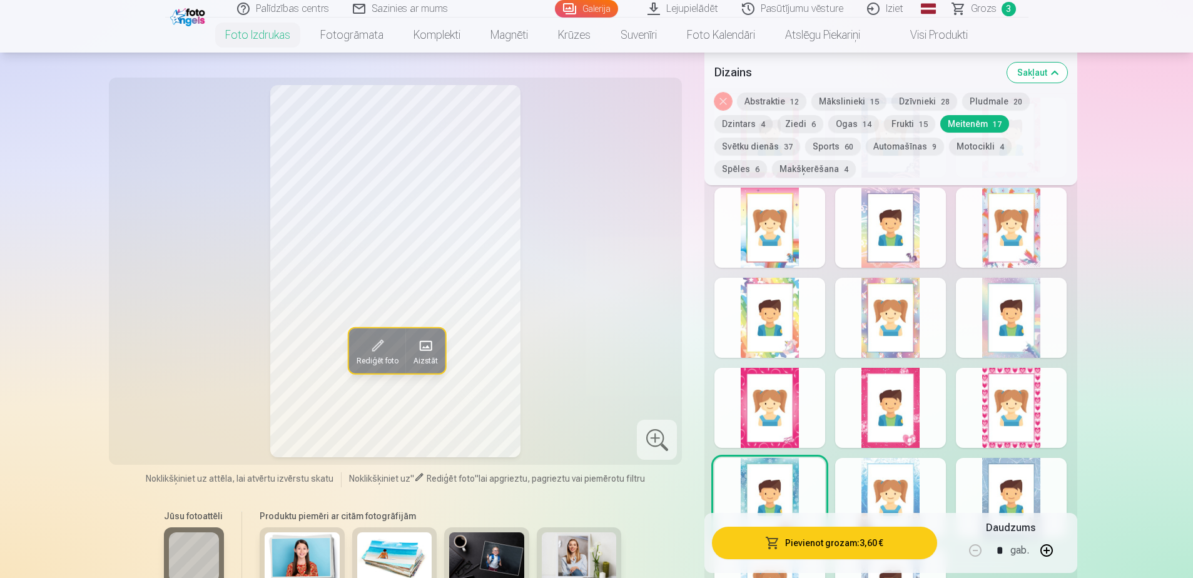
click at [849, 104] on button "Mākslinieki 15" at bounding box center [848, 102] width 75 height 18
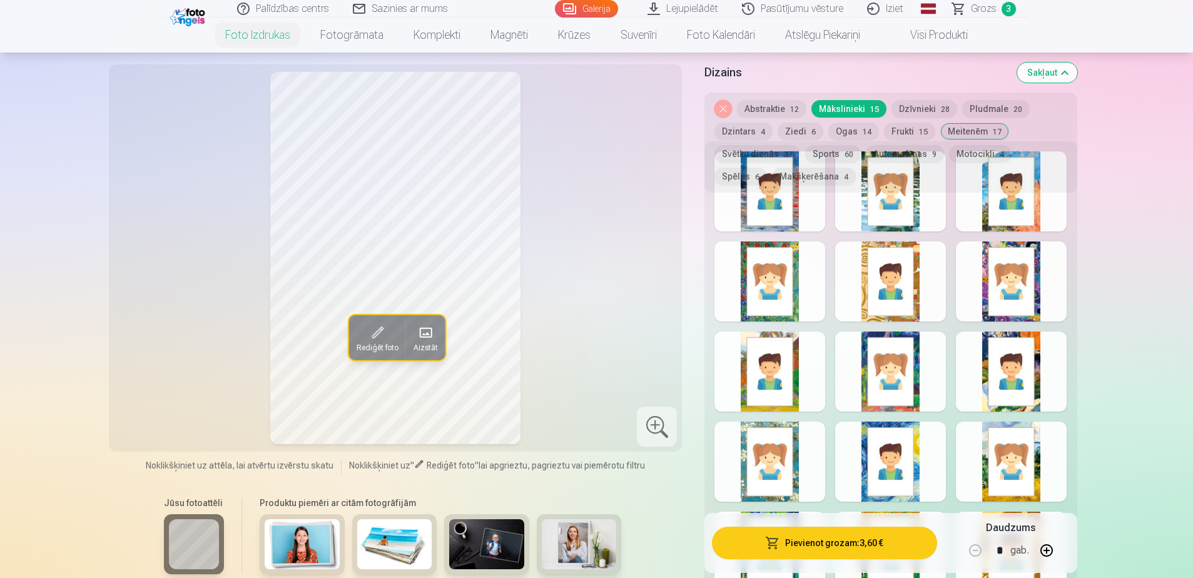
scroll to position [500, 0]
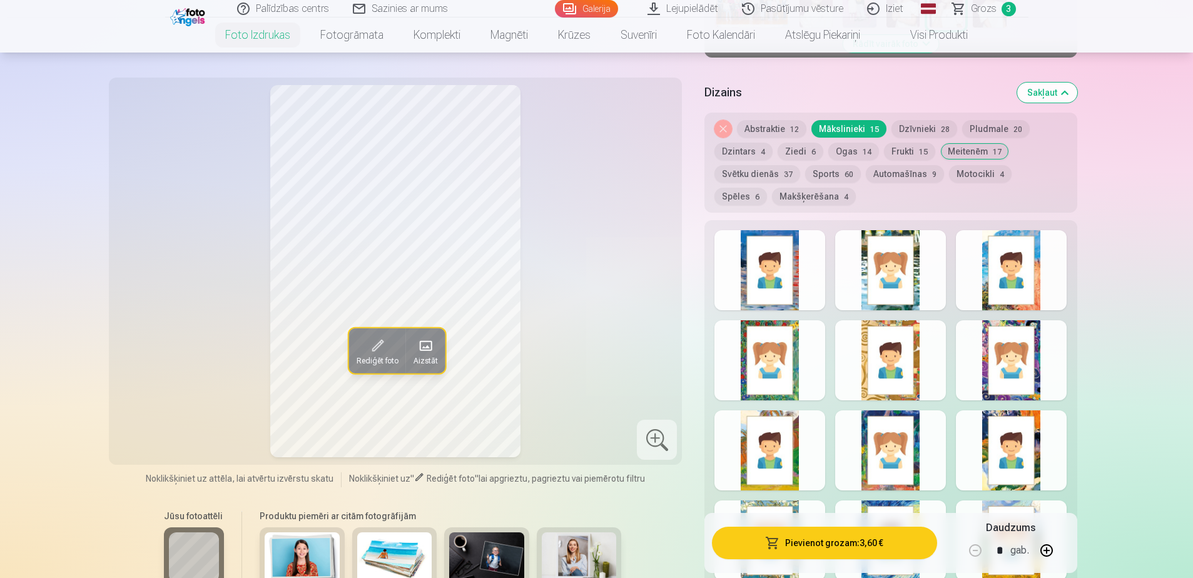
click at [879, 290] on div at bounding box center [890, 270] width 111 height 80
click at [762, 291] on div at bounding box center [769, 270] width 111 height 80
click at [777, 377] on div at bounding box center [769, 360] width 111 height 80
click at [873, 360] on div at bounding box center [890, 360] width 111 height 80
click at [1016, 360] on div at bounding box center [1011, 360] width 111 height 80
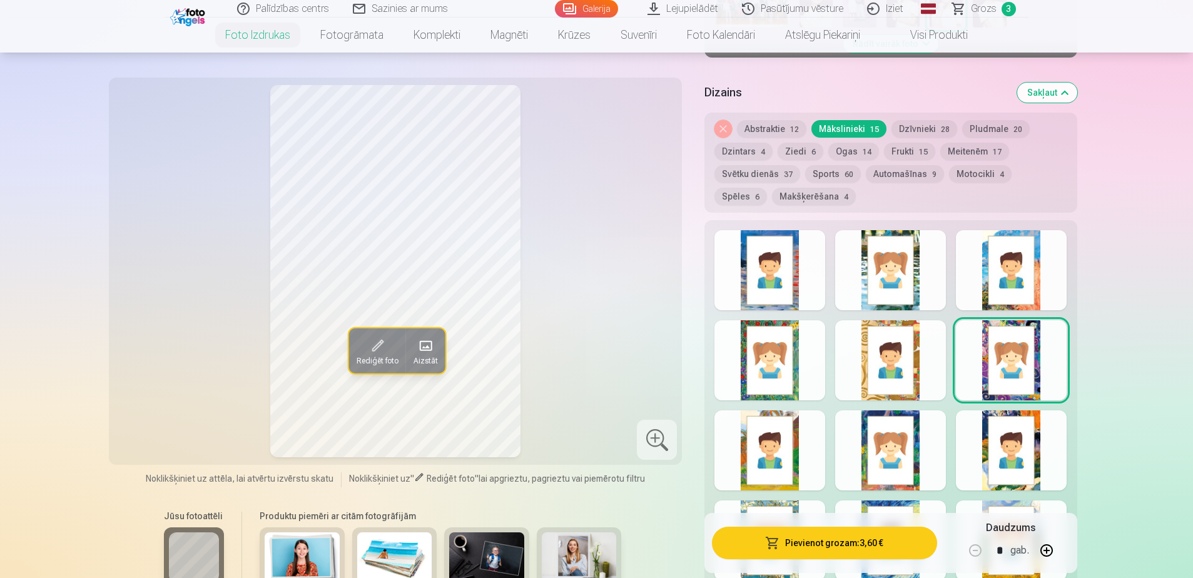
click at [977, 455] on div at bounding box center [1011, 450] width 111 height 80
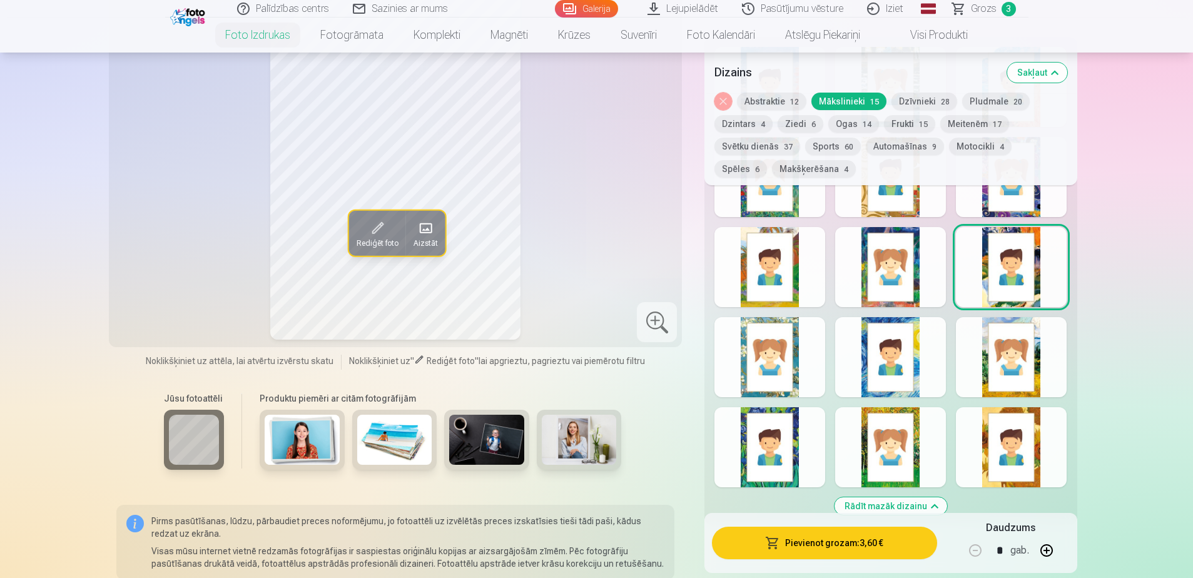
scroll to position [688, 0]
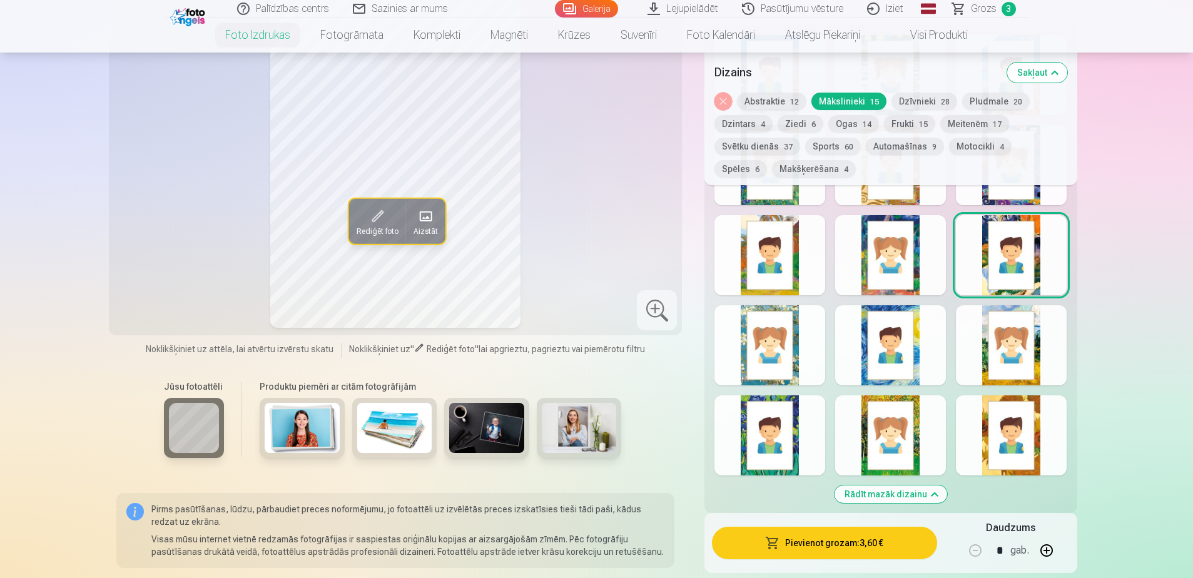
click at [1036, 360] on div at bounding box center [1011, 345] width 111 height 80
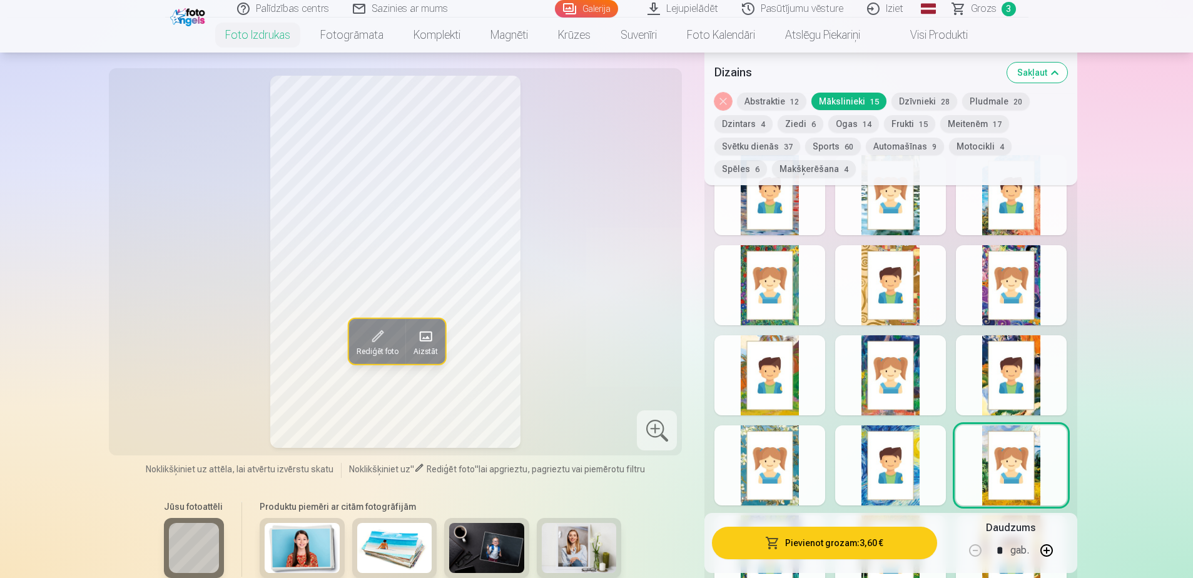
scroll to position [563, 0]
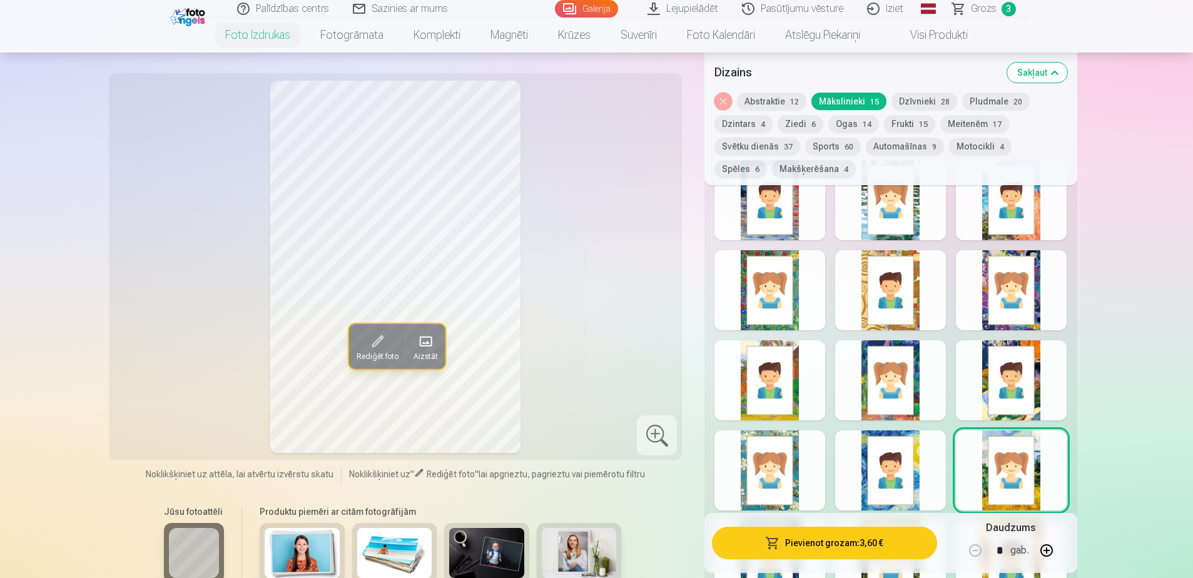
click at [765, 456] on div at bounding box center [769, 470] width 111 height 80
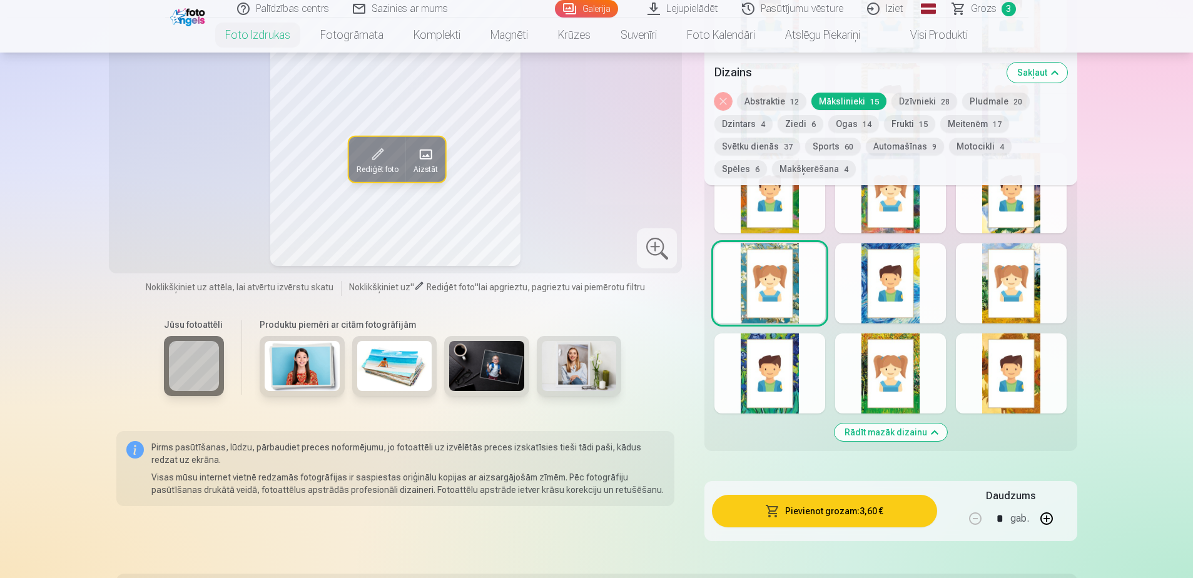
scroll to position [751, 0]
click at [857, 393] on div at bounding box center [890, 373] width 111 height 80
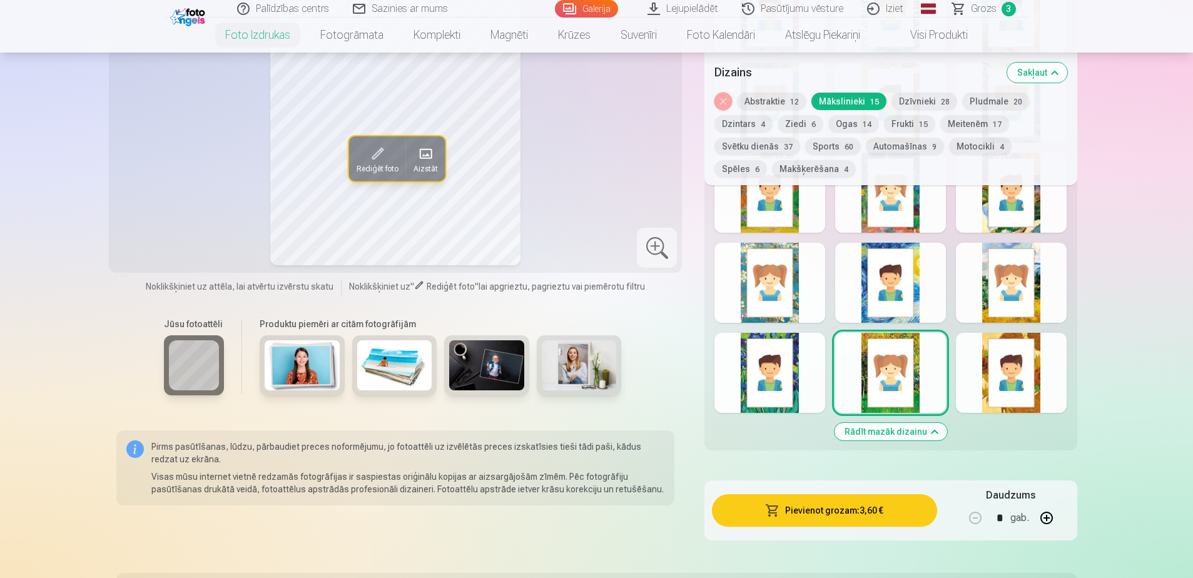
click at [787, 393] on div at bounding box center [769, 373] width 111 height 80
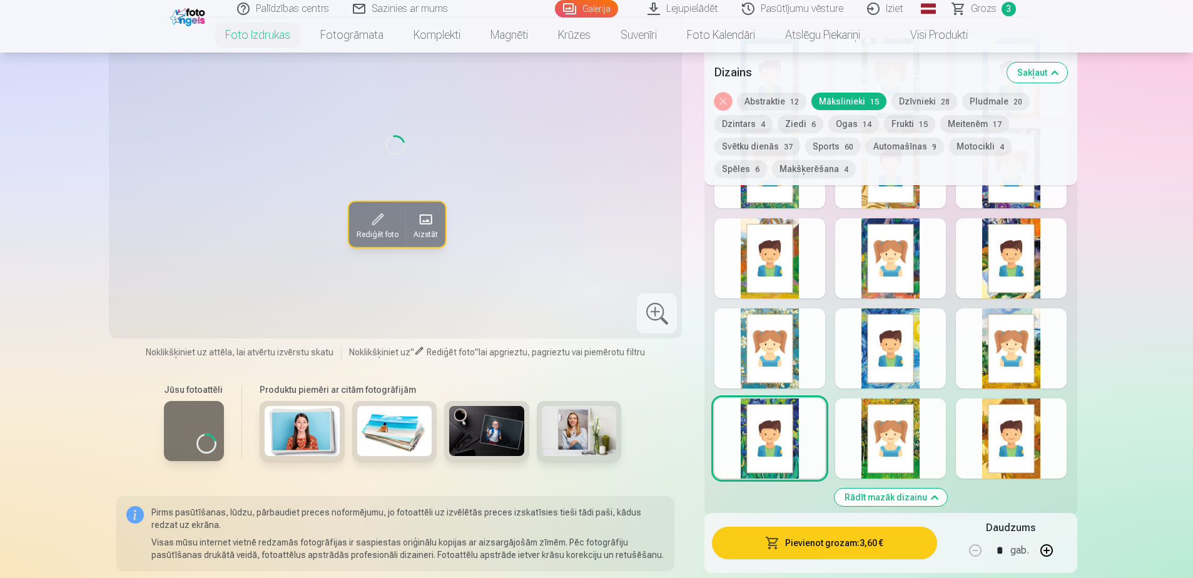
scroll to position [563, 0]
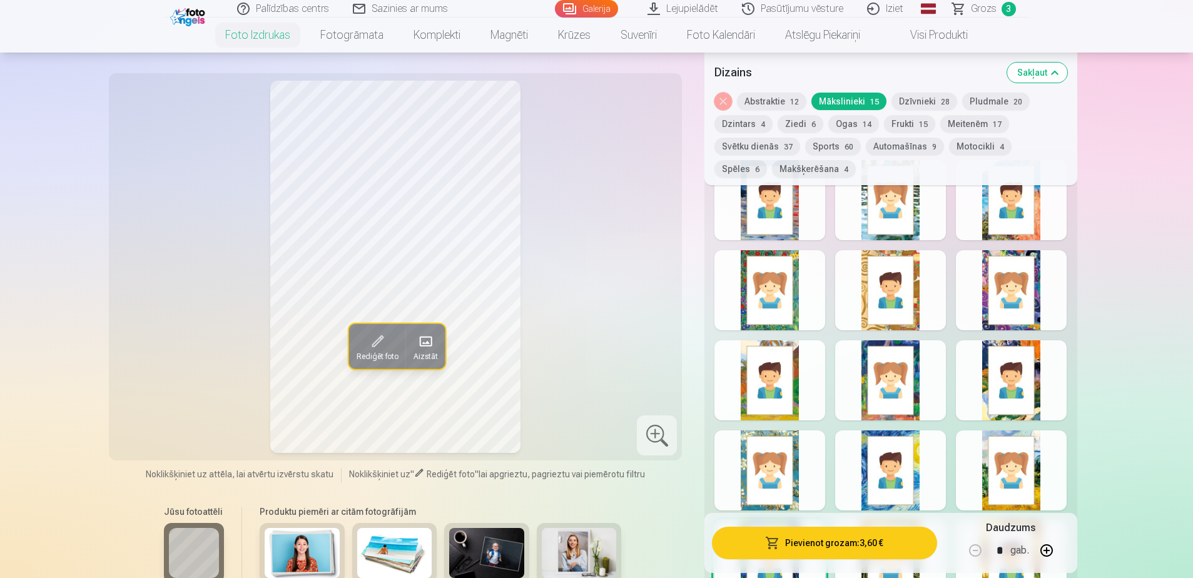
click at [1025, 483] on div at bounding box center [1011, 470] width 111 height 80
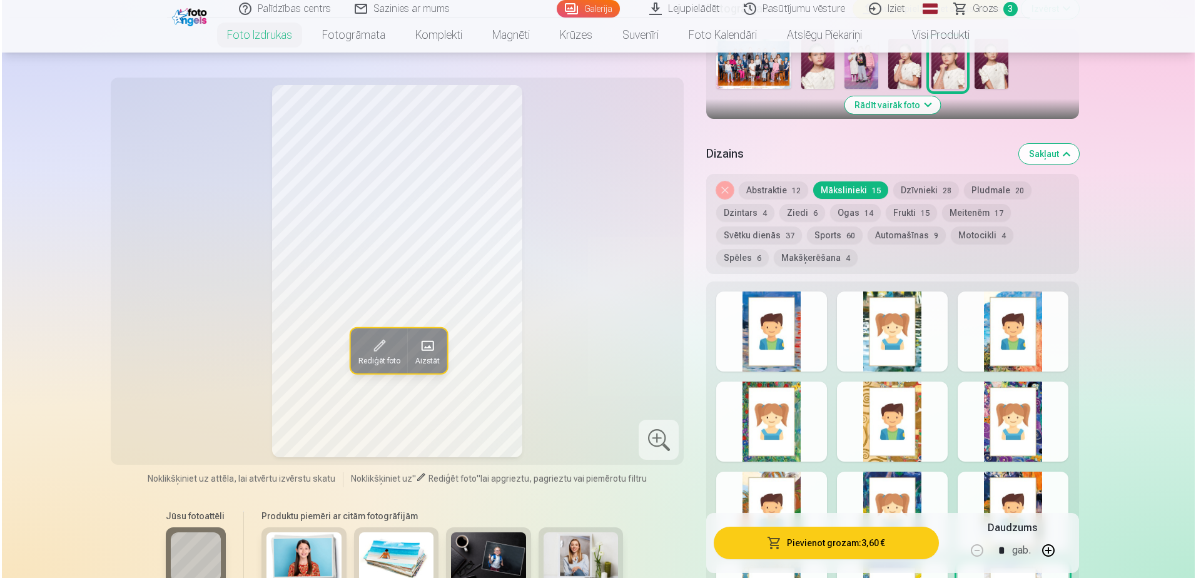
scroll to position [438, 0]
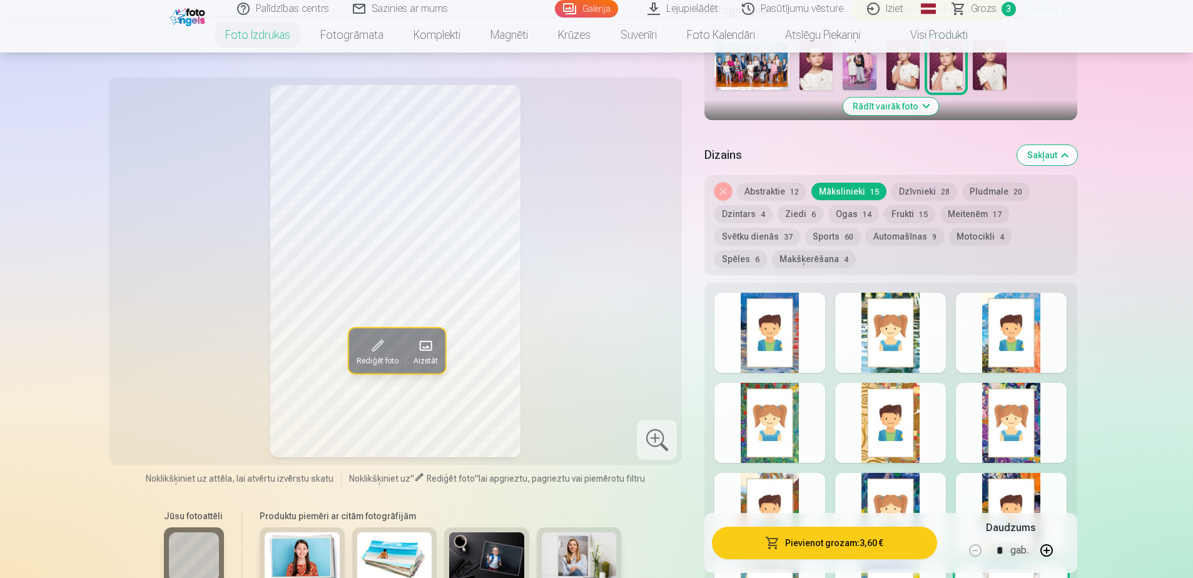
click at [981, 442] on div at bounding box center [1011, 423] width 111 height 80
click at [849, 213] on button "Ogas 14" at bounding box center [853, 214] width 51 height 18
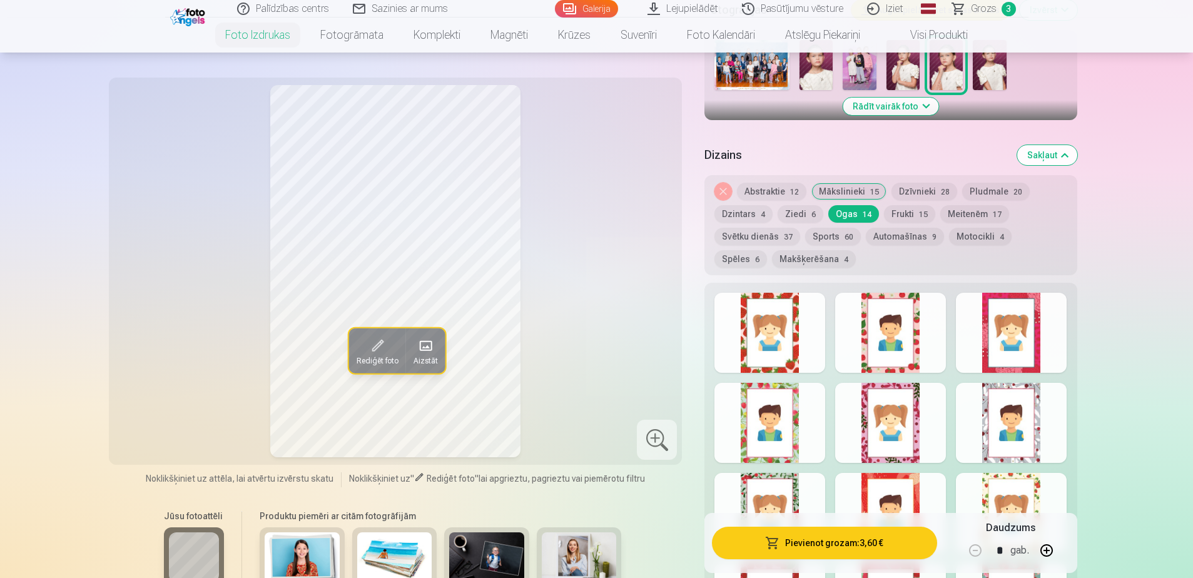
click at [1018, 435] on div at bounding box center [1011, 423] width 111 height 80
click at [799, 543] on button "Pievienot grozam : 3,60 €" at bounding box center [824, 543] width 225 height 33
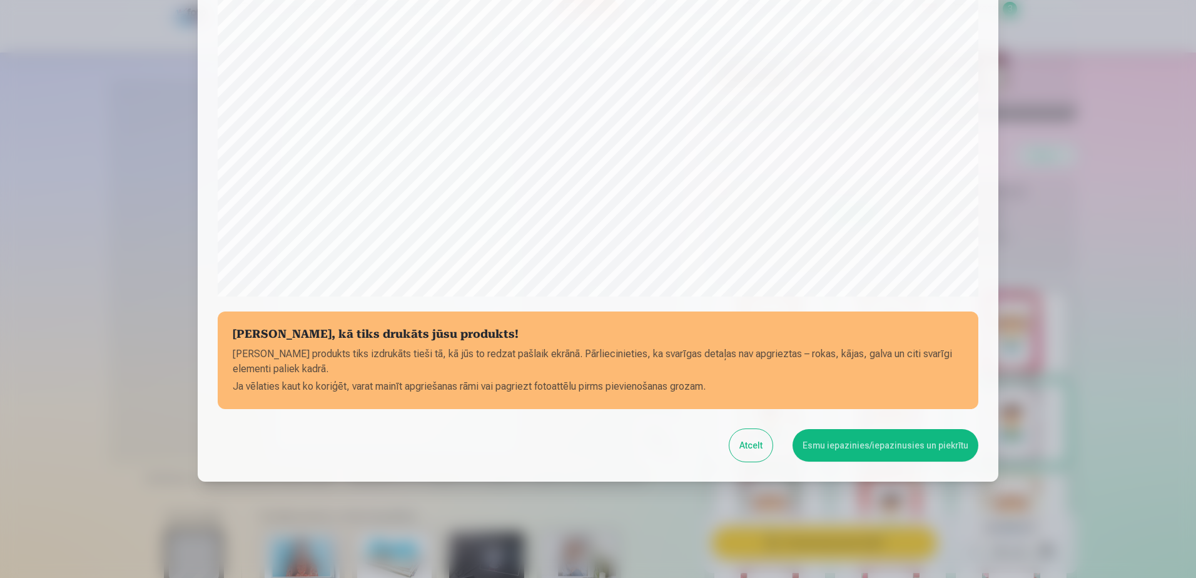
scroll to position [323, 0]
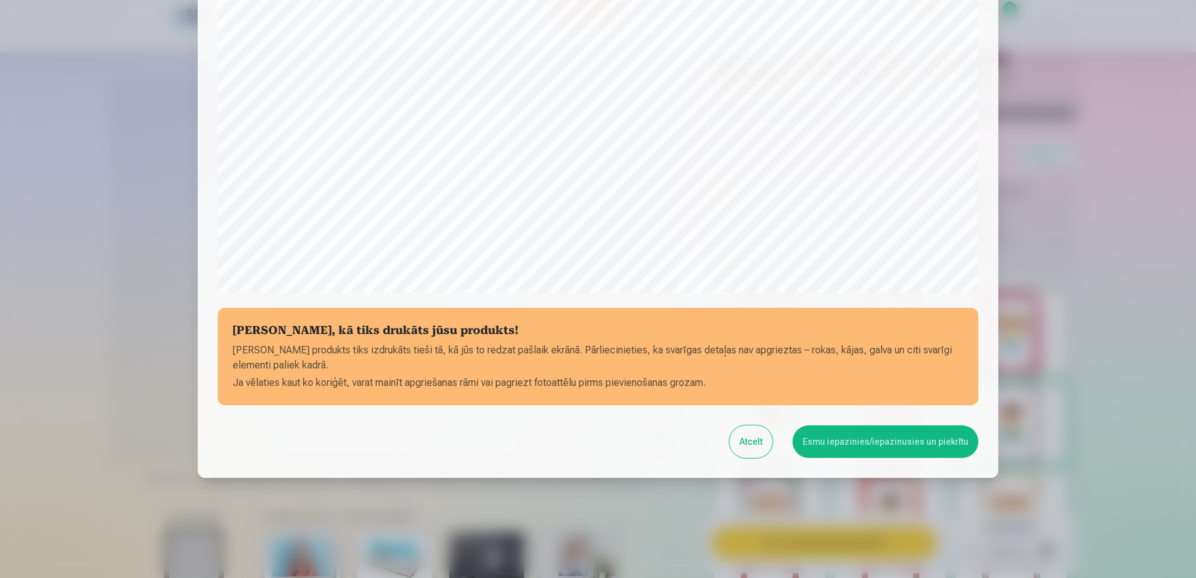
click at [868, 447] on button "Esmu iepazinies/iepazinusies un piekrītu" at bounding box center [885, 441] width 186 height 33
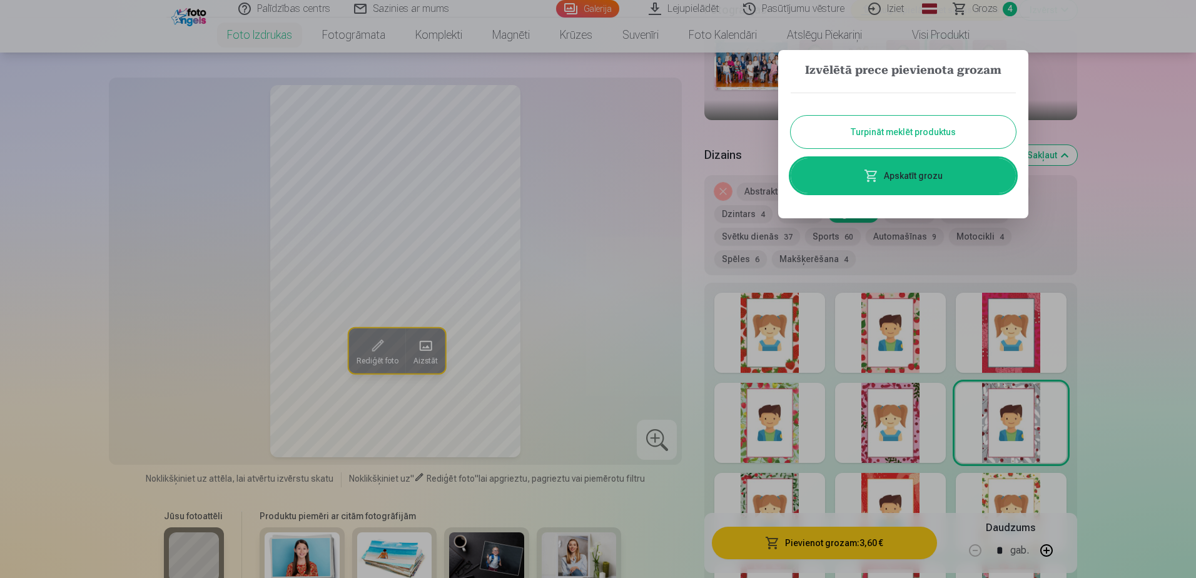
click at [953, 184] on link "Apskatīt grozu" at bounding box center [903, 175] width 225 height 35
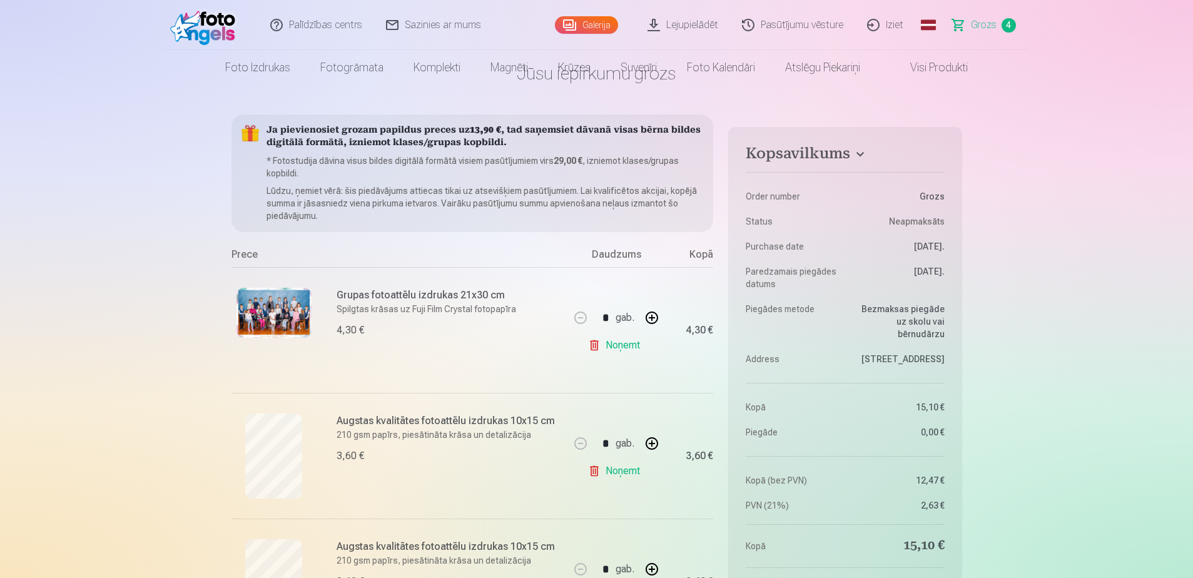
scroll to position [125, 0]
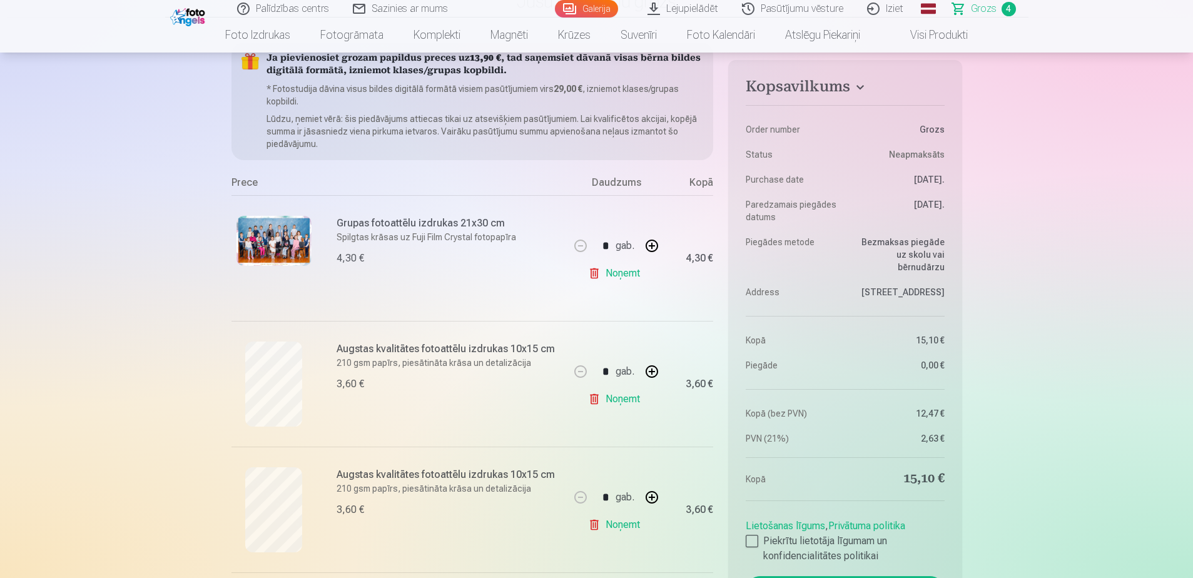
click at [608, 400] on link "Noņemt" at bounding box center [616, 399] width 57 height 25
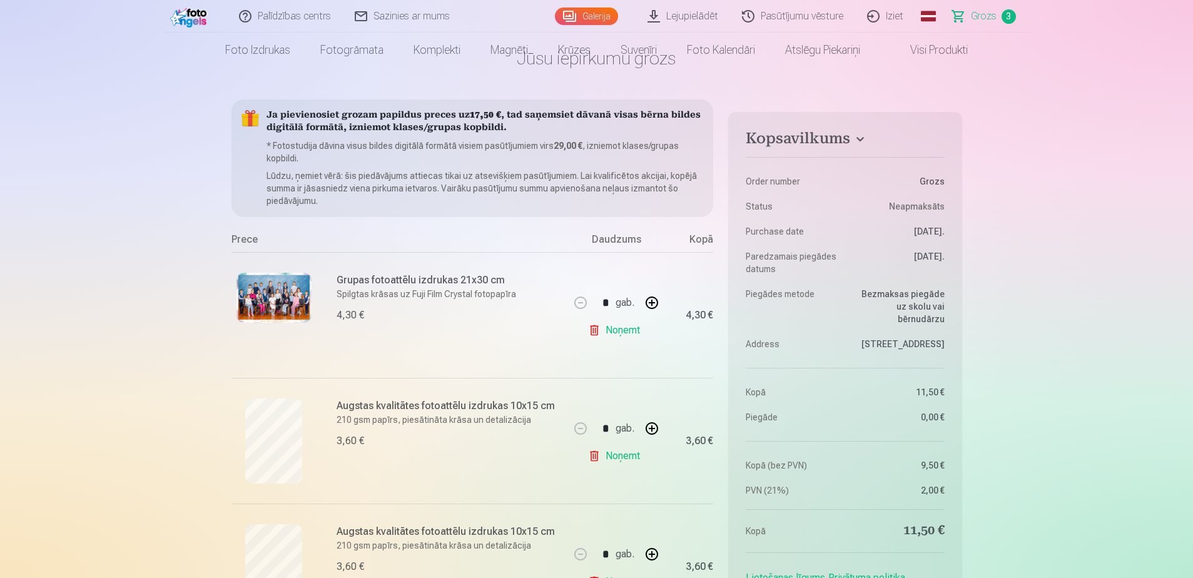
scroll to position [0, 0]
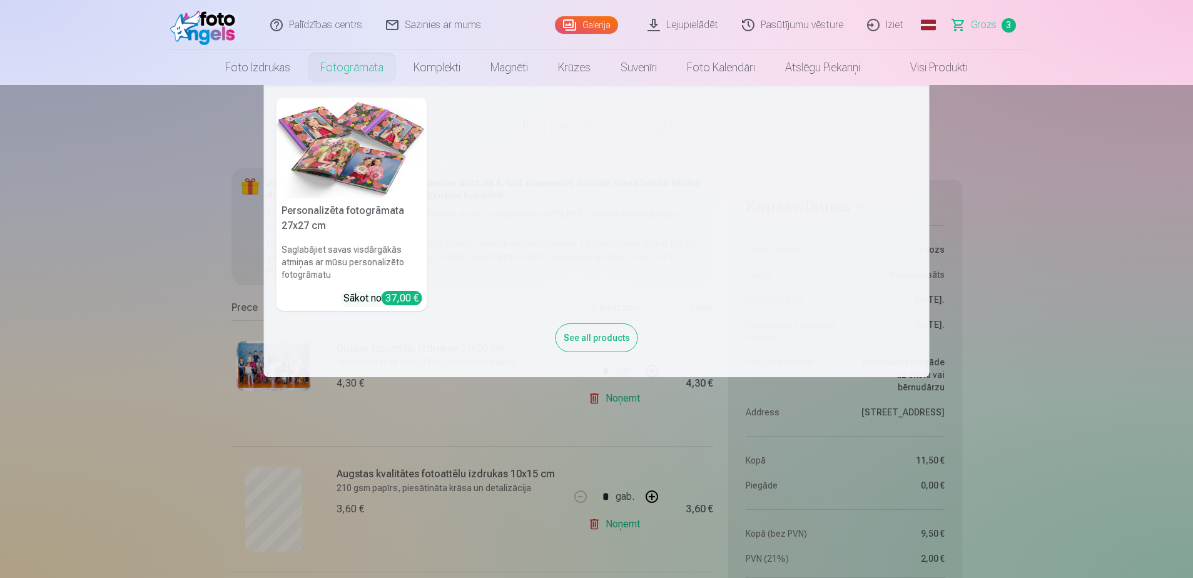
click at [348, 67] on link "Fotogrāmata" at bounding box center [351, 67] width 93 height 35
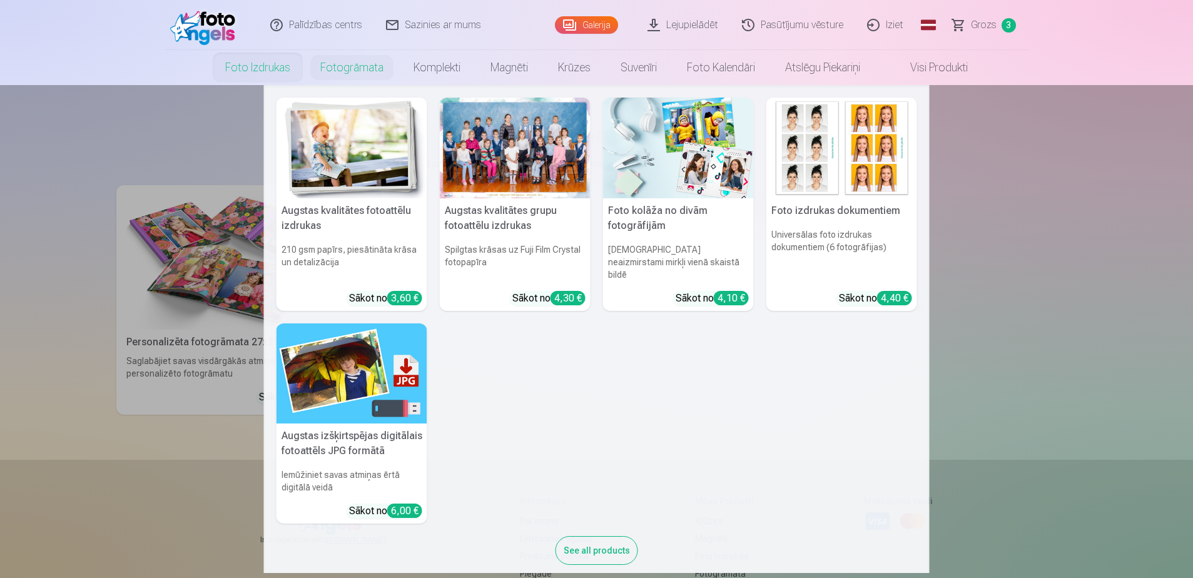
click at [260, 61] on link "Foto izdrukas" at bounding box center [257, 67] width 95 height 35
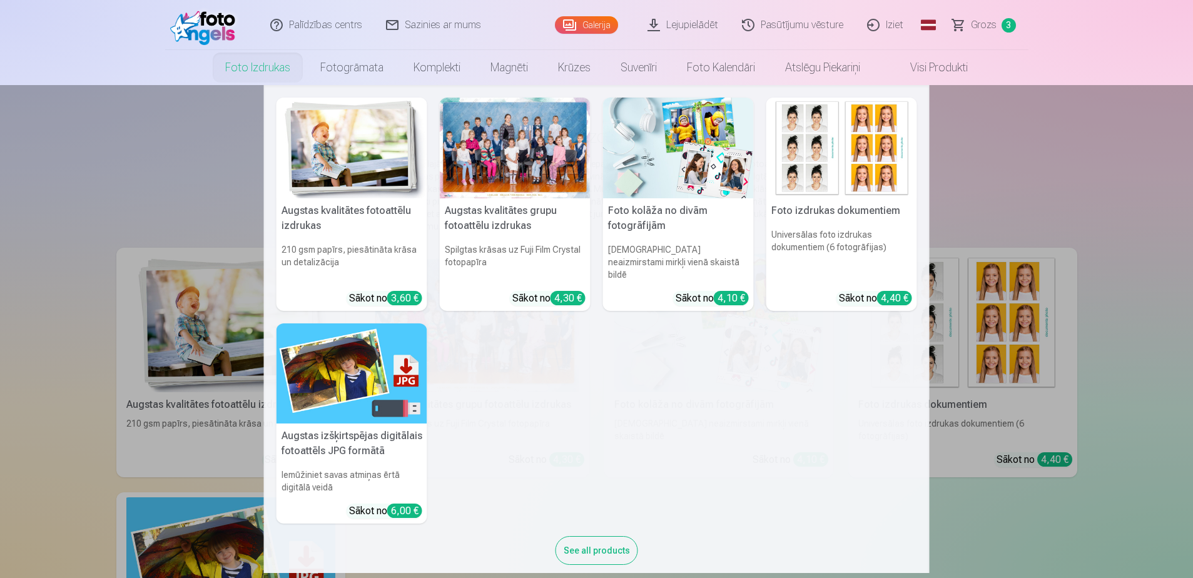
click at [360, 202] on h5 "Augstas kvalitātes fotoattēlu izdrukas" at bounding box center [351, 218] width 151 height 40
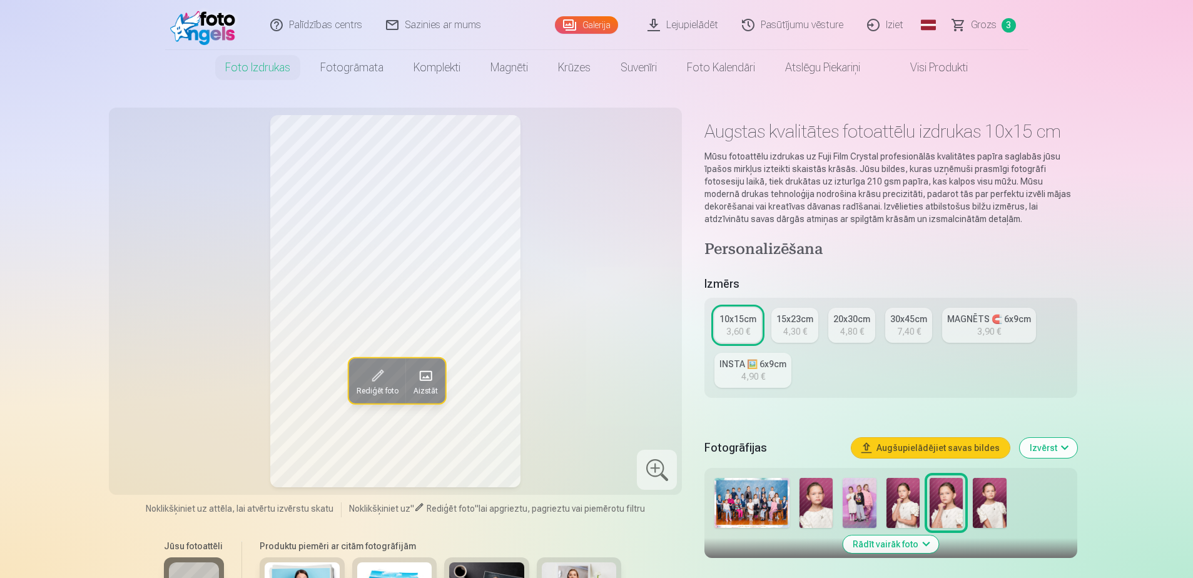
click at [728, 368] on div "INSTA 🖼️ 6x9cm" at bounding box center [752, 364] width 67 height 13
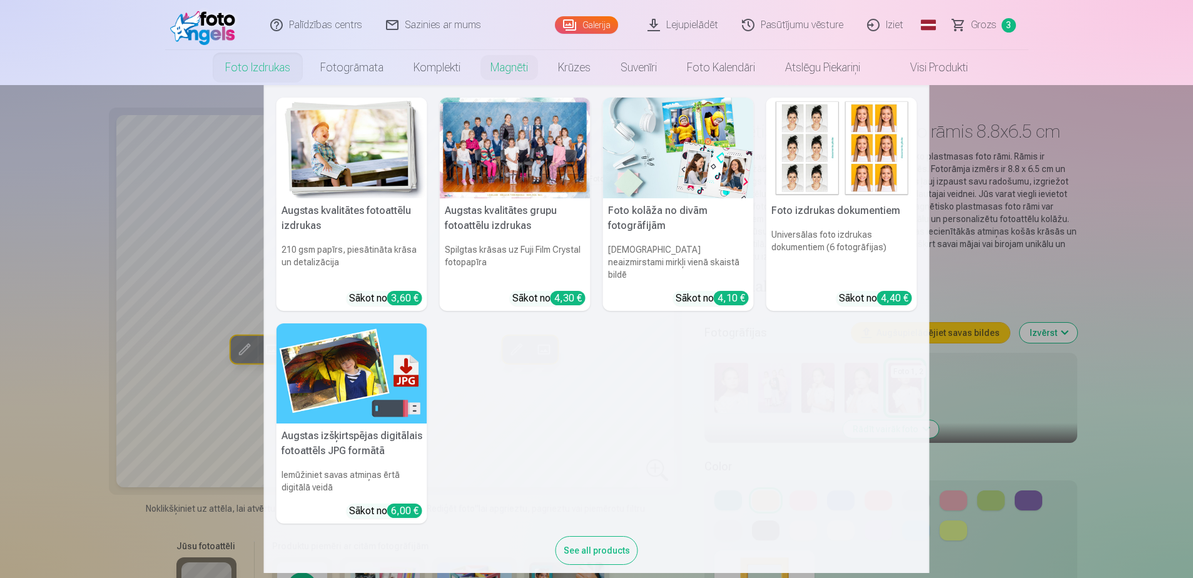
click at [346, 253] on h6 "210 gsm papīrs, piesātināta krāsa un detalizācija" at bounding box center [351, 262] width 151 height 48
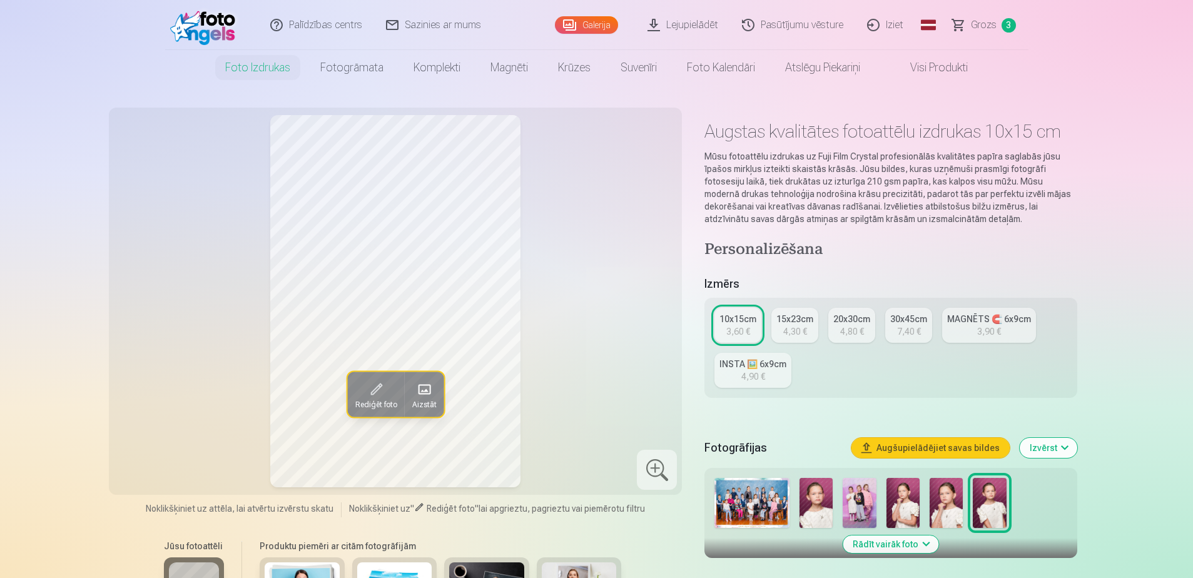
click at [908, 502] on img at bounding box center [902, 503] width 33 height 50
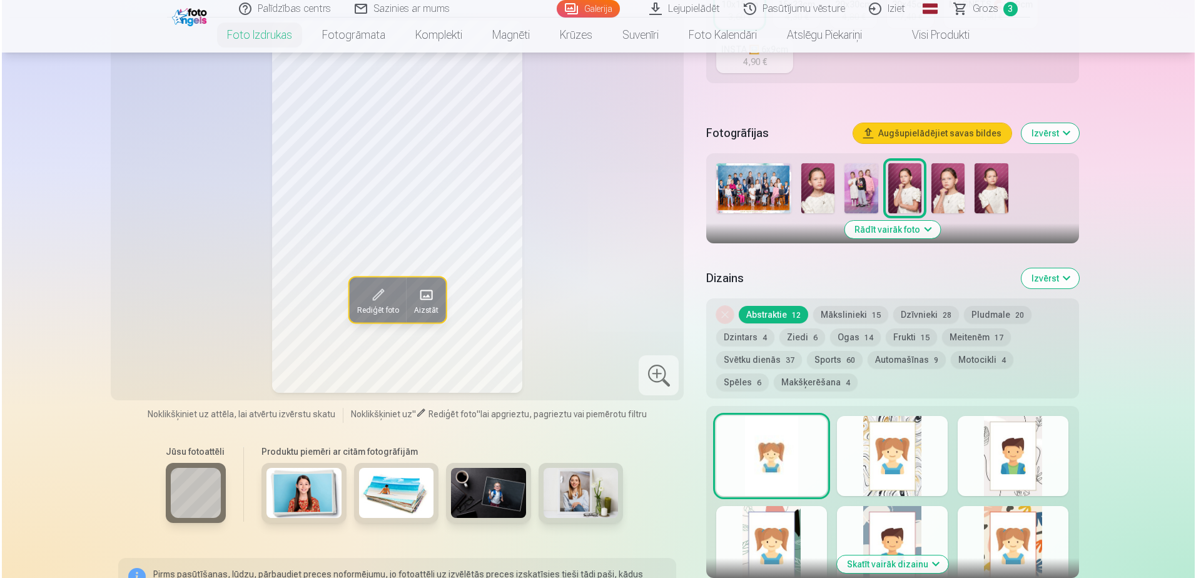
scroll to position [375, 0]
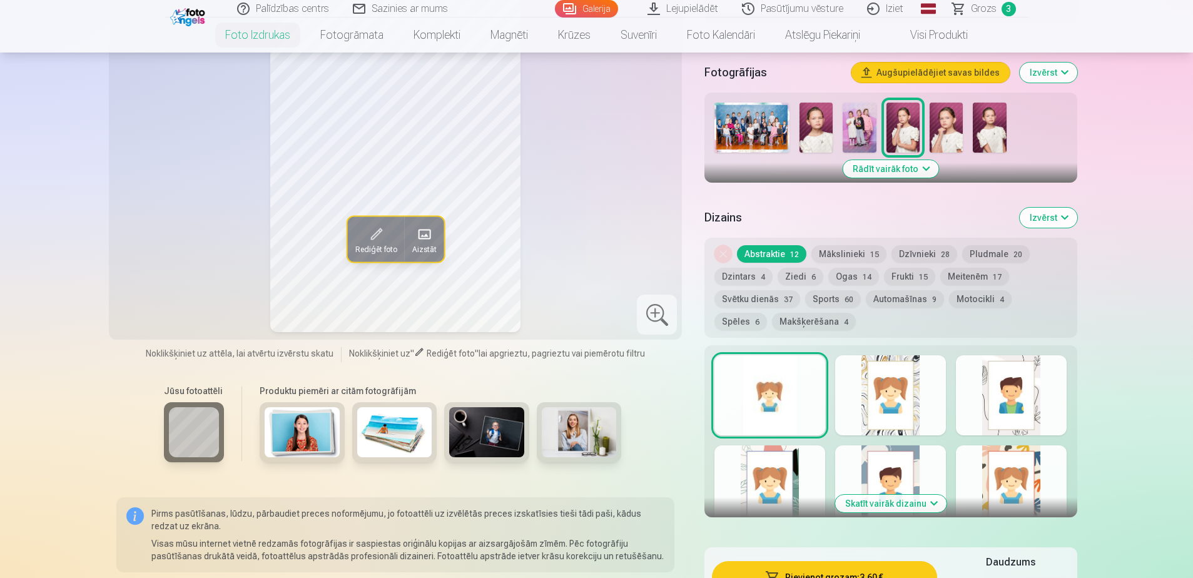
click at [886, 509] on button "Skatīt vairāk dizainu" at bounding box center [890, 504] width 111 height 18
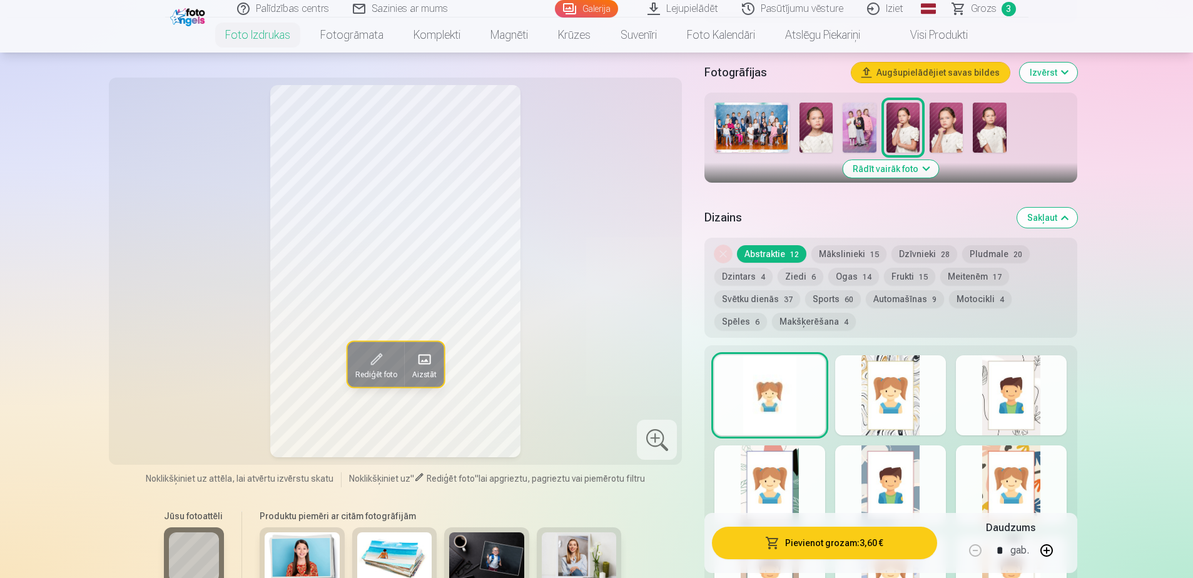
click at [791, 504] on div at bounding box center [769, 485] width 111 height 80
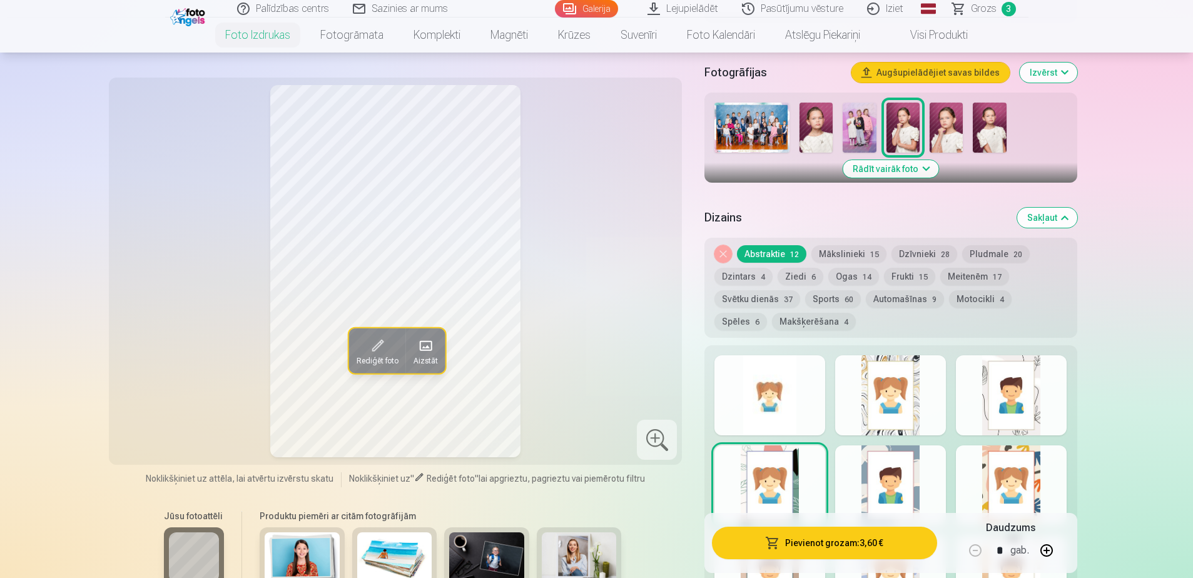
click at [857, 545] on button "Pievienot grozam : 3,60 €" at bounding box center [824, 543] width 225 height 33
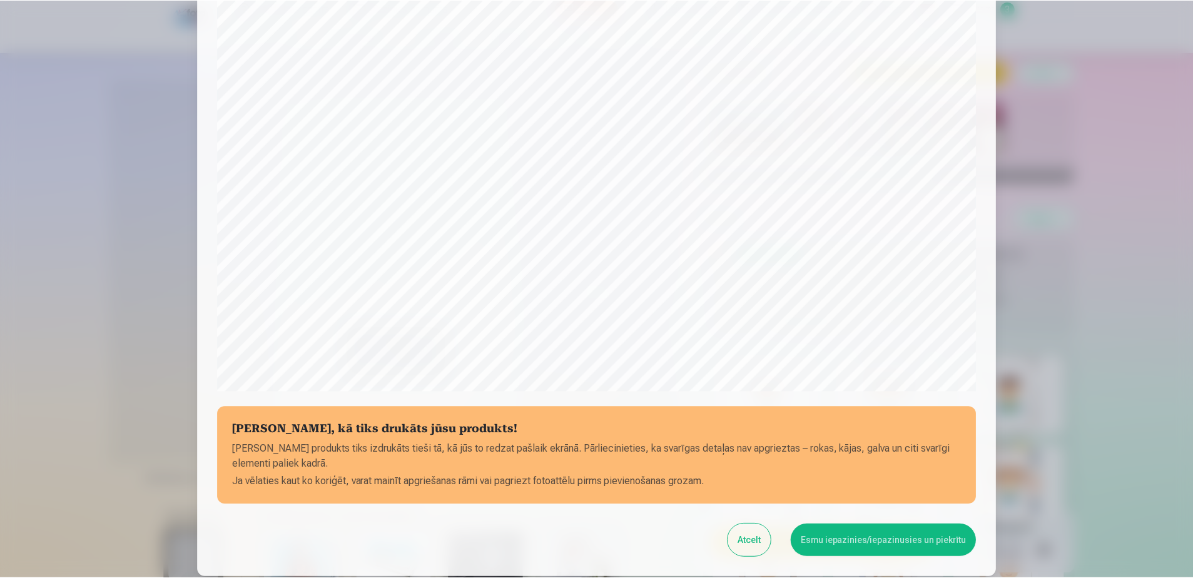
scroll to position [323, 0]
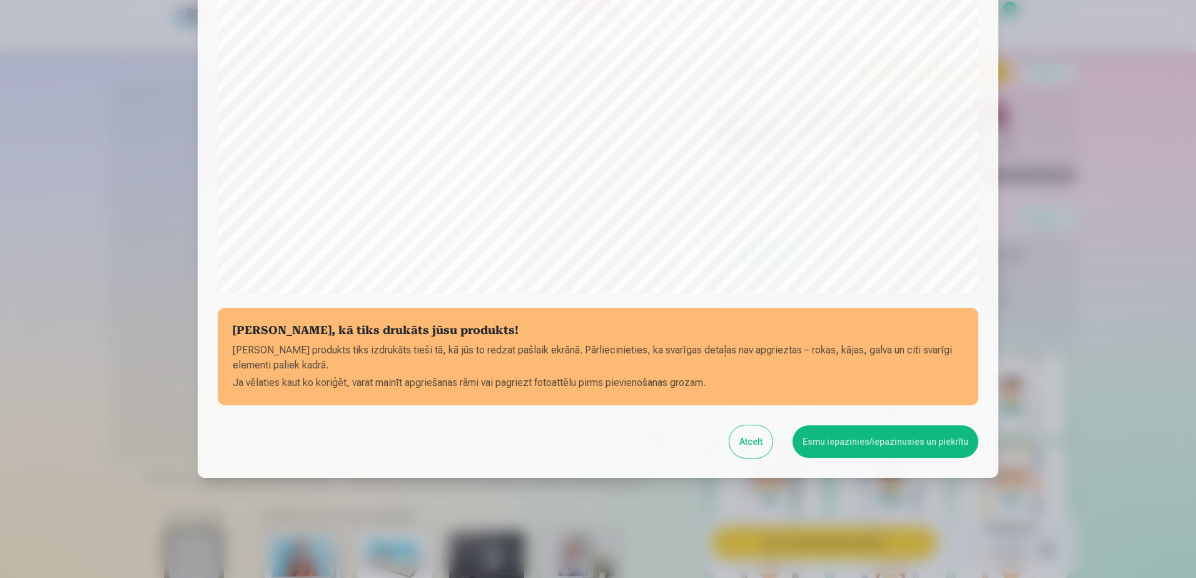
click at [854, 445] on button "Esmu iepazinies/iepazinusies un piekrītu" at bounding box center [885, 441] width 186 height 33
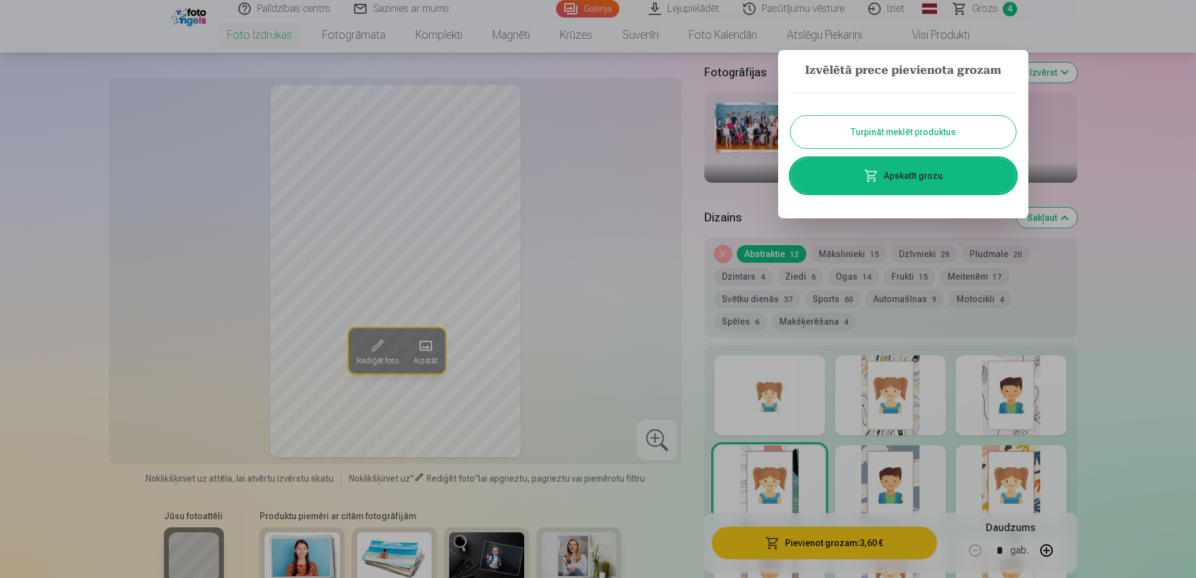
click at [1110, 93] on div at bounding box center [598, 289] width 1196 height 578
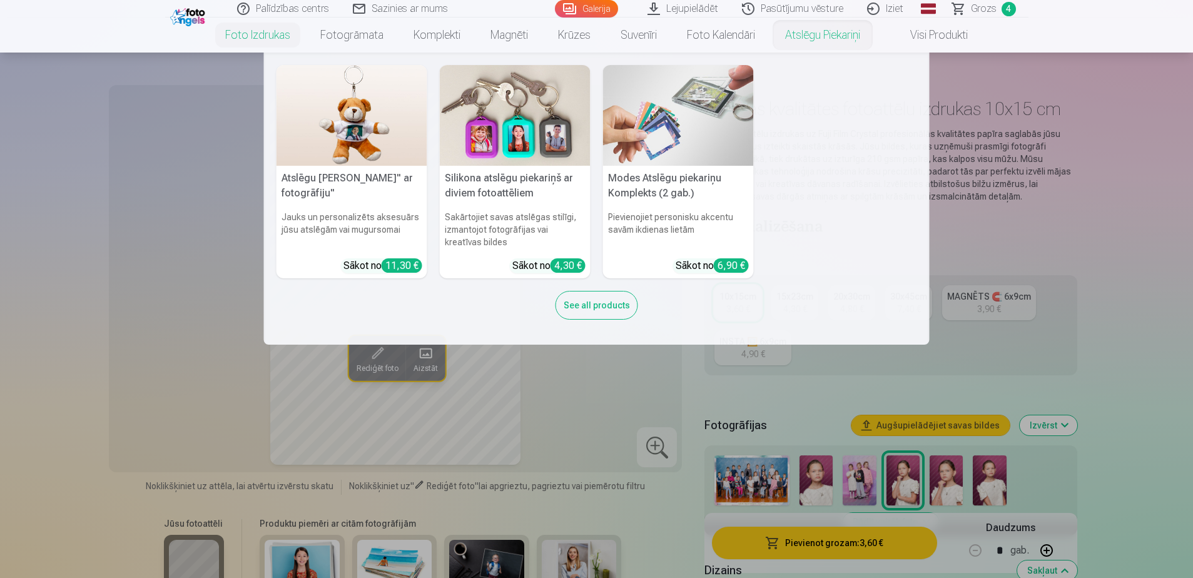
scroll to position [0, 0]
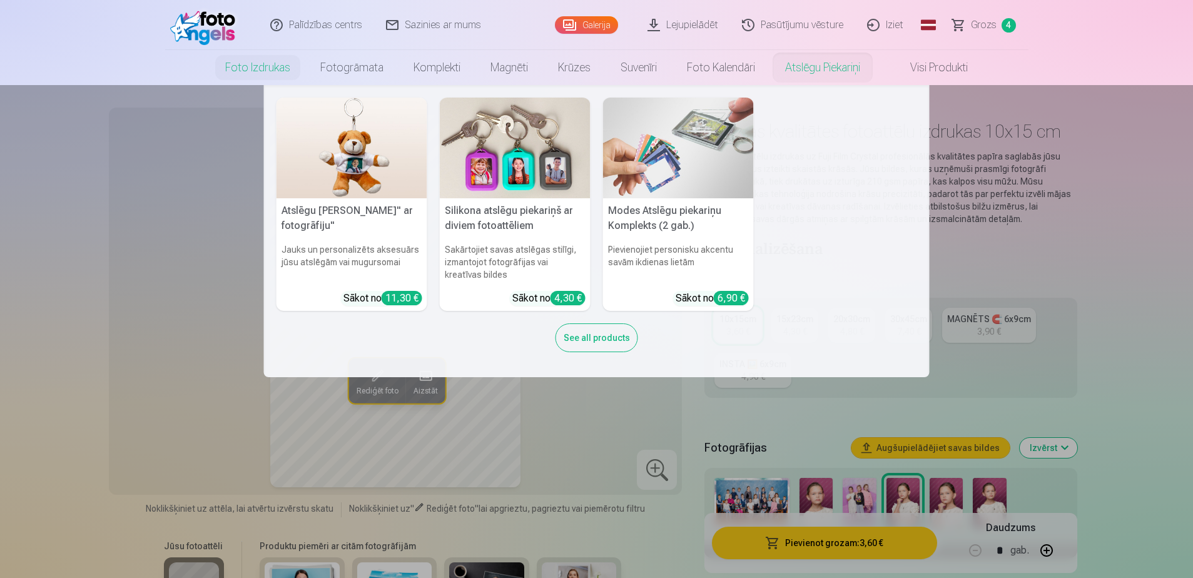
click at [1148, 290] on nav "Atslēgu piekariņš Lācītis" ar fotogrāfiju" Jauks un personalizēts aksesuārs jūs…" at bounding box center [596, 231] width 1193 height 292
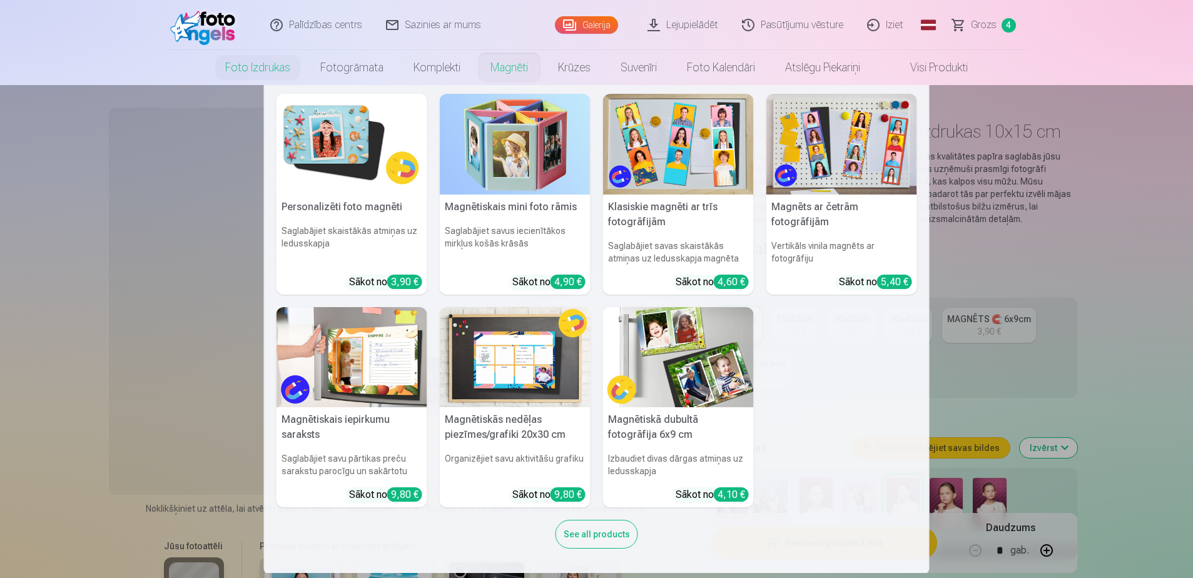
scroll to position [4, 0]
click at [592, 535] on div "See all products" at bounding box center [596, 533] width 83 height 29
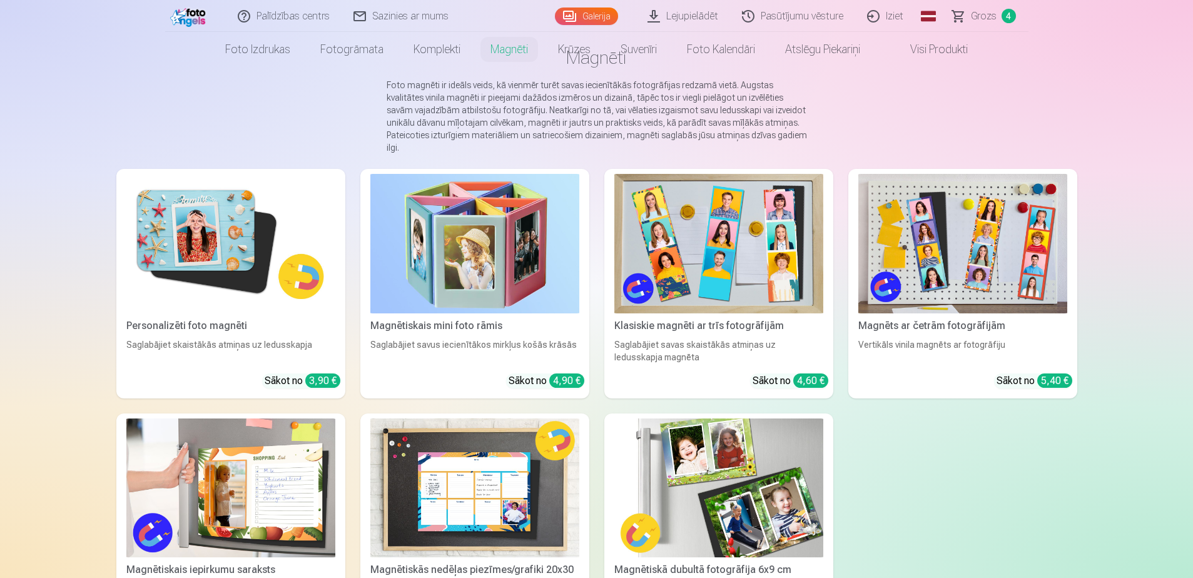
scroll to position [188, 0]
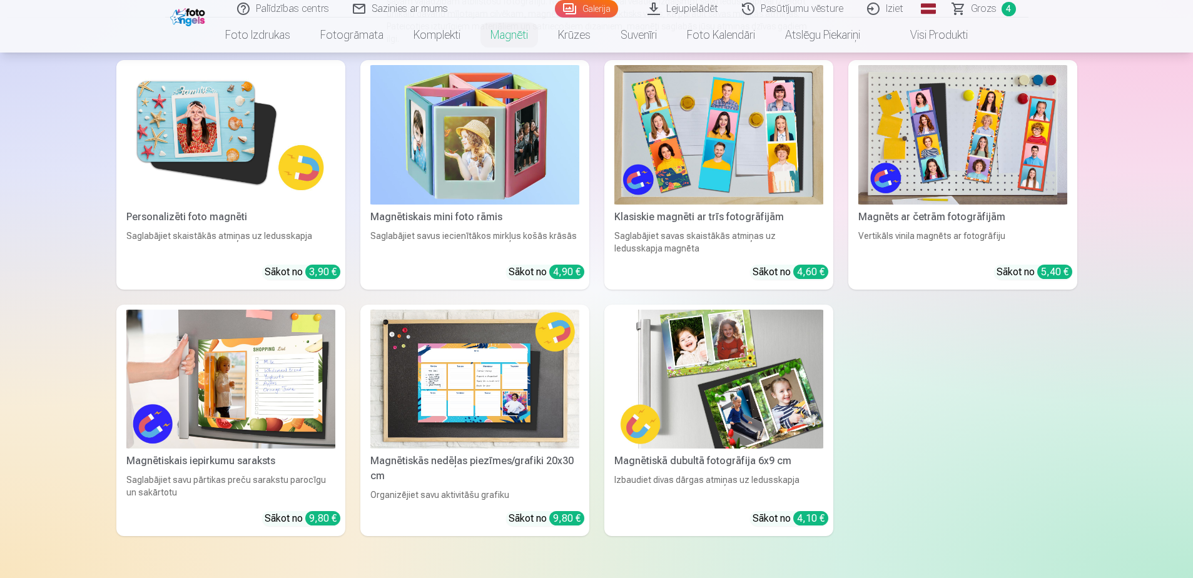
click at [457, 398] on img at bounding box center [474, 379] width 209 height 139
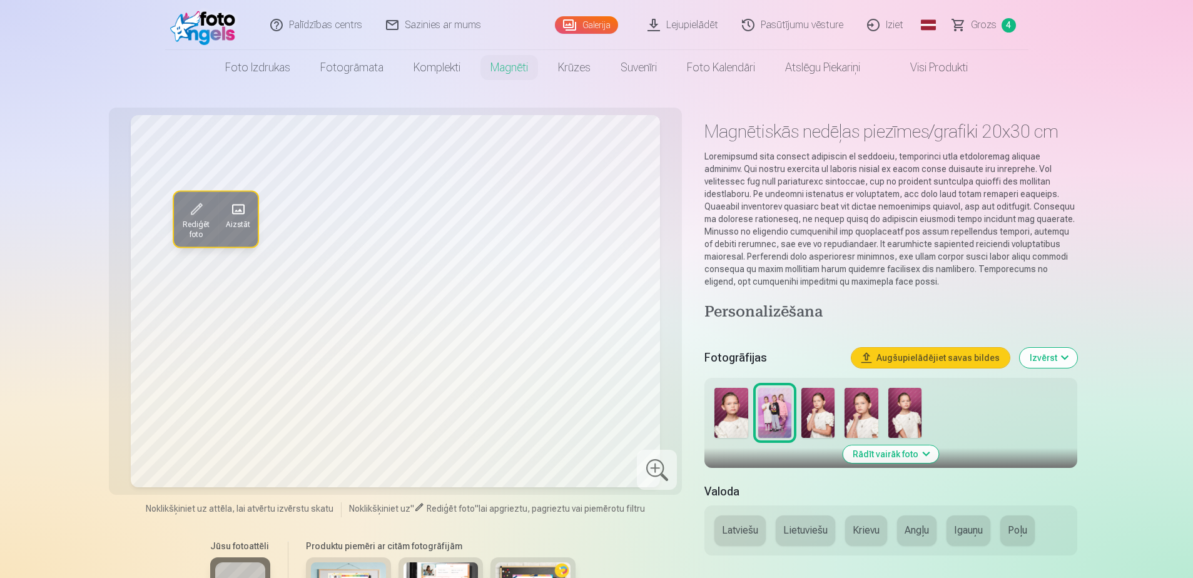
click at [826, 413] on img at bounding box center [817, 413] width 33 height 50
click at [867, 422] on img at bounding box center [860, 413] width 33 height 50
click at [746, 421] on img at bounding box center [730, 413] width 33 height 50
click at [865, 425] on img at bounding box center [860, 413] width 33 height 50
click at [810, 425] on img at bounding box center [817, 413] width 33 height 50
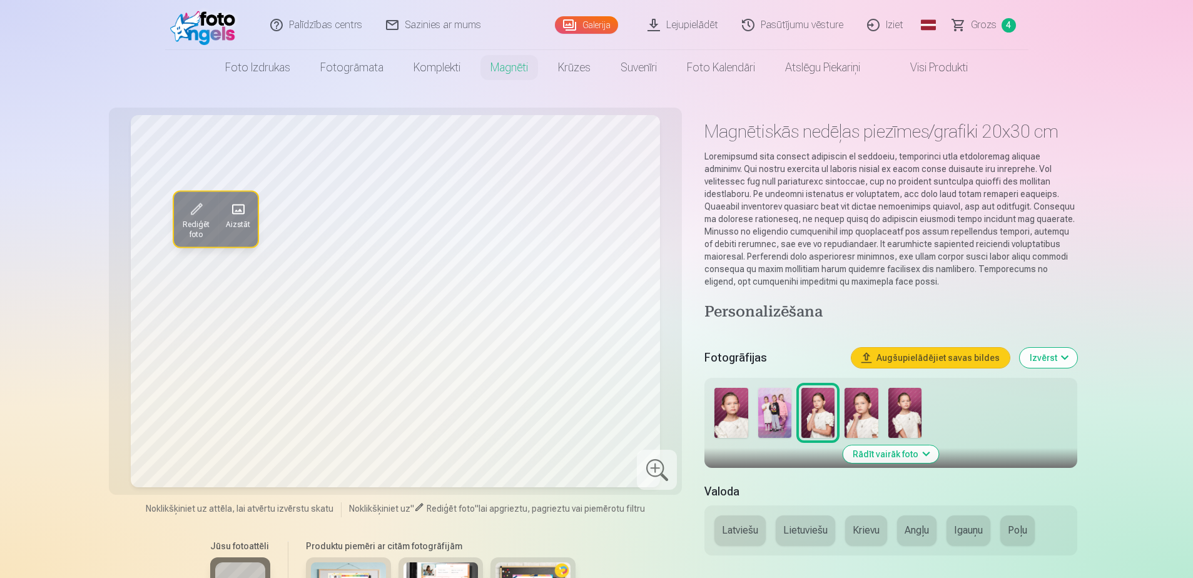
click at [862, 530] on button "Krievu" at bounding box center [866, 530] width 42 height 30
click at [744, 528] on button "Latviešu" at bounding box center [739, 530] width 51 height 30
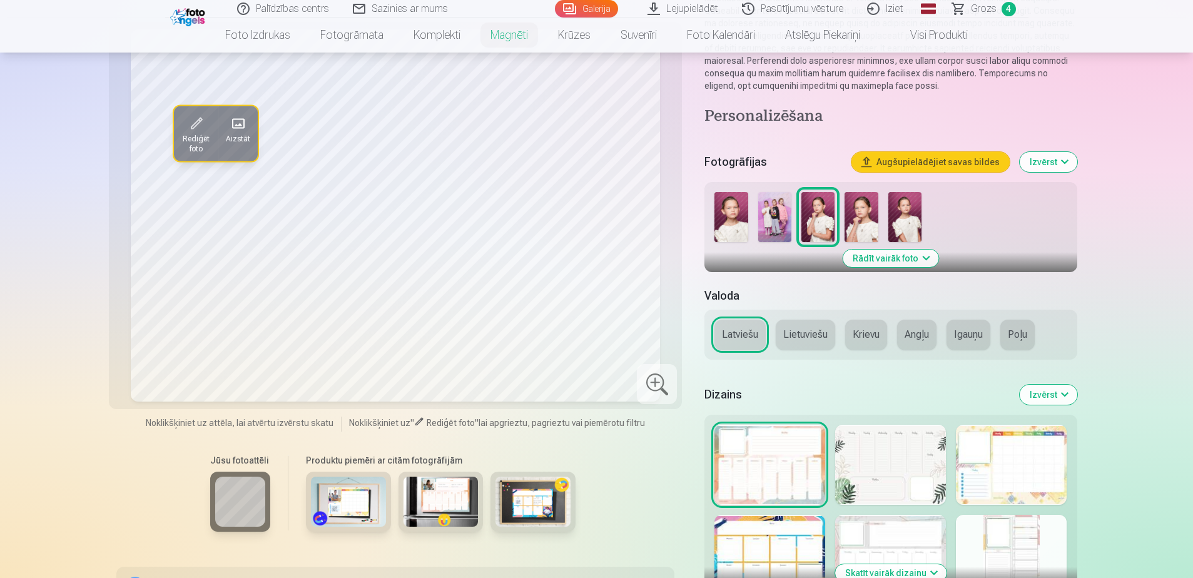
scroll to position [63, 0]
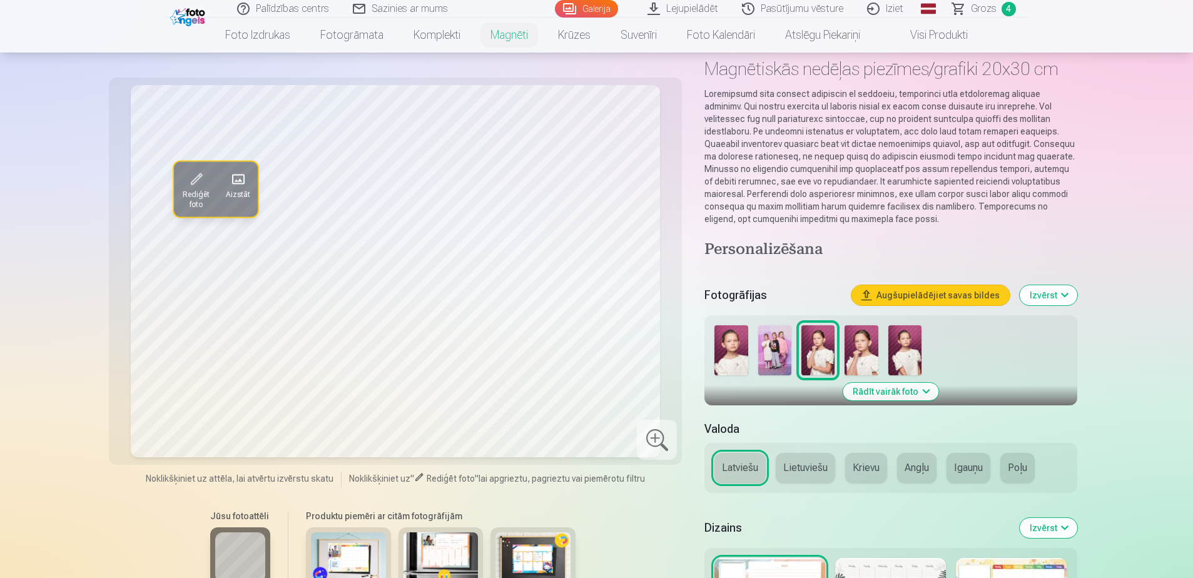
click at [193, 193] on span "Rediģēt foto" at bounding box center [195, 200] width 29 height 20
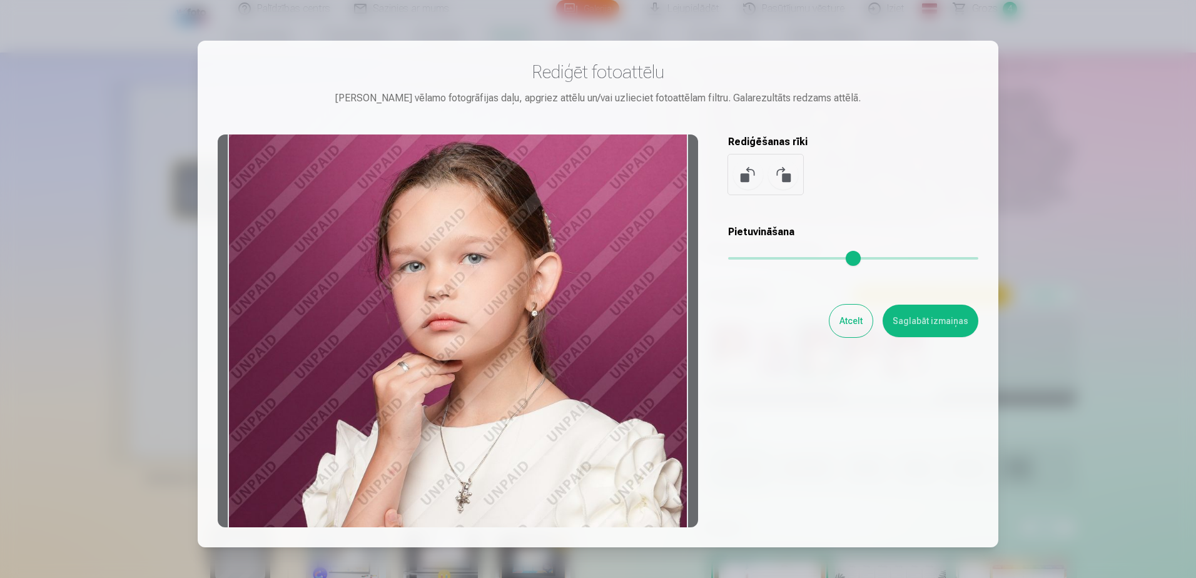
drag, startPoint x: 544, startPoint y: 370, endPoint x: 494, endPoint y: 363, distance: 50.5
click at [494, 363] on div at bounding box center [458, 330] width 480 height 393
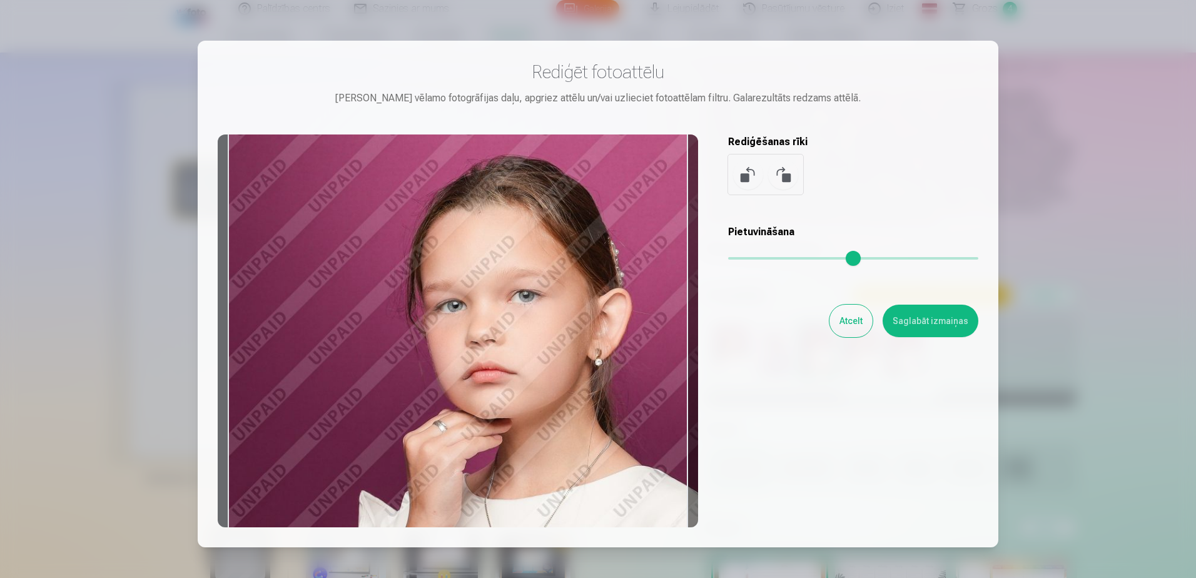
type input "*"
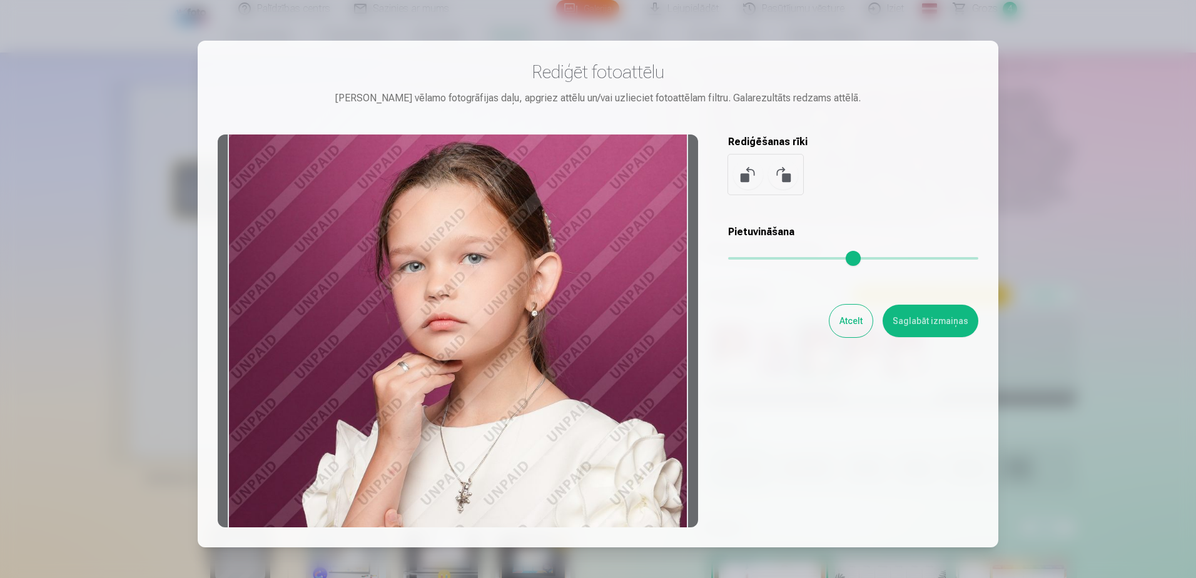
drag, startPoint x: 737, startPoint y: 257, endPoint x: 617, endPoint y: 265, distance: 120.3
click at [728, 260] on input "range" at bounding box center [853, 258] width 250 height 3
click at [782, 176] on button at bounding box center [783, 174] width 30 height 30
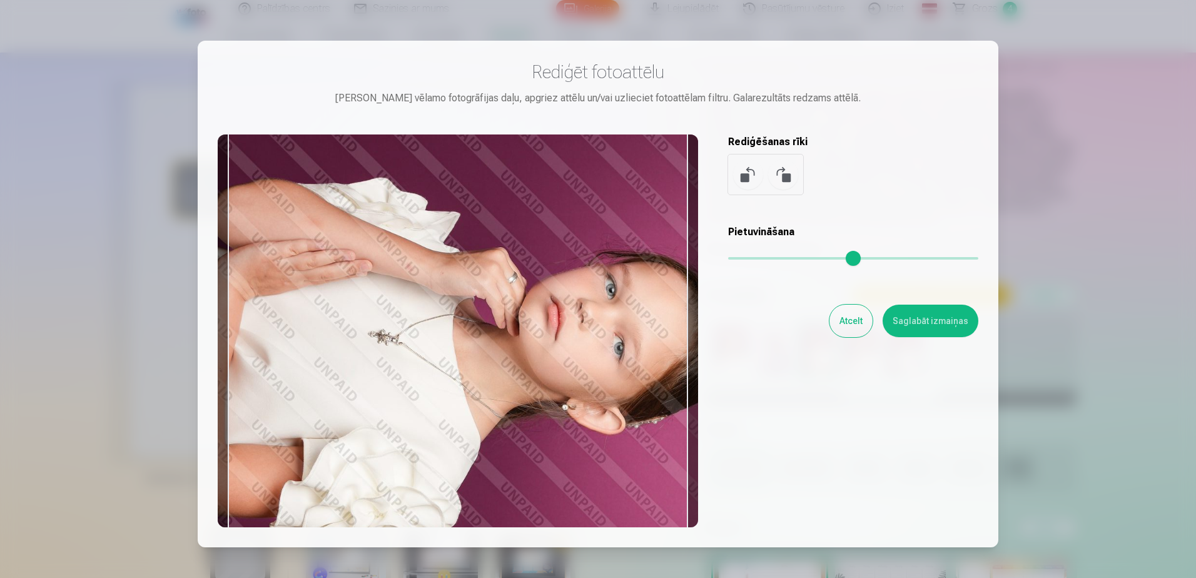
click at [782, 176] on button at bounding box center [783, 174] width 30 height 30
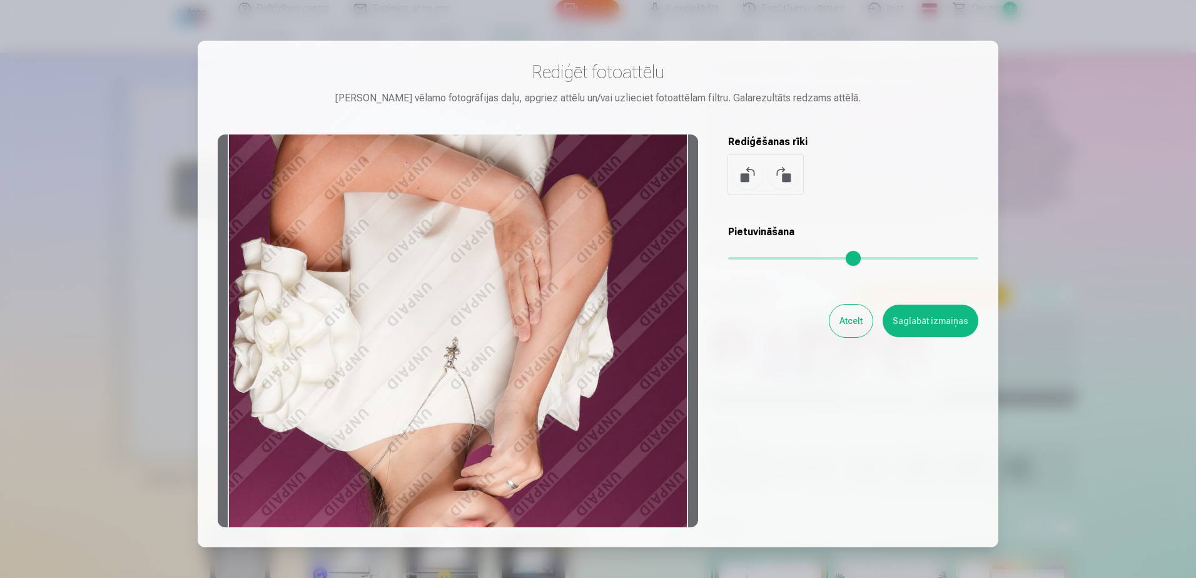
click at [782, 176] on button at bounding box center [783, 174] width 30 height 30
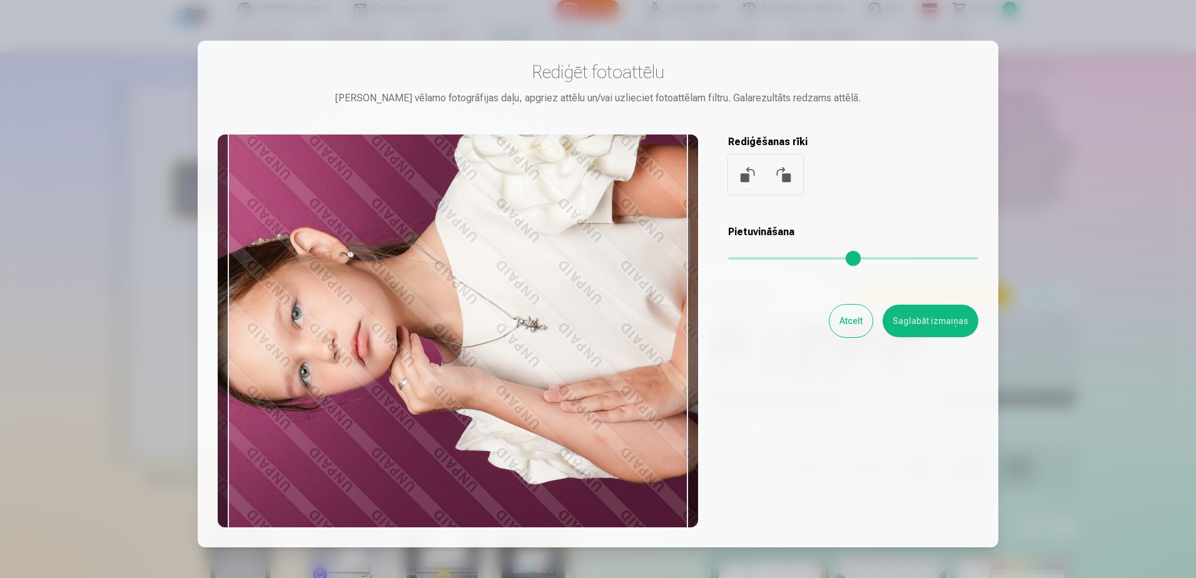
click at [782, 176] on button at bounding box center [783, 174] width 30 height 30
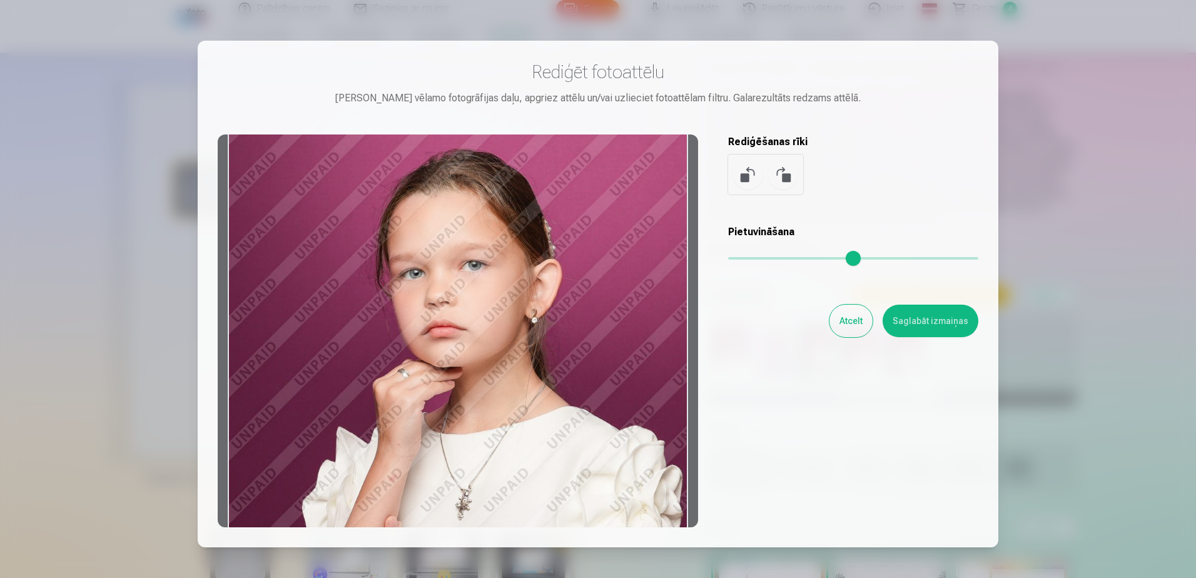
click at [1084, 218] on div at bounding box center [598, 289] width 1196 height 578
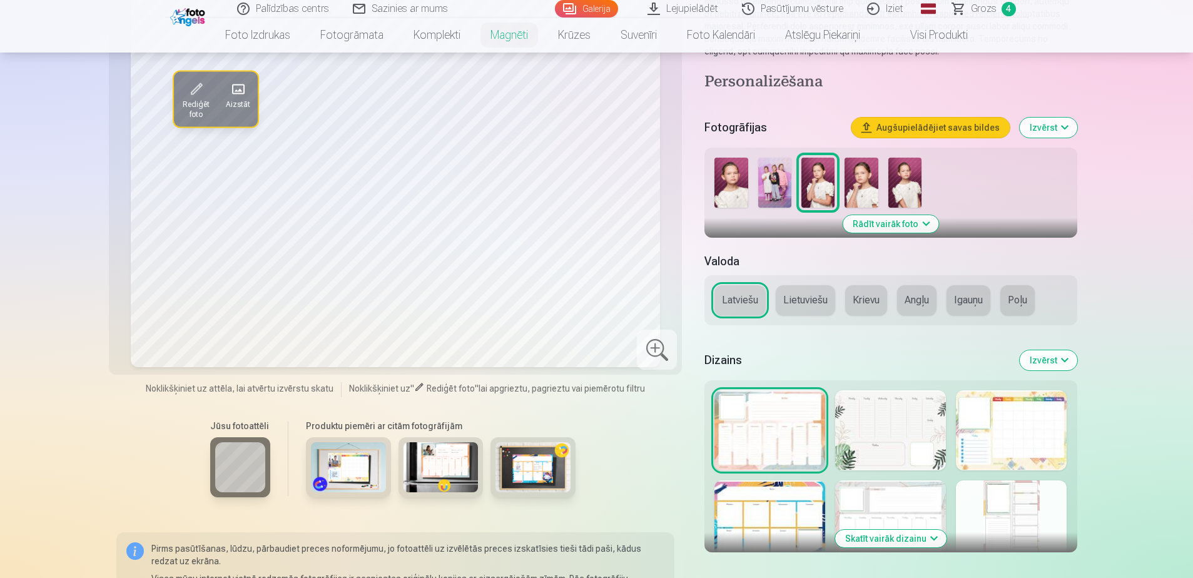
scroll to position [250, 0]
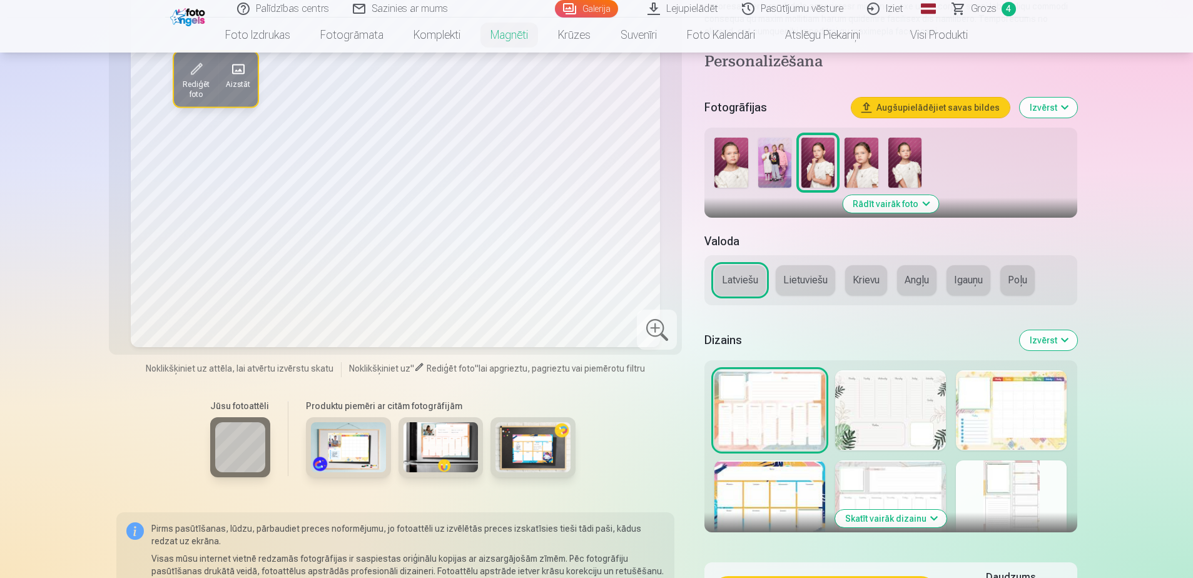
click at [1013, 496] on div at bounding box center [1011, 500] width 111 height 80
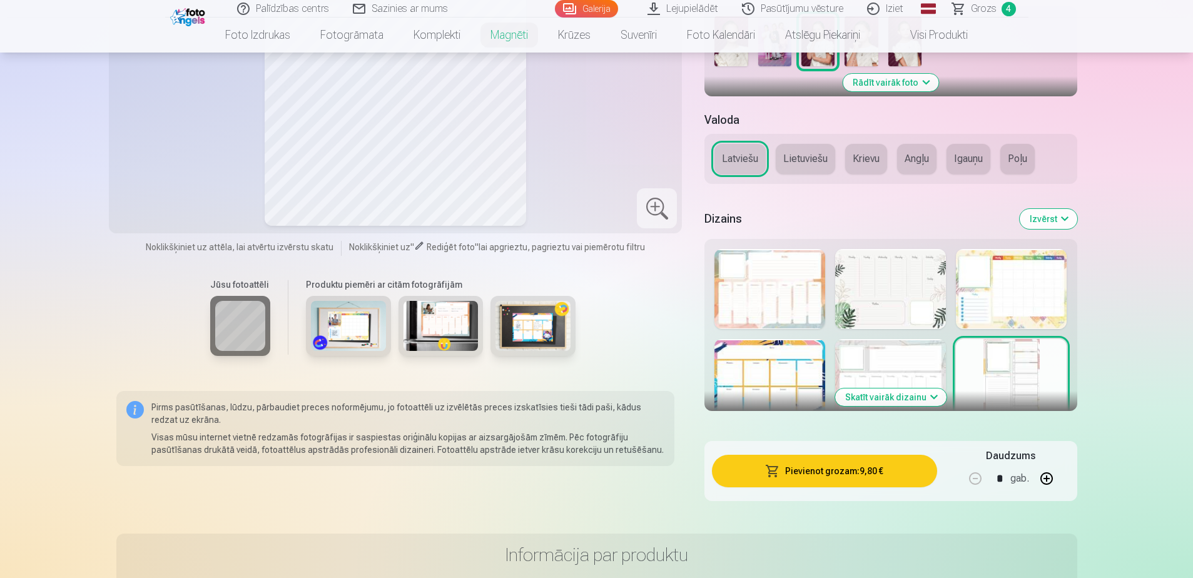
scroll to position [375, 0]
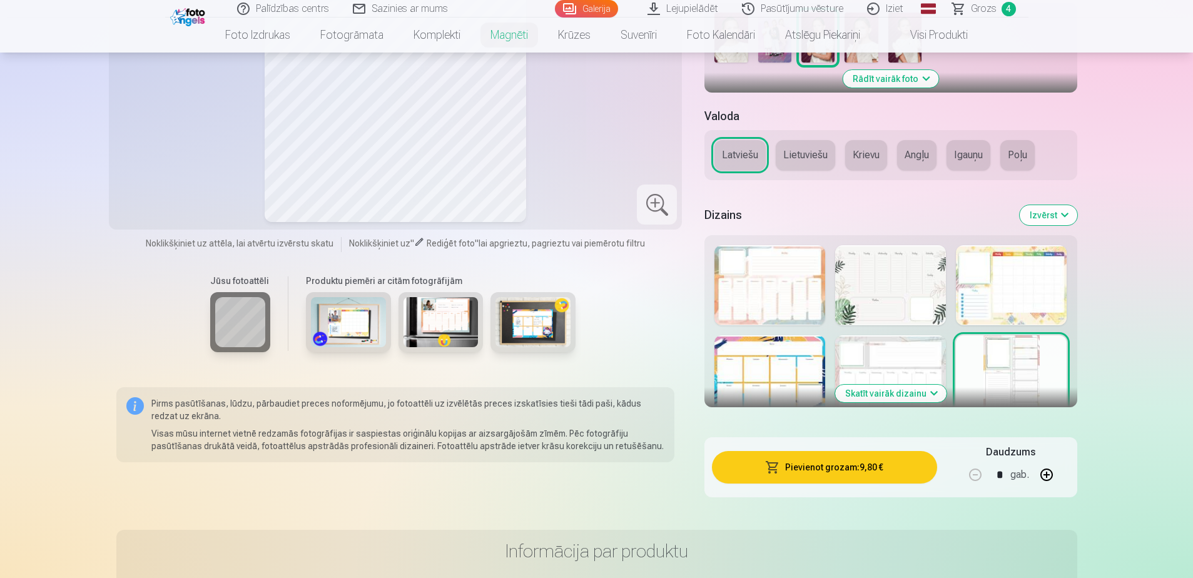
click at [890, 397] on button "Skatīt vairāk dizainu" at bounding box center [890, 394] width 111 height 18
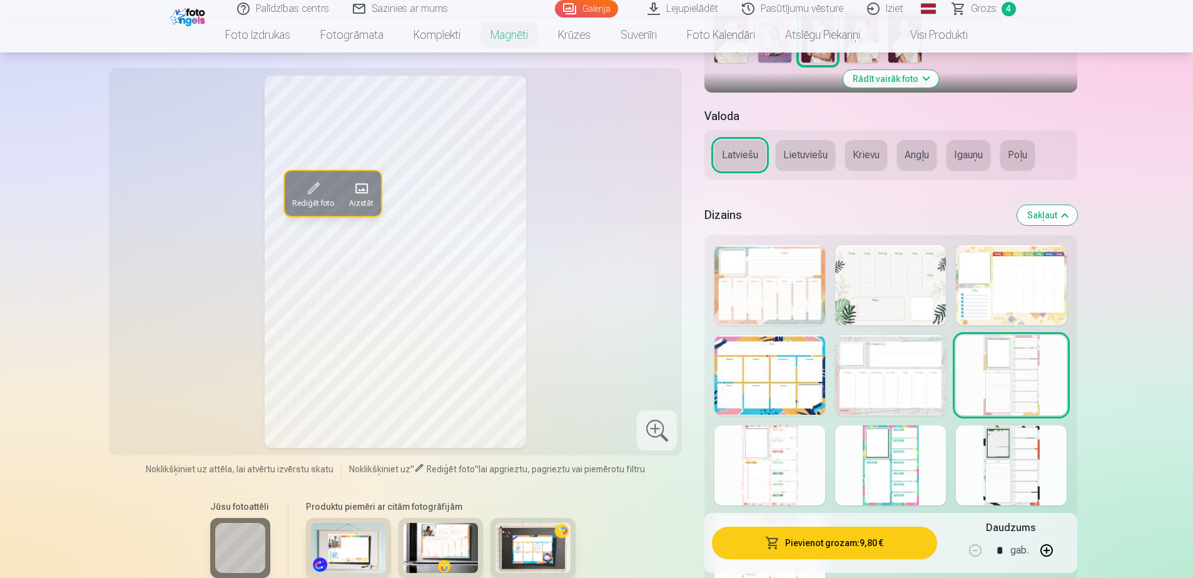
click at [1041, 448] on div at bounding box center [1011, 465] width 111 height 80
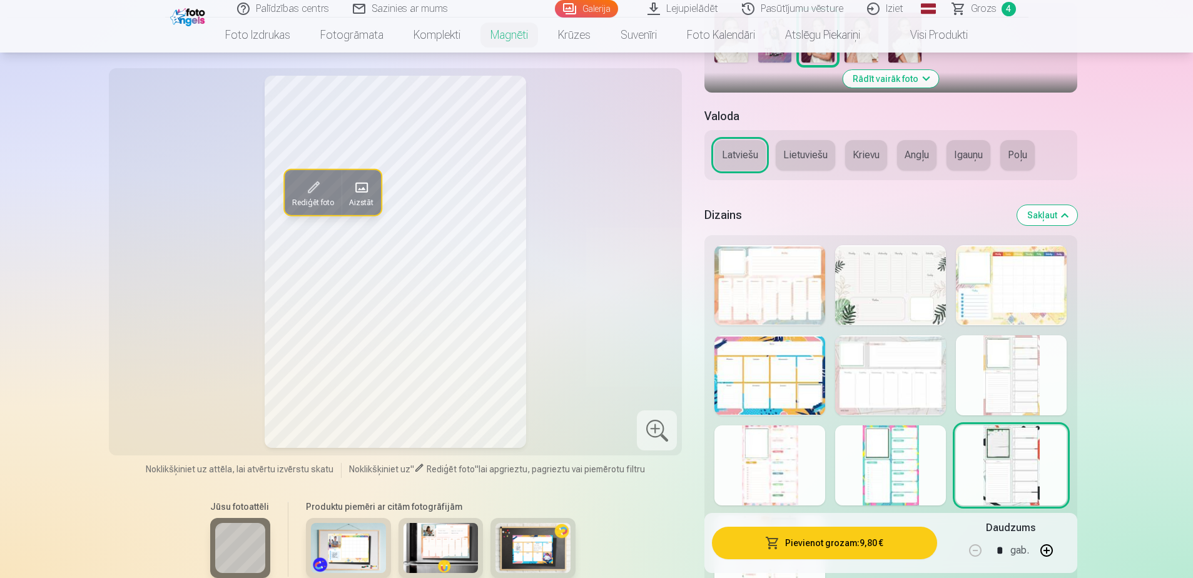
click at [866, 463] on div at bounding box center [890, 465] width 111 height 80
click at [751, 473] on div at bounding box center [769, 465] width 111 height 80
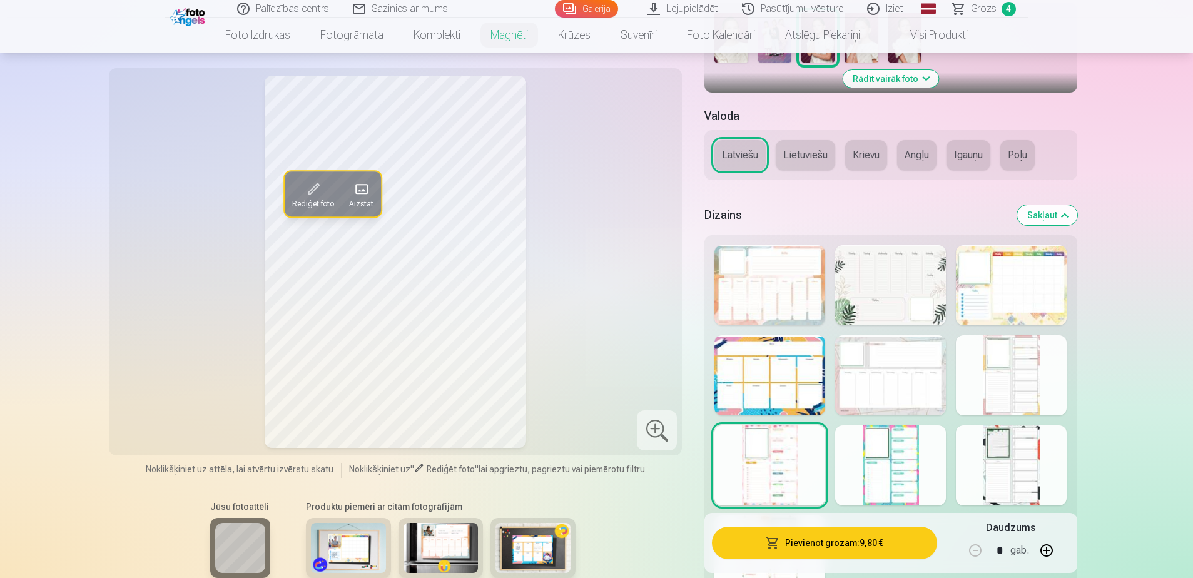
click at [990, 384] on div at bounding box center [1011, 375] width 111 height 80
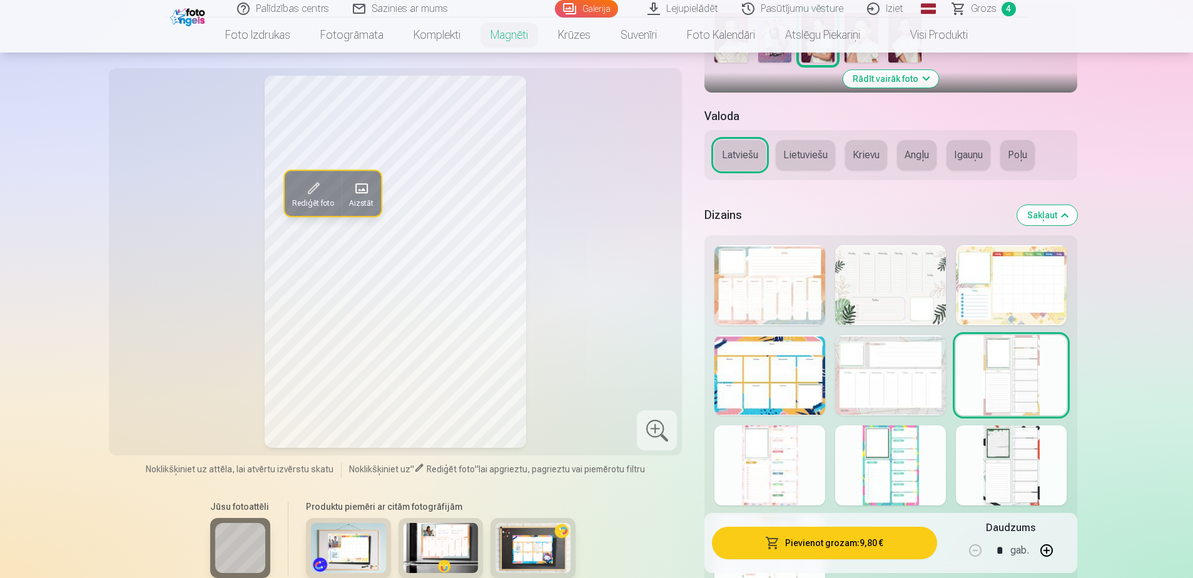
click at [1001, 457] on div at bounding box center [1011, 465] width 111 height 80
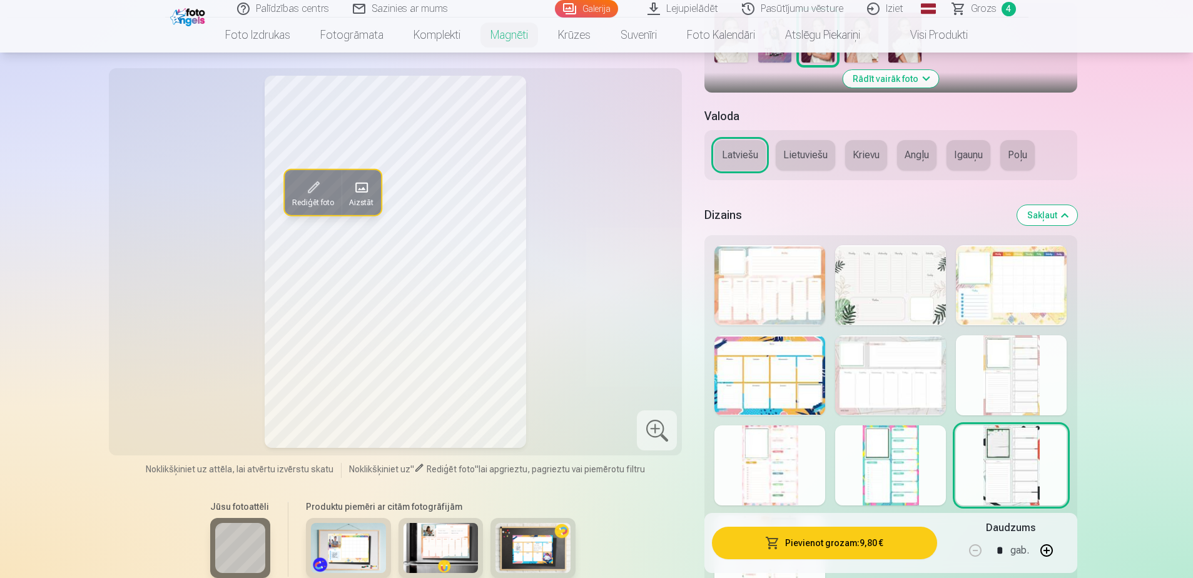
click at [1008, 426] on div at bounding box center [1011, 465] width 111 height 80
click at [996, 387] on div at bounding box center [1011, 375] width 111 height 80
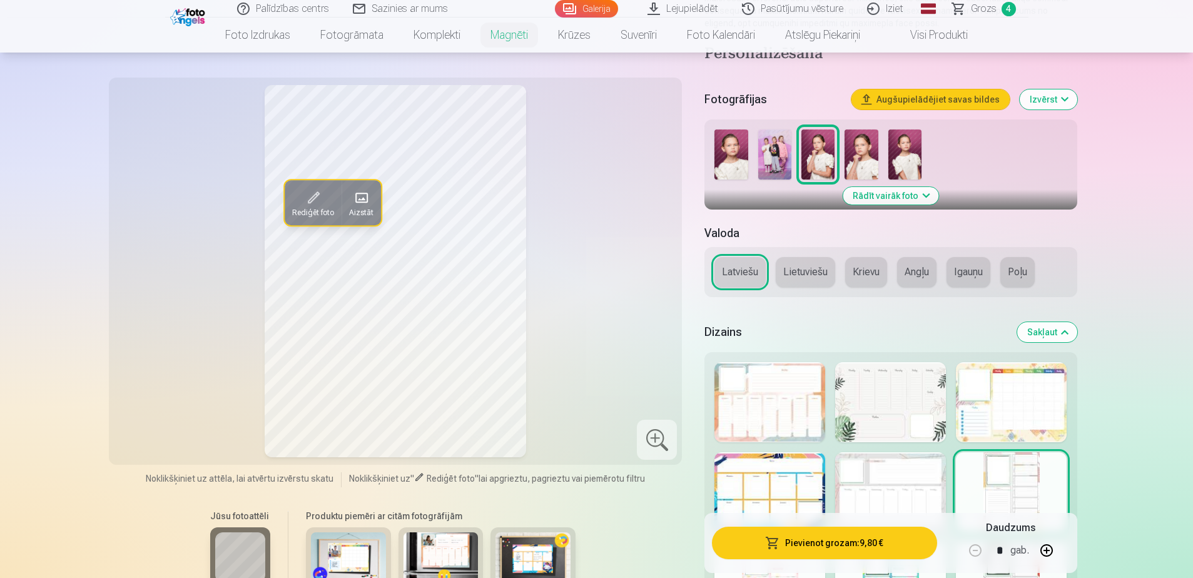
scroll to position [250, 0]
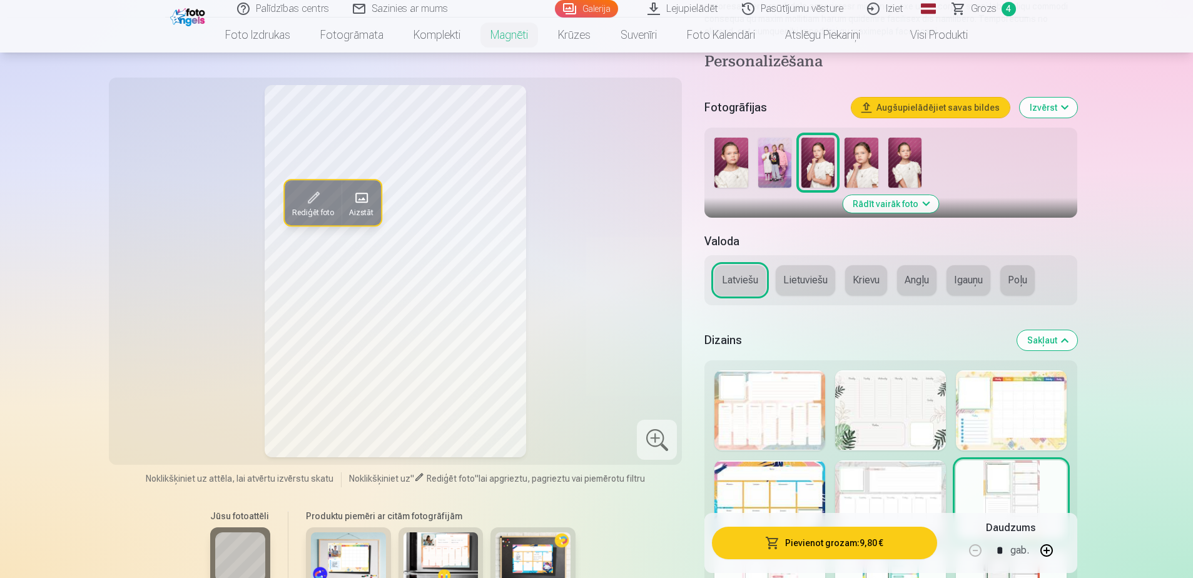
click at [909, 417] on div at bounding box center [890, 410] width 111 height 80
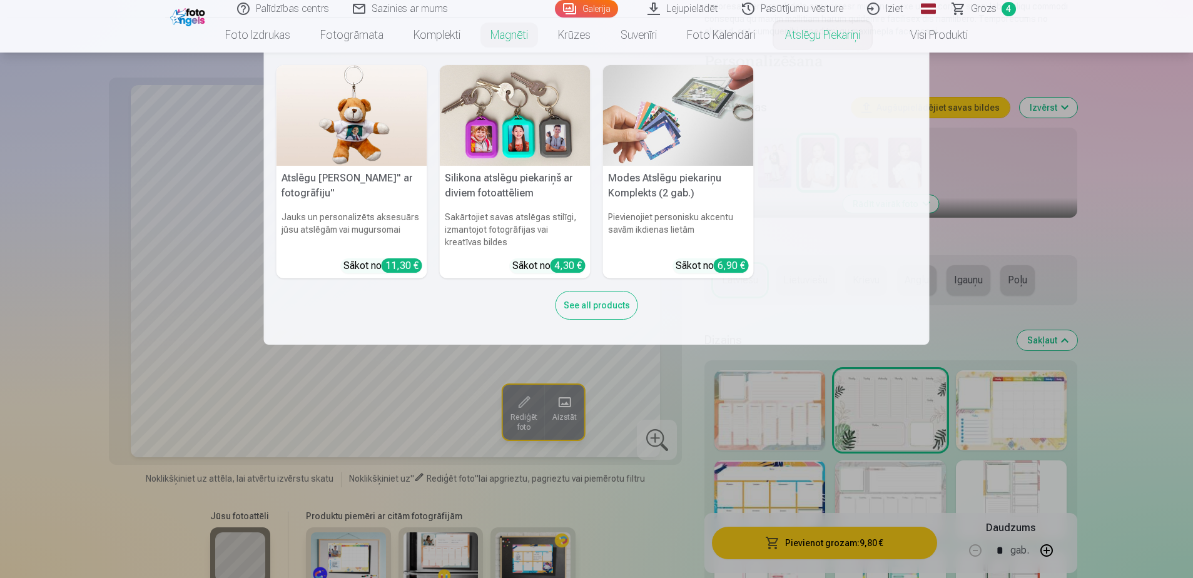
click at [826, 46] on link "Atslēgu piekariņi" at bounding box center [822, 35] width 105 height 35
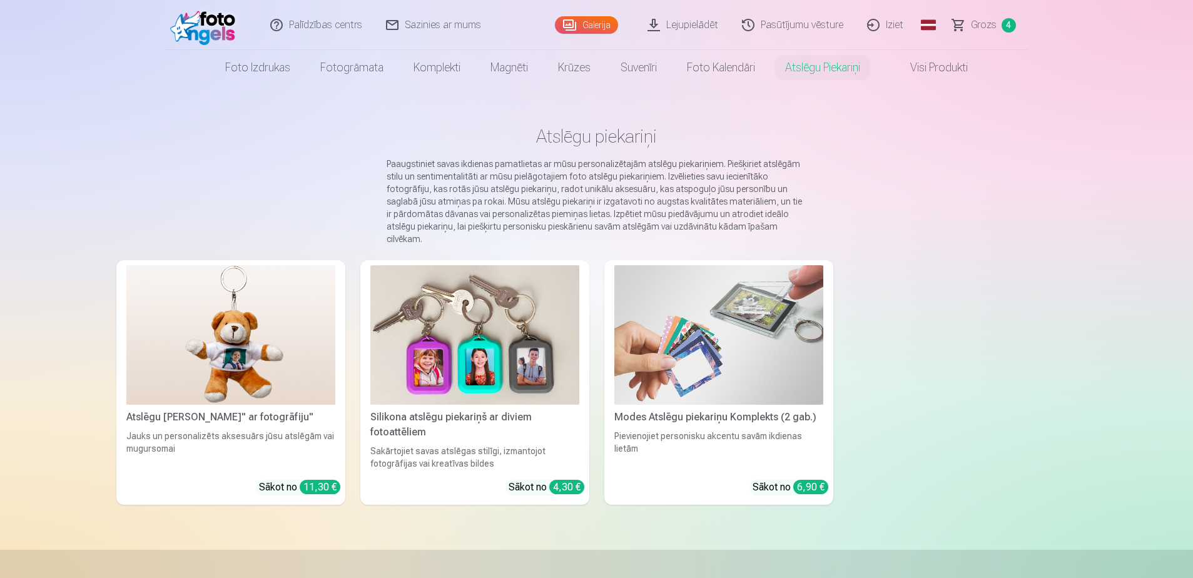
click at [225, 311] on img at bounding box center [230, 334] width 209 height 139
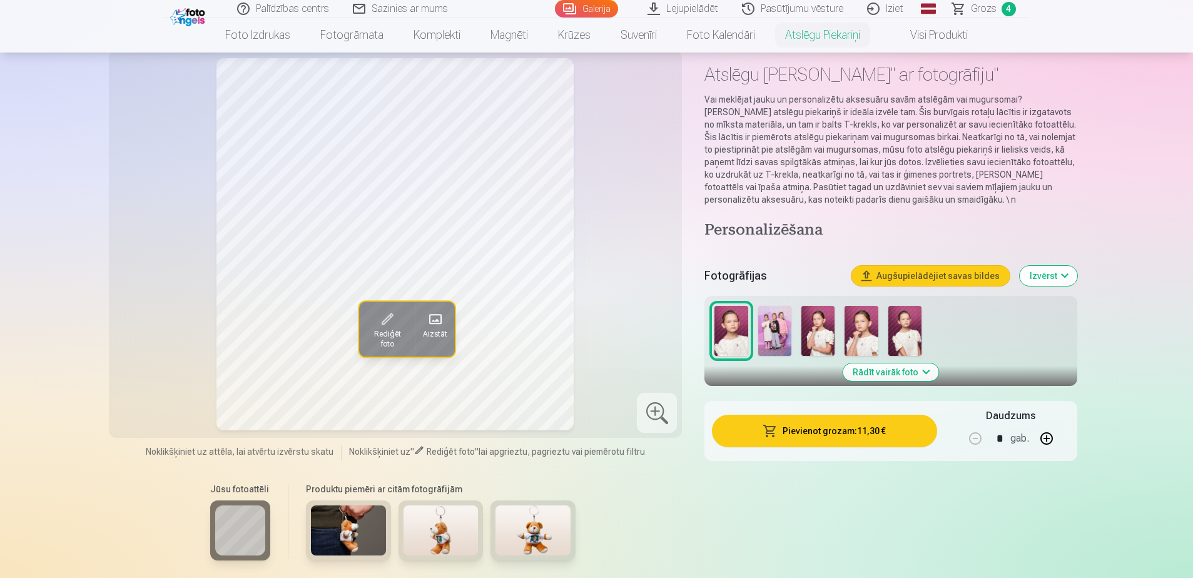
scroll to position [125, 0]
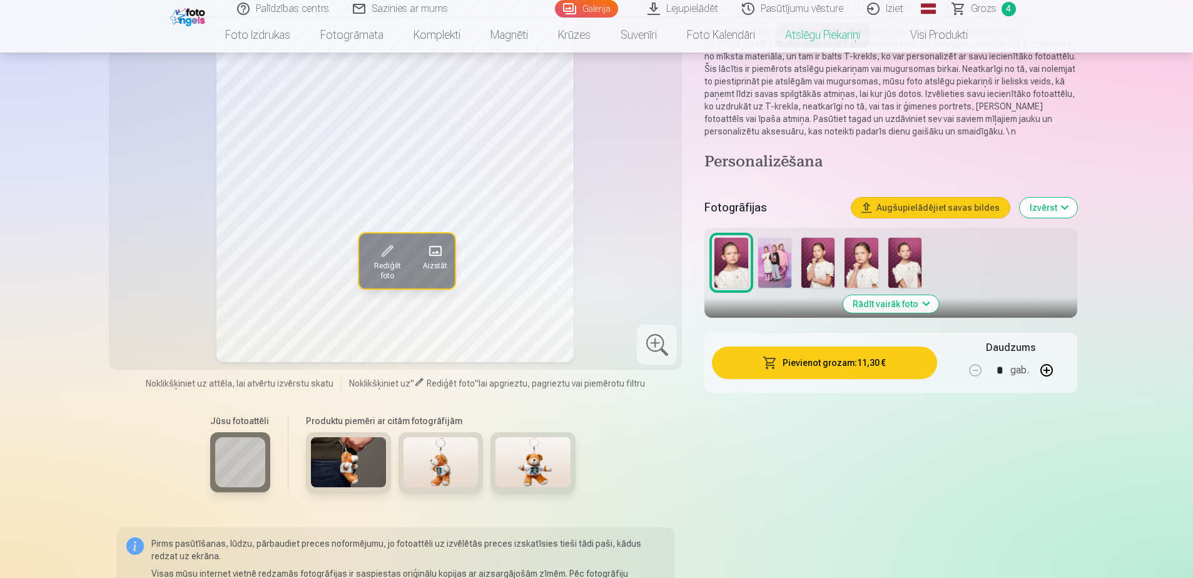
click at [468, 470] on img at bounding box center [440, 462] width 75 height 50
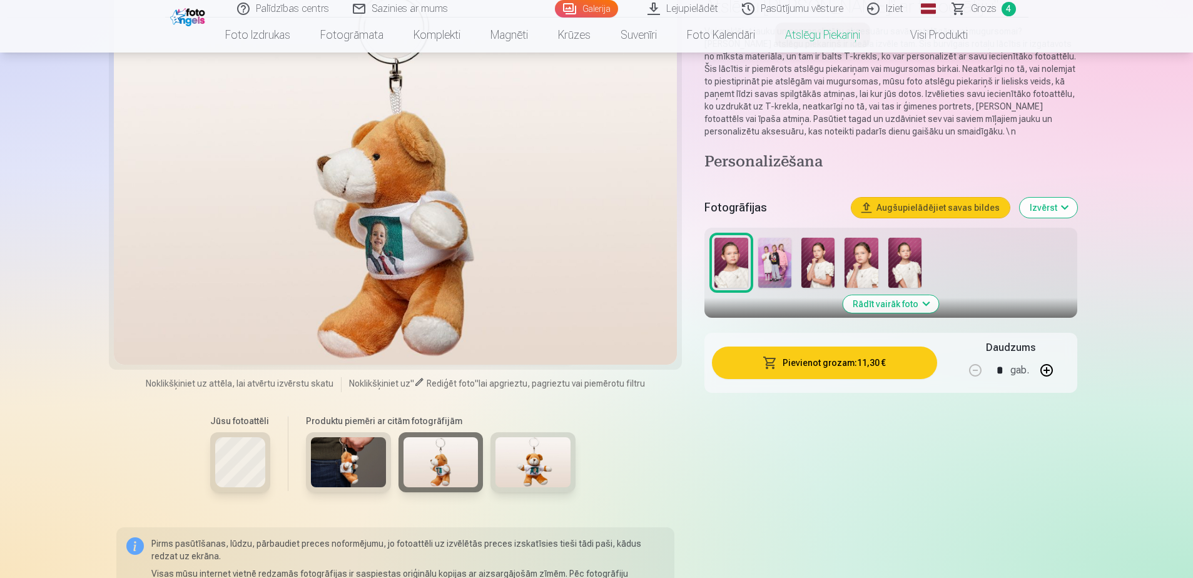
click at [550, 463] on img at bounding box center [532, 462] width 75 height 50
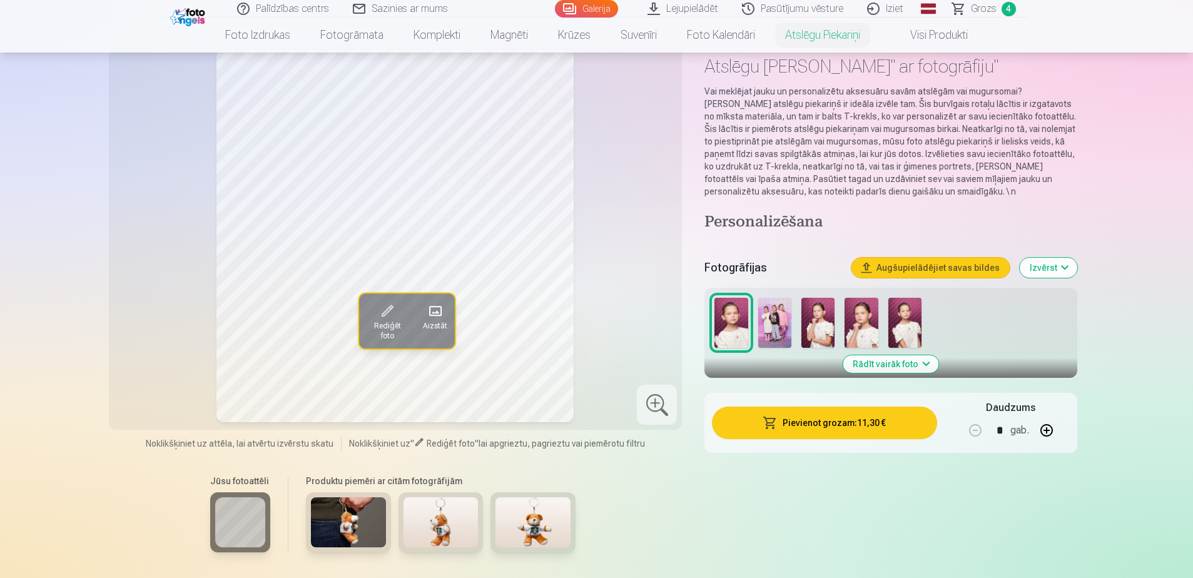
scroll to position [0, 0]
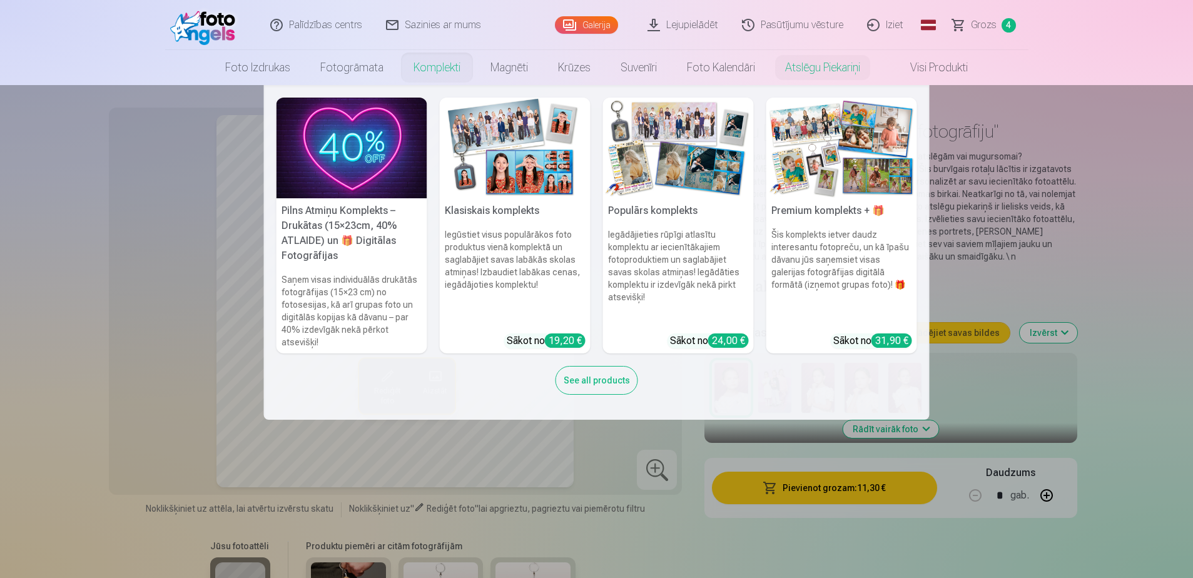
click at [443, 71] on link "Komplekti" at bounding box center [436, 67] width 77 height 35
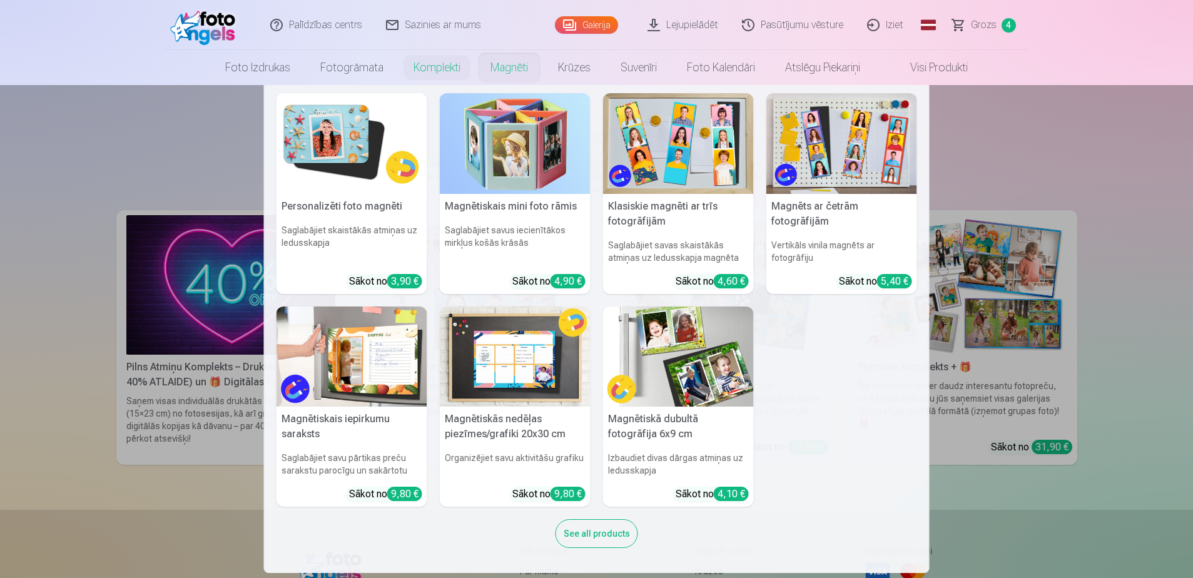
click at [491, 79] on link "Magnēti" at bounding box center [509, 67] width 68 height 35
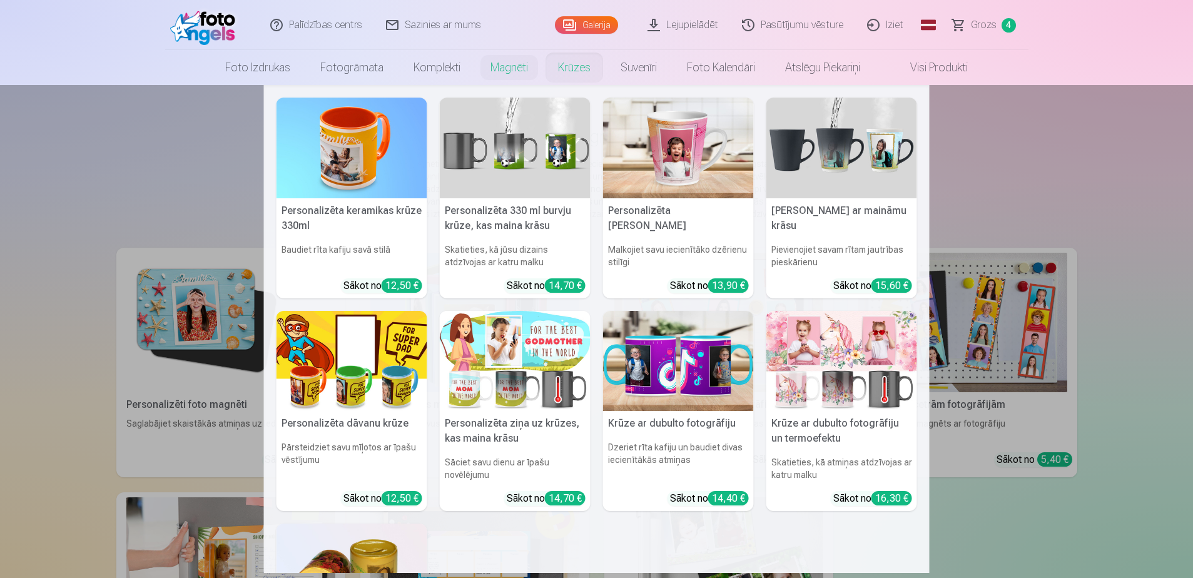
click at [571, 83] on link "Krūzes" at bounding box center [574, 67] width 63 height 35
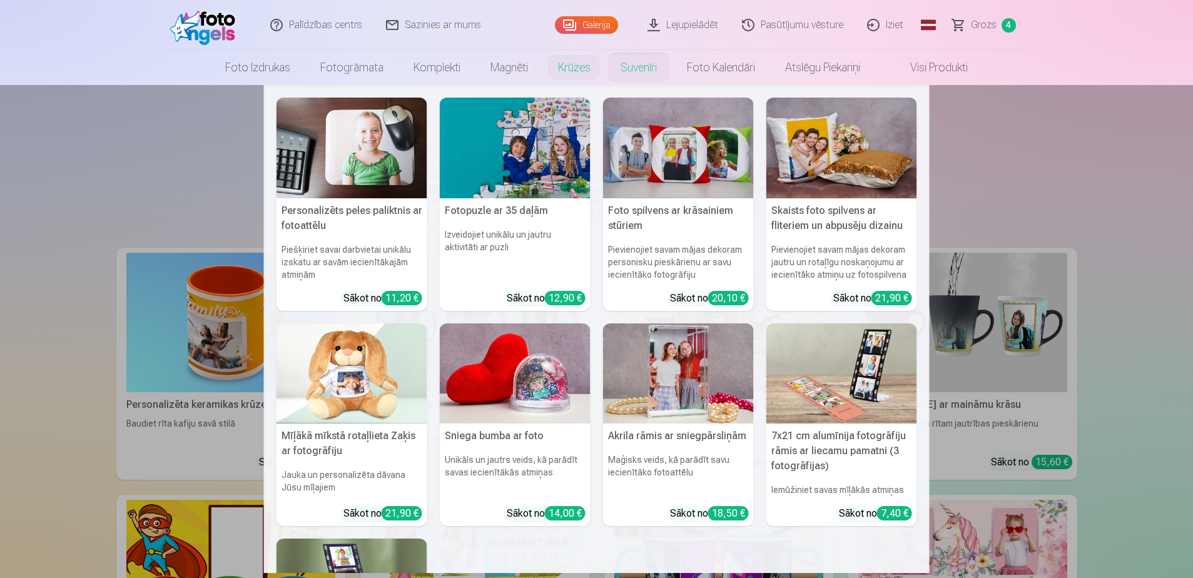
click at [647, 76] on link "Suvenīri" at bounding box center [638, 67] width 66 height 35
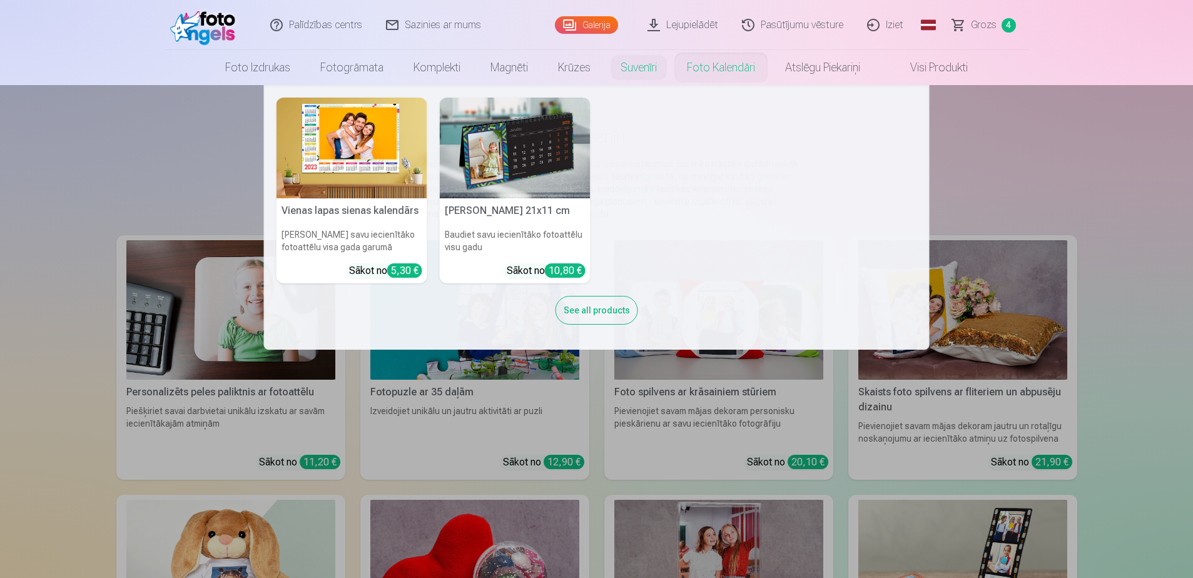
click at [705, 75] on link "Foto kalendāri" at bounding box center [721, 67] width 98 height 35
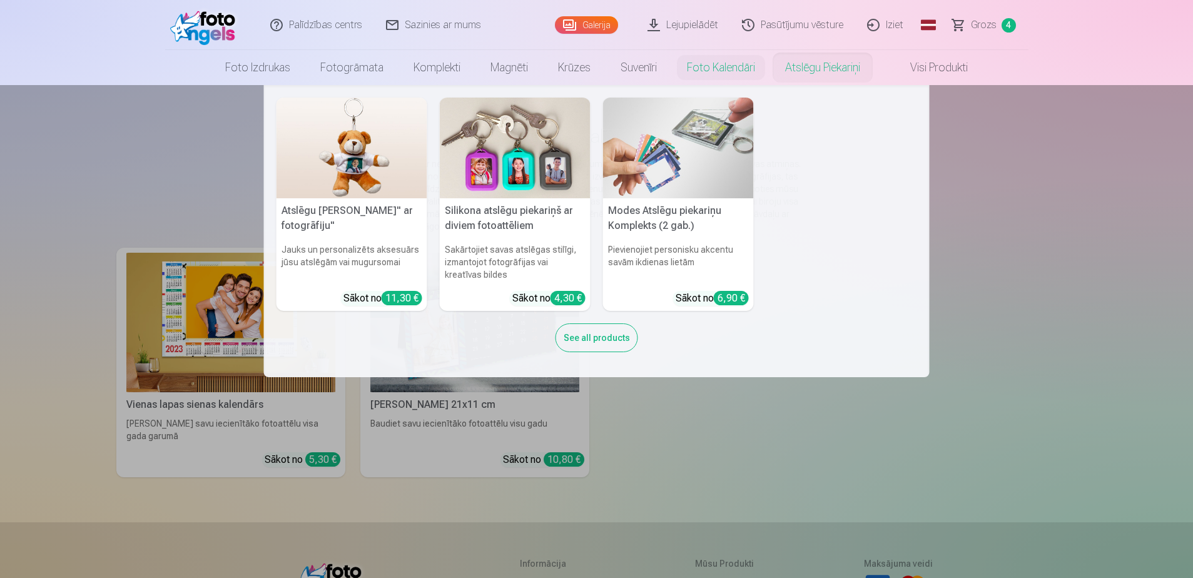
click at [802, 71] on link "Atslēgu piekariņi" at bounding box center [822, 67] width 105 height 35
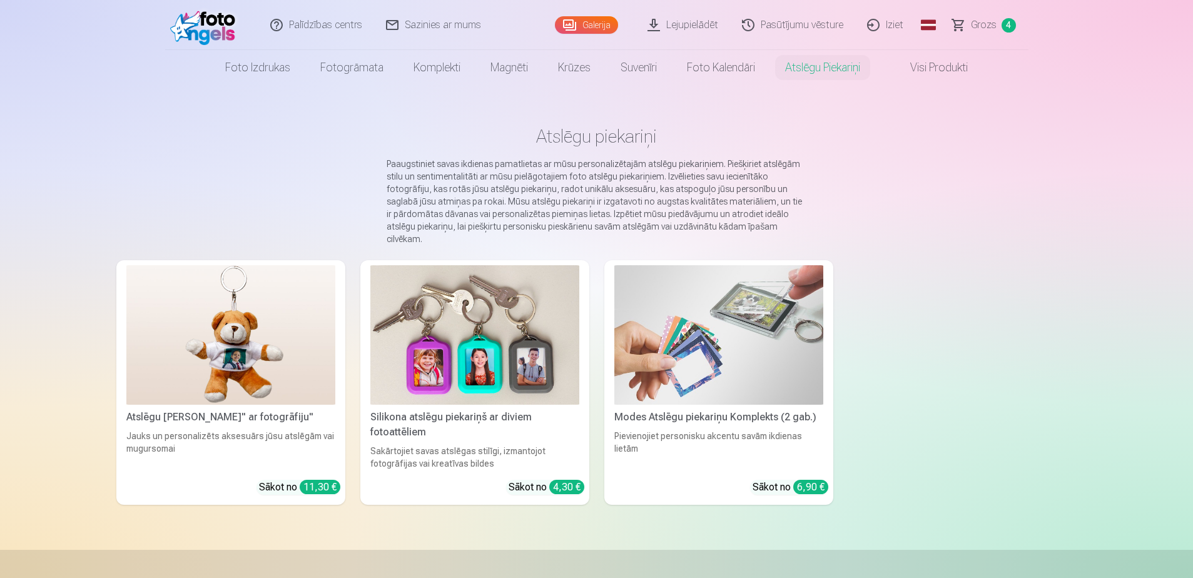
click at [898, 72] on span at bounding box center [897, 67] width 15 height 15
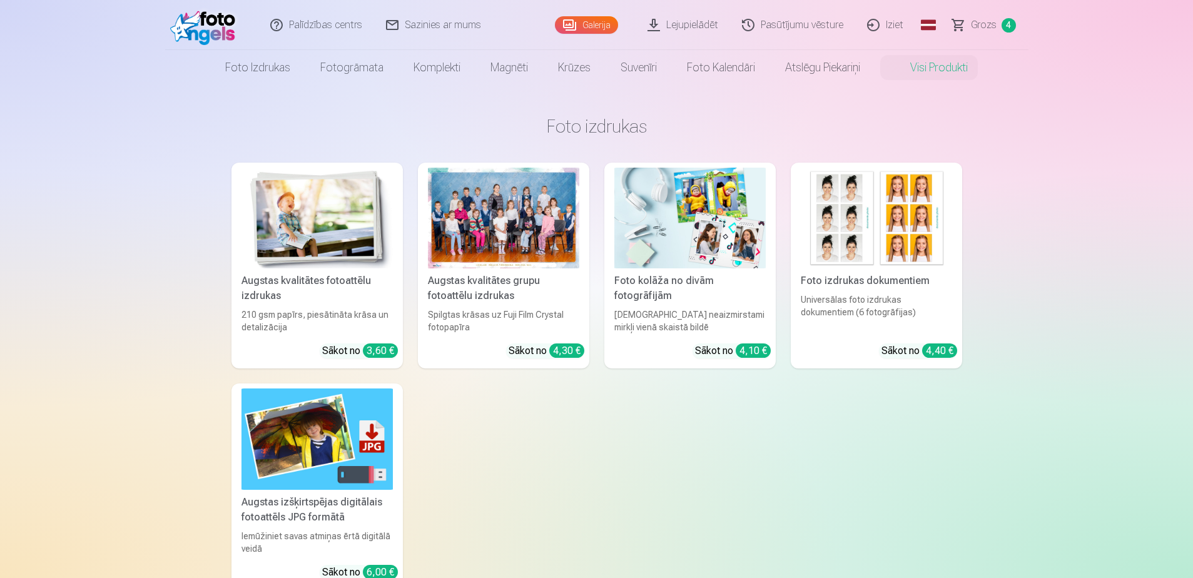
click at [973, 26] on span "Grozs" at bounding box center [984, 25] width 26 height 15
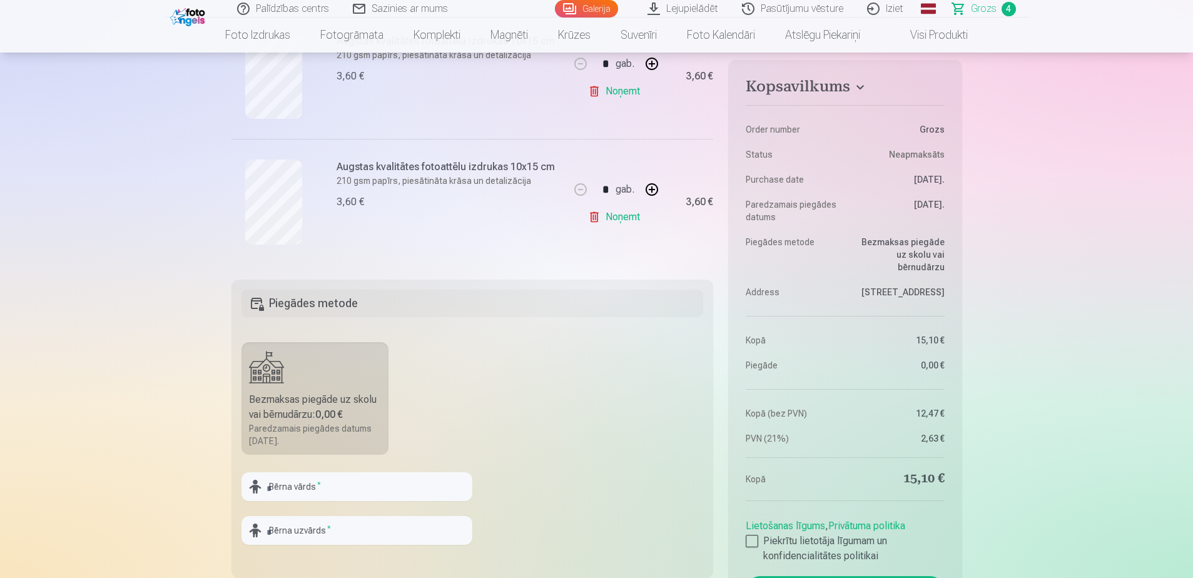
scroll to position [563, 0]
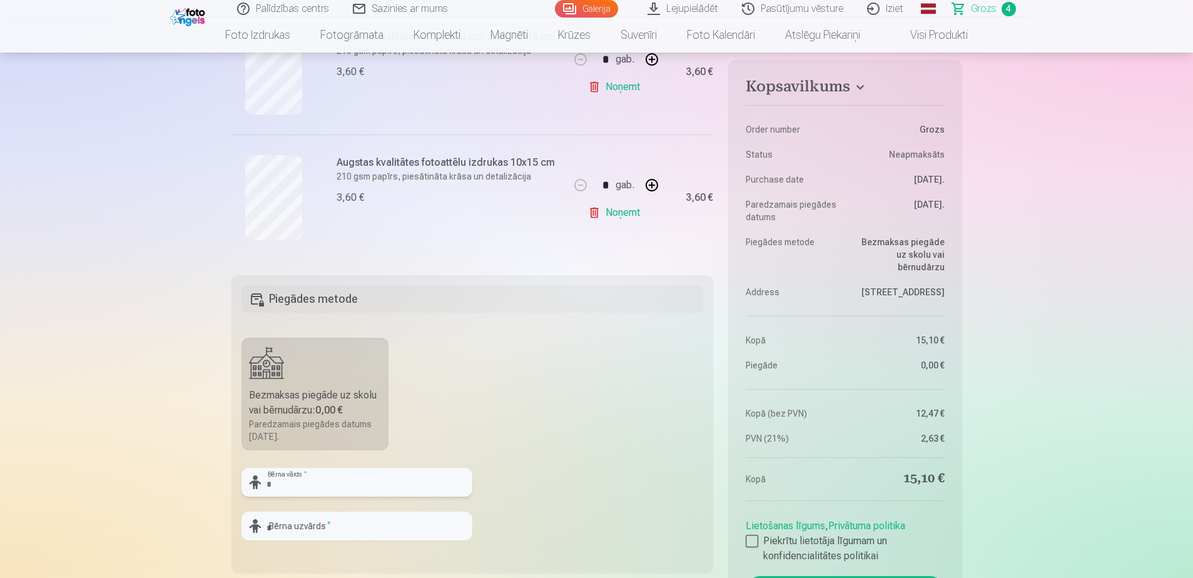
click at [286, 482] on input "text" at bounding box center [356, 482] width 231 height 29
type input "*"
type input "******"
type input "********"
click at [547, 422] on fieldset "Piegādes metode Bezmaksas piegāde uz skolu vai bērnudārzu : 0,00 € Paredzamais …" at bounding box center [472, 424] width 482 height 298
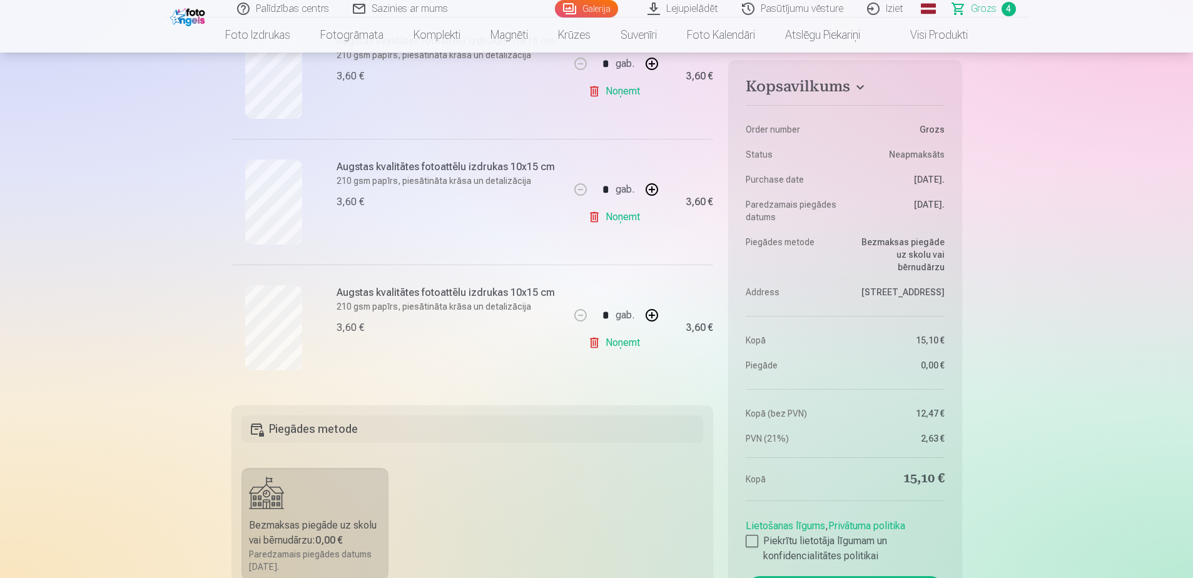
scroll to position [500, 0]
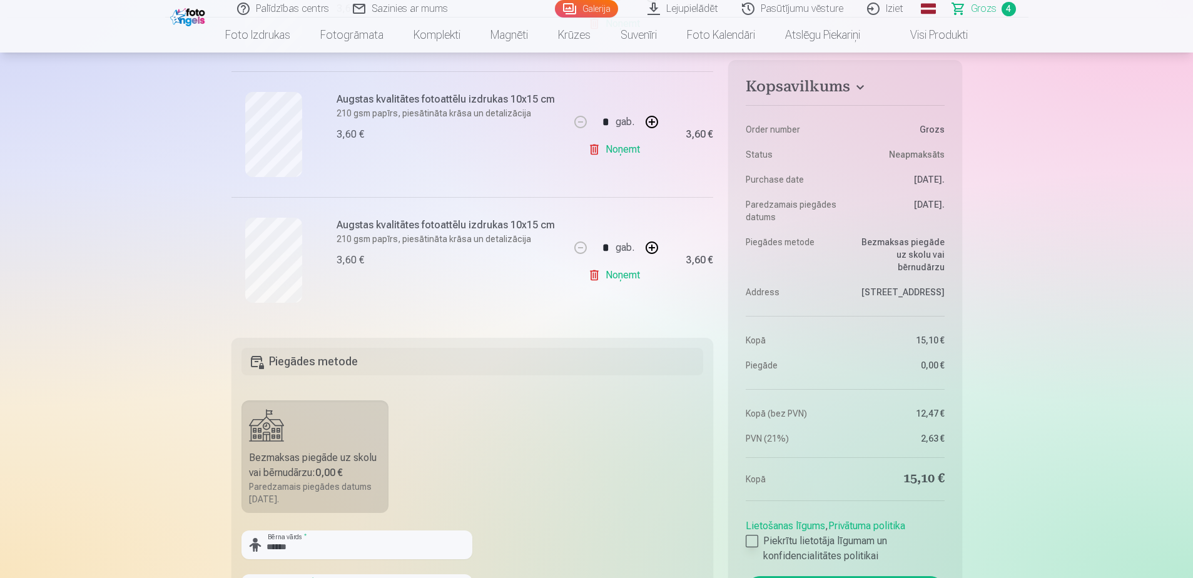
click at [754, 537] on div at bounding box center [752, 541] width 13 height 13
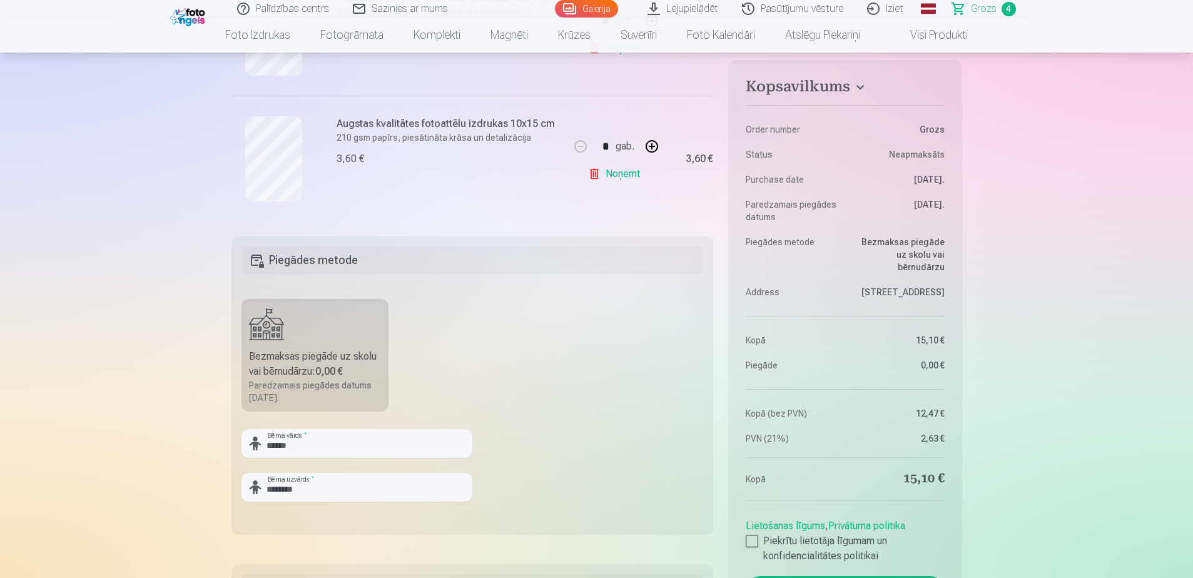
scroll to position [813, 0]
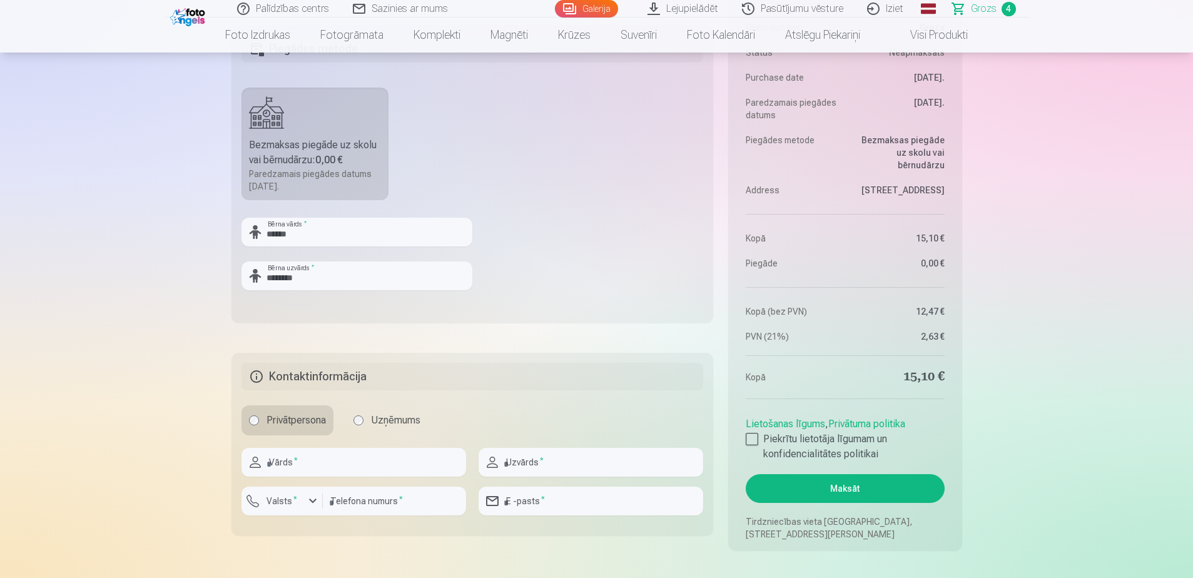
click at [846, 496] on button "Maksāt" at bounding box center [845, 488] width 198 height 29
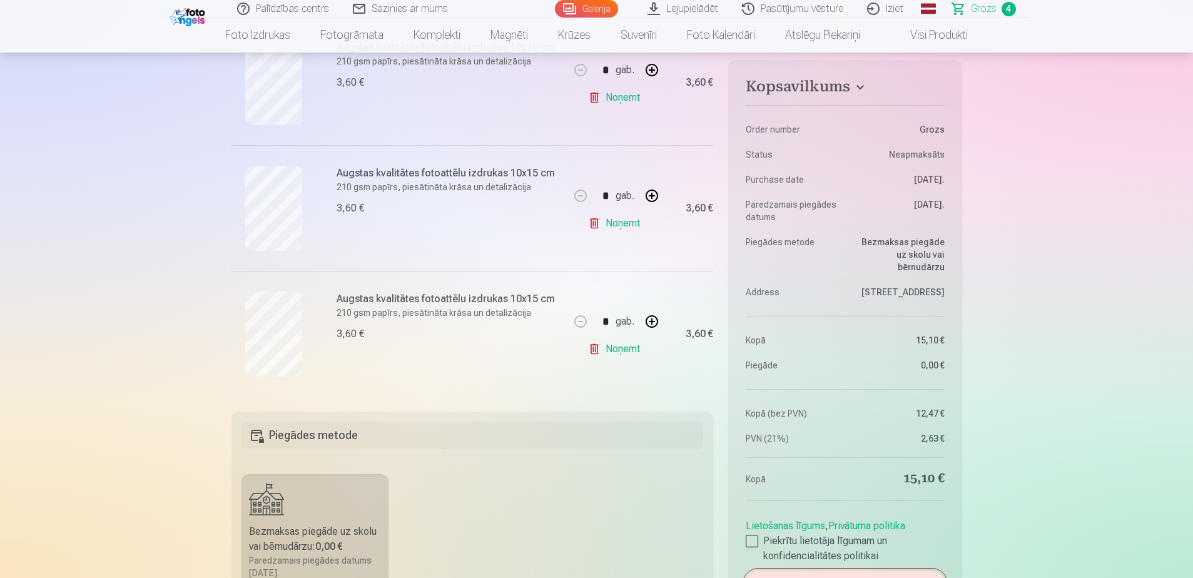
scroll to position [438, 0]
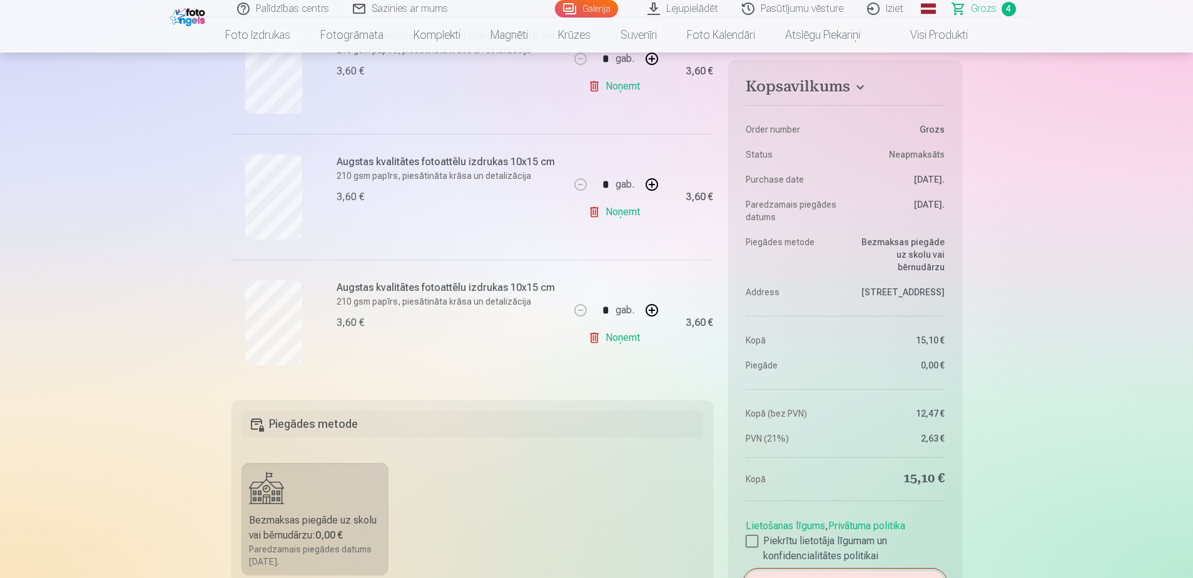
click at [291, 494] on label "Bezmaksas piegāde uz skolu vai bērnudārzu : 0,00 € Paredzamais piegādes datums …" at bounding box center [315, 519] width 148 height 113
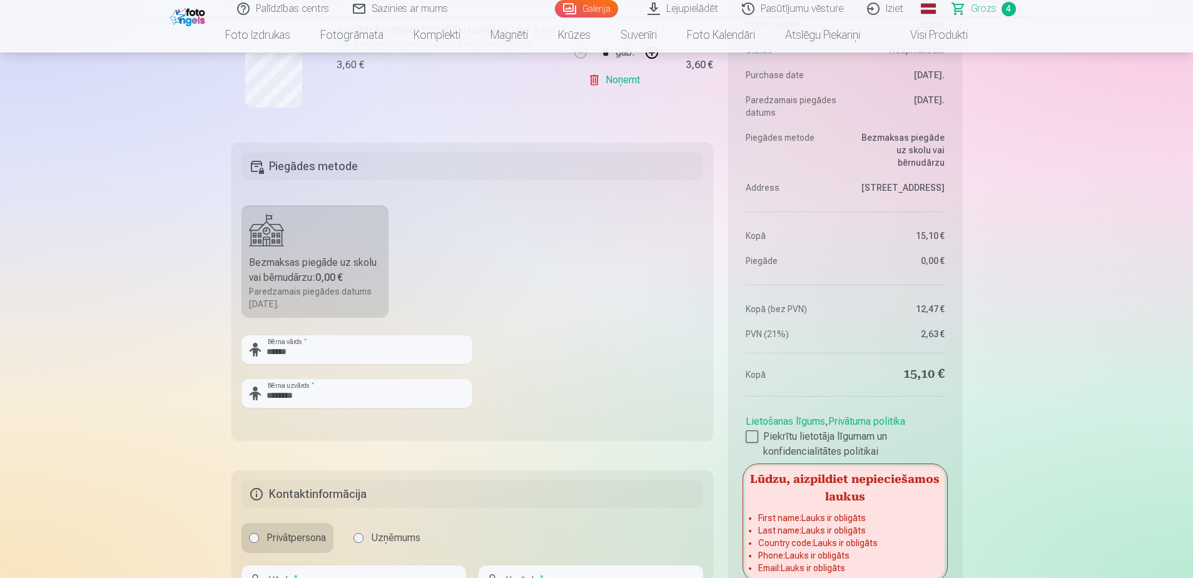
scroll to position [813, 0]
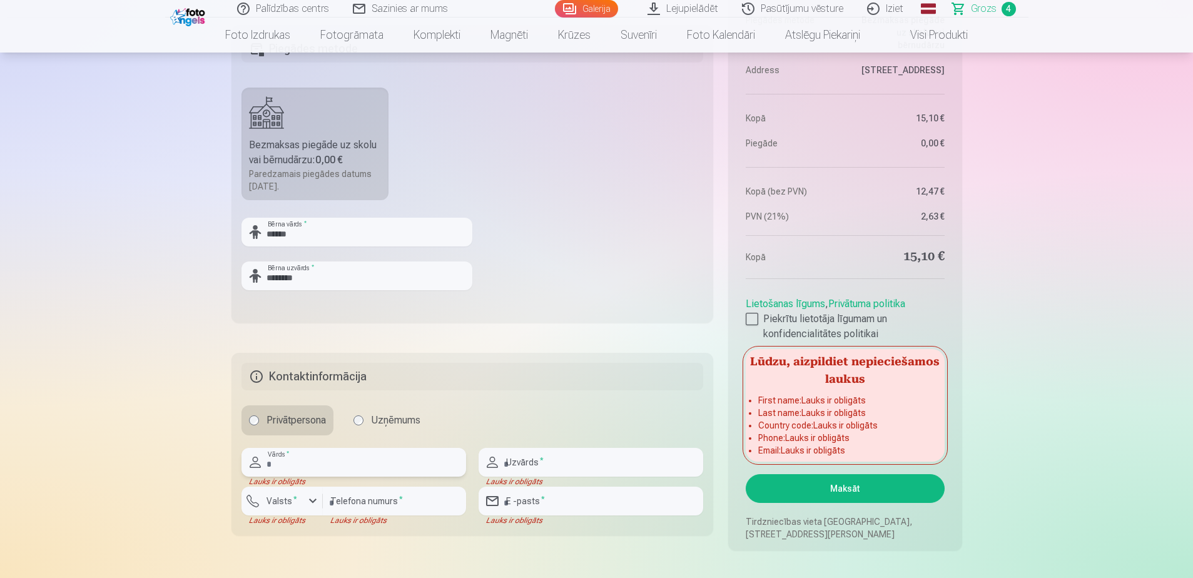
click at [322, 454] on input "text" at bounding box center [353, 462] width 225 height 29
type input "*******"
type input "********"
type input "**********"
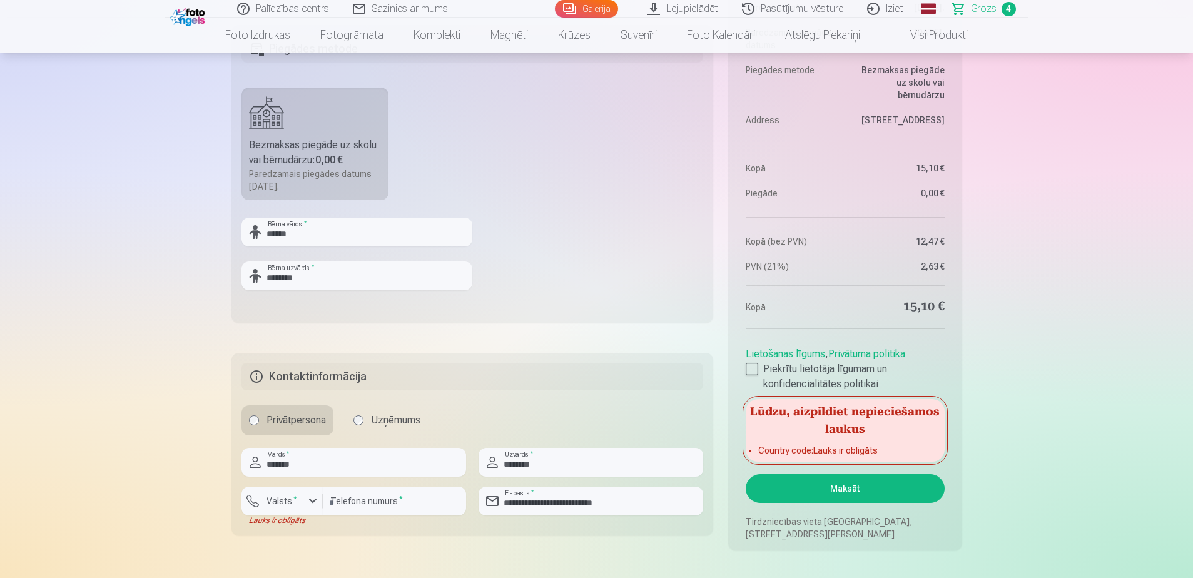
click at [842, 493] on button "Maksāt" at bounding box center [845, 488] width 198 height 29
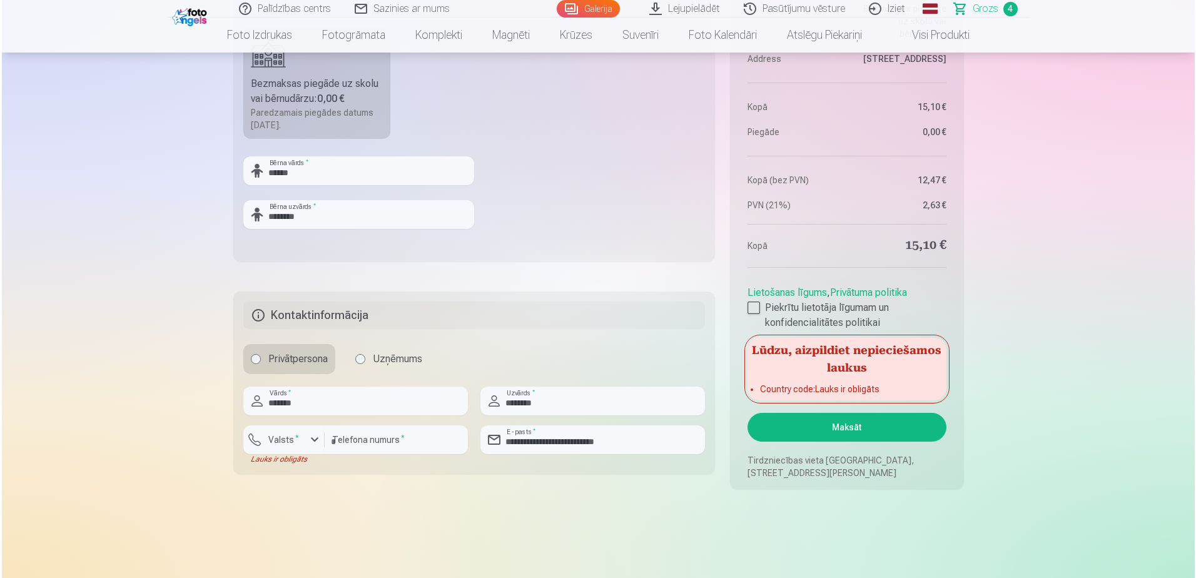
scroll to position [876, 0]
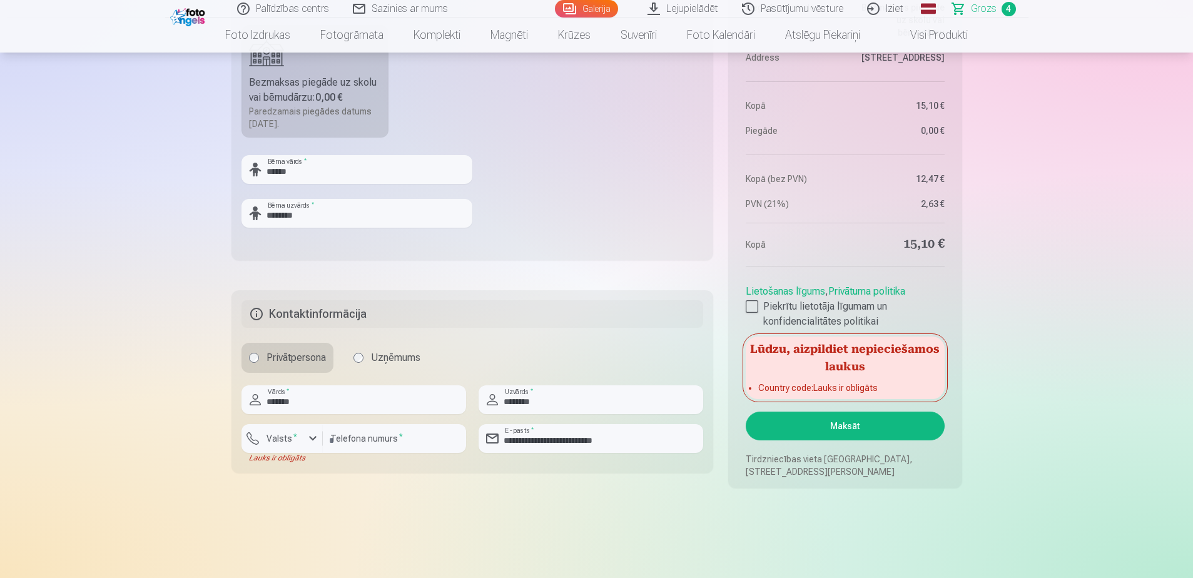
click at [790, 425] on button "Maksāt" at bounding box center [845, 426] width 198 height 29
click at [266, 440] on label "Valsts *" at bounding box center [281, 438] width 41 height 13
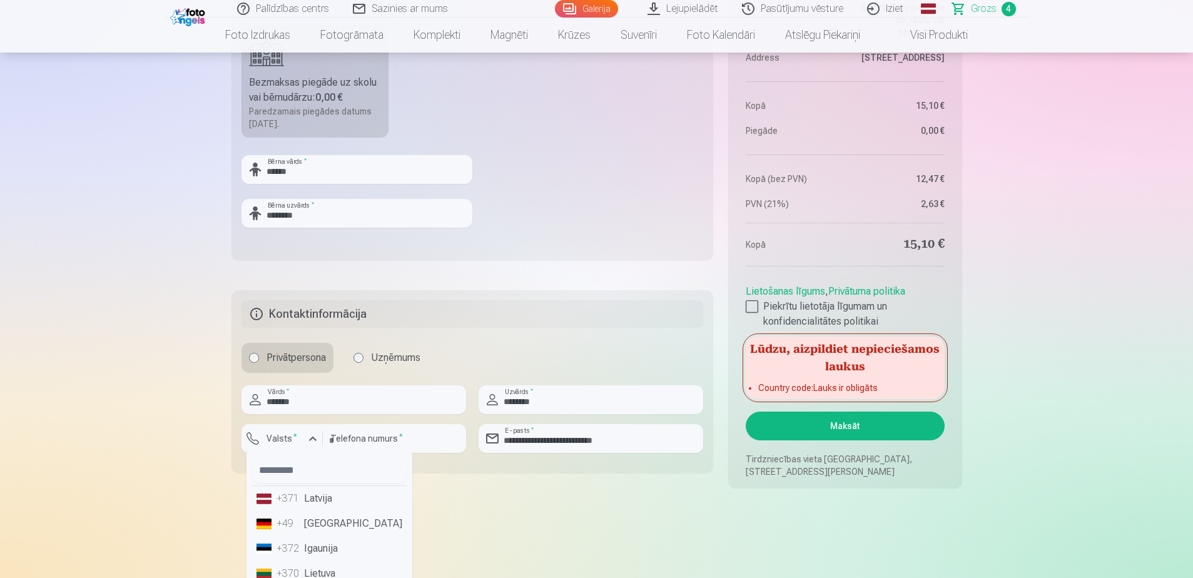
click at [293, 502] on div "+371" at bounding box center [288, 498] width 25 height 15
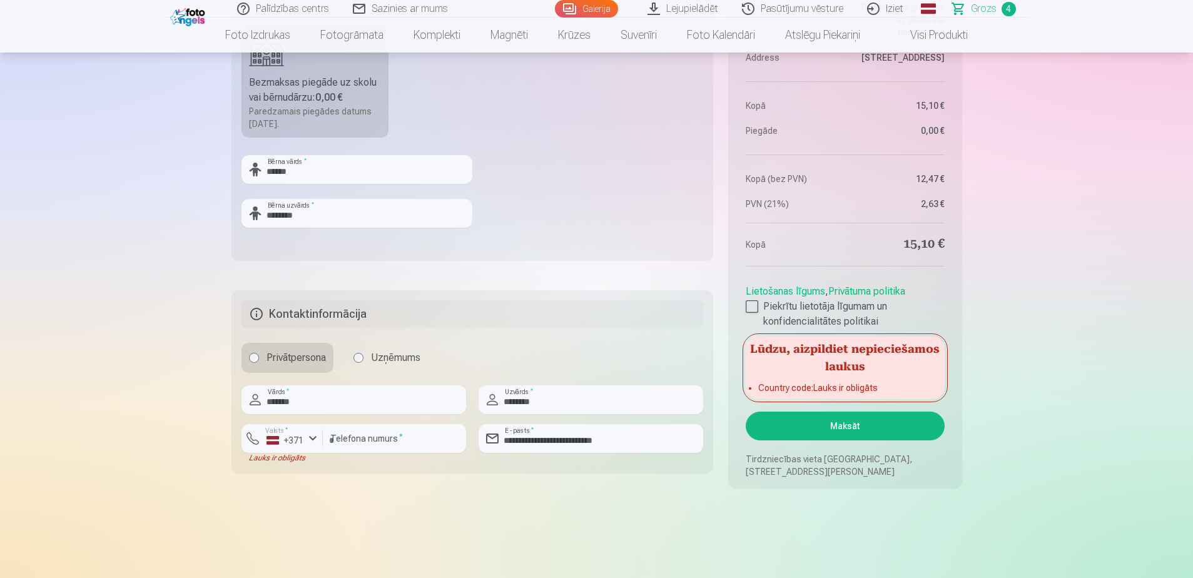
click at [837, 437] on button "Maksāt" at bounding box center [845, 426] width 198 height 29
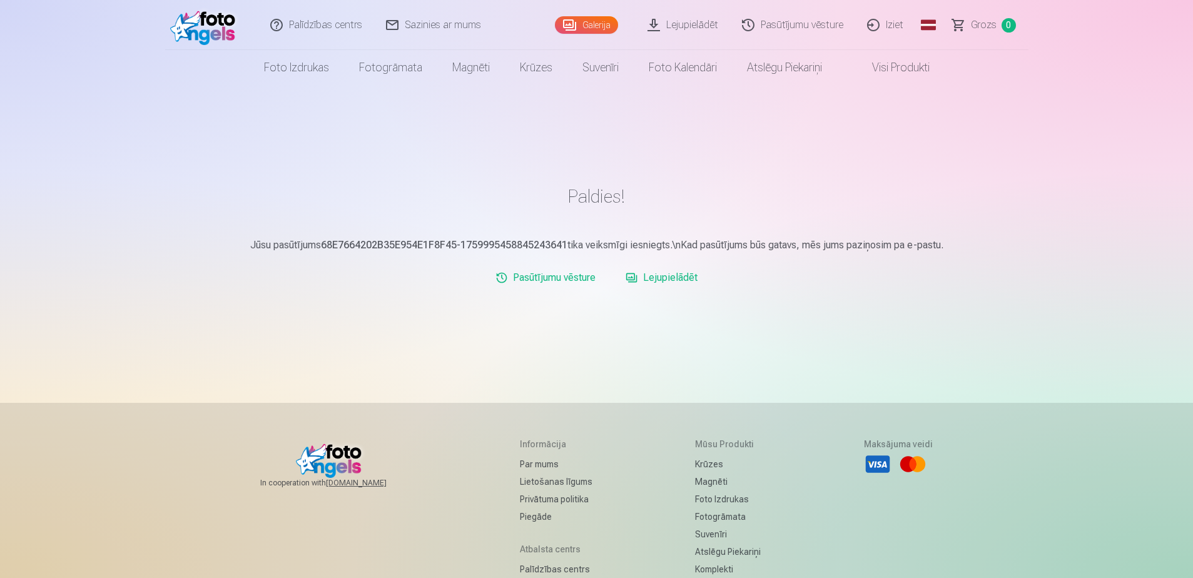
click at [685, 23] on link "Lejupielādēt" at bounding box center [683, 25] width 94 height 50
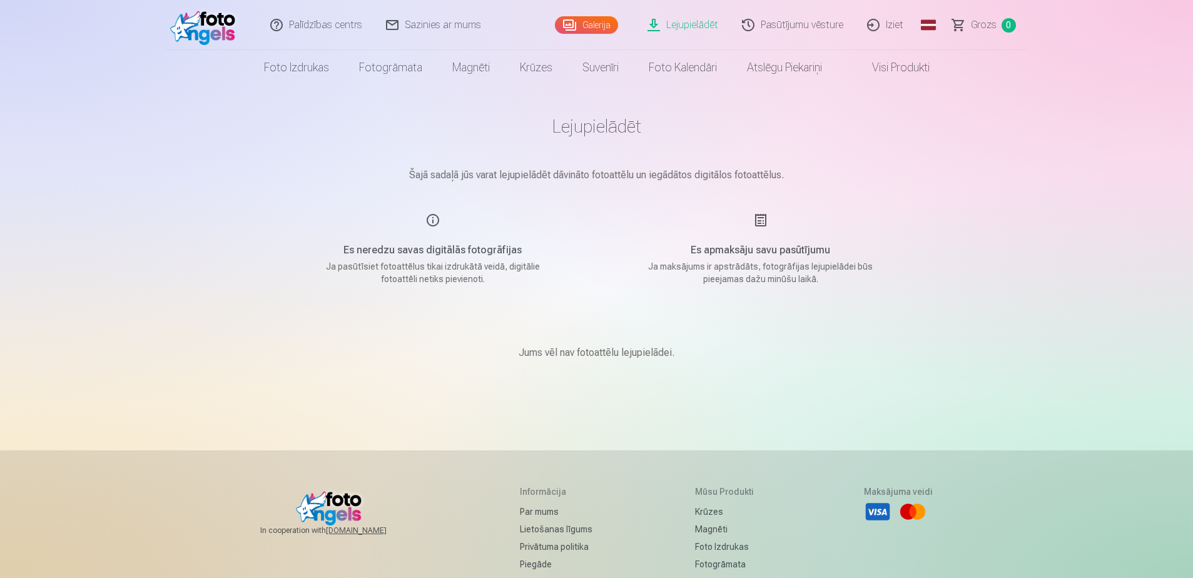
click at [691, 37] on link "Lejupielādēt" at bounding box center [683, 25] width 94 height 50
